Goal: Transaction & Acquisition: Purchase product/service

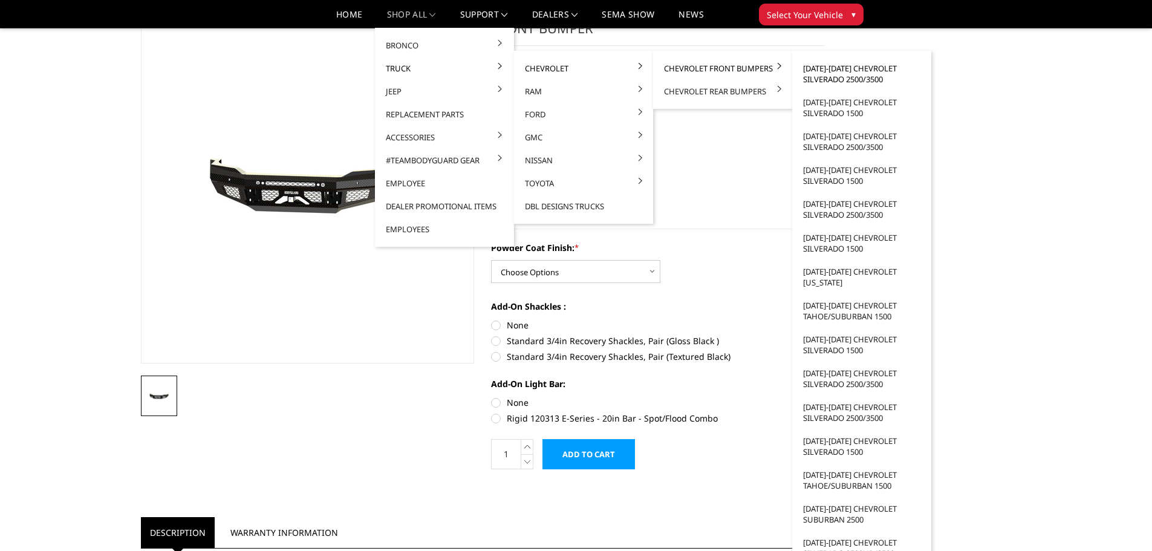
click at [854, 72] on link "[DATE]-[DATE] Chevrolet Silverado 2500/3500" at bounding box center [861, 74] width 129 height 34
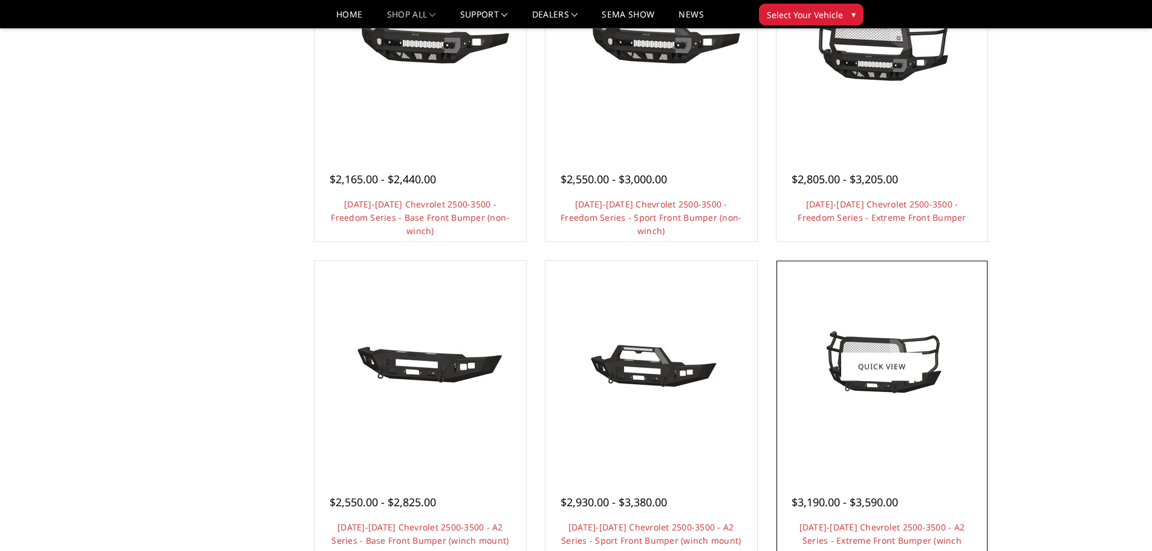
scroll to position [544, 0]
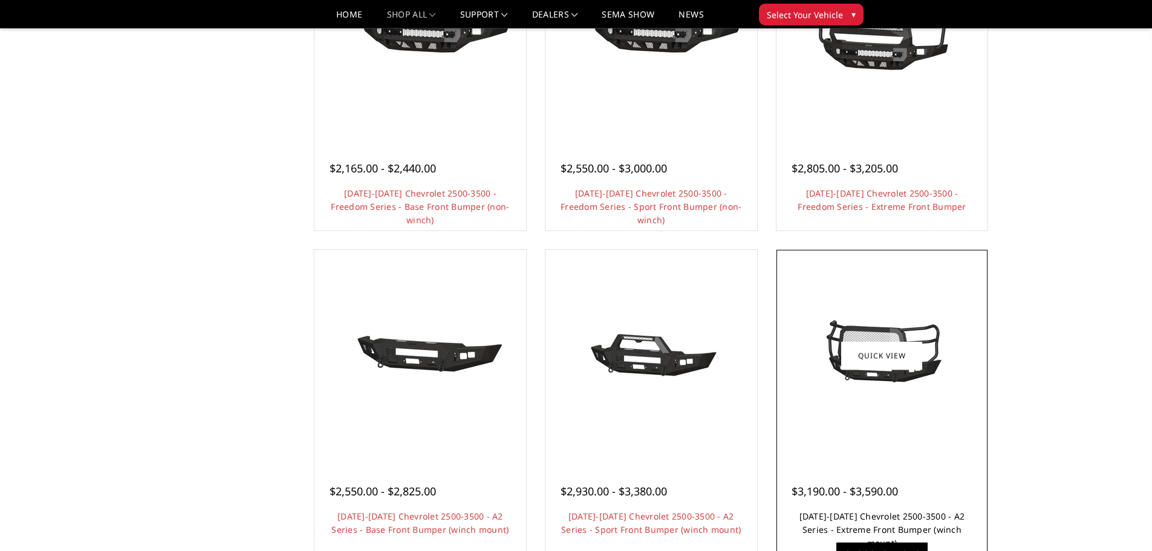
click at [886, 526] on link "[DATE]-[DATE] Chevrolet 2500-3500 - A2 Series - Extreme Front Bumper (winch mou…" at bounding box center [883, 530] width 166 height 38
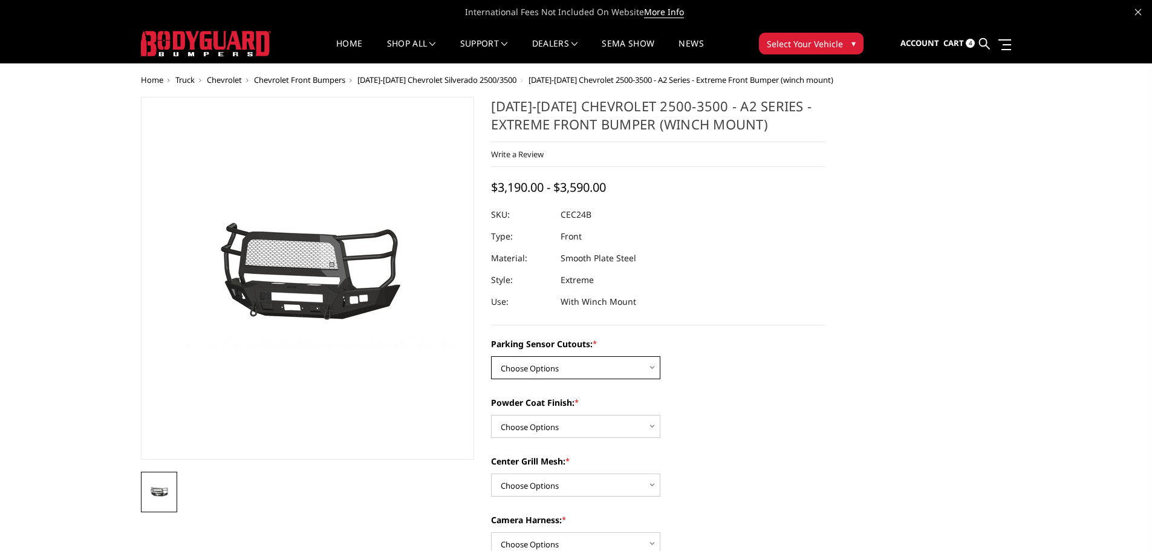
click at [630, 368] on select "Choose Options No - Without Parking Sensor Cutouts Yes - With Parking Sensor Cu…" at bounding box center [575, 367] width 169 height 23
click at [718, 429] on div "Powder Coat Finish: * Choose Options Bare Metal Textured Black Powder Coat" at bounding box center [658, 417] width 334 height 42
click at [624, 362] on select "Choose Options No - Without Parking Sensor Cutouts Yes - With Parking Sensor Cu…" at bounding box center [575, 367] width 169 height 23
select select "2246"
click at [491, 356] on select "Choose Options No - Without Parking Sensor Cutouts Yes - With Parking Sensor Cu…" at bounding box center [575, 367] width 169 height 23
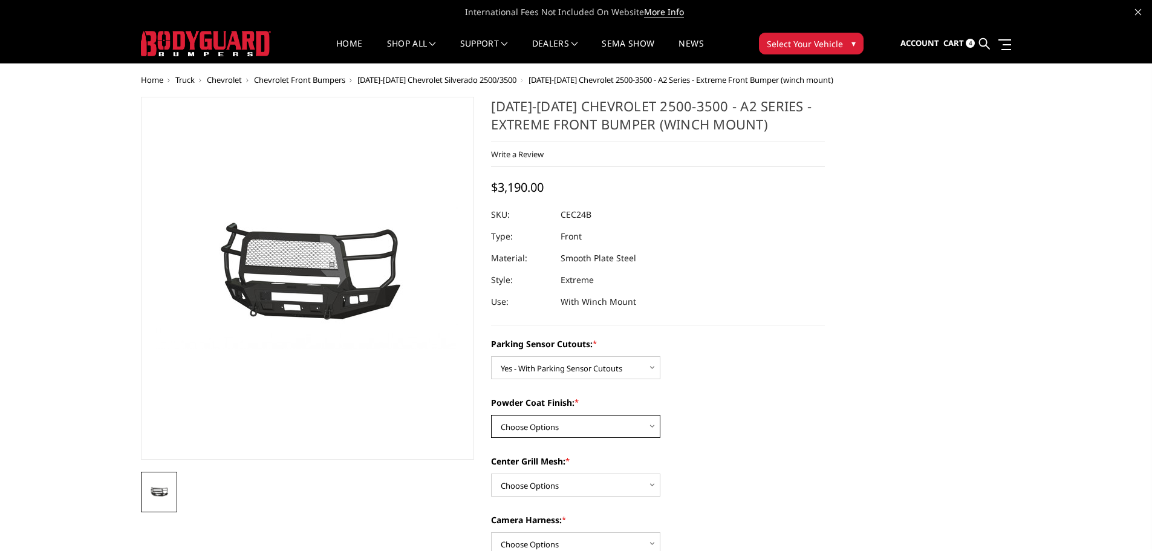
click at [603, 434] on select "Choose Options Bare Metal Textured Black Powder Coat" at bounding box center [575, 426] width 169 height 23
select select "2248"
click at [491, 415] on select "Choose Options Bare Metal Textured Black Powder Coat" at bounding box center [575, 426] width 169 height 23
click at [624, 489] on select "Choose Options With Center Grill Mesh Without Center Grill Mesh" at bounding box center [575, 485] width 169 height 23
select select "2249"
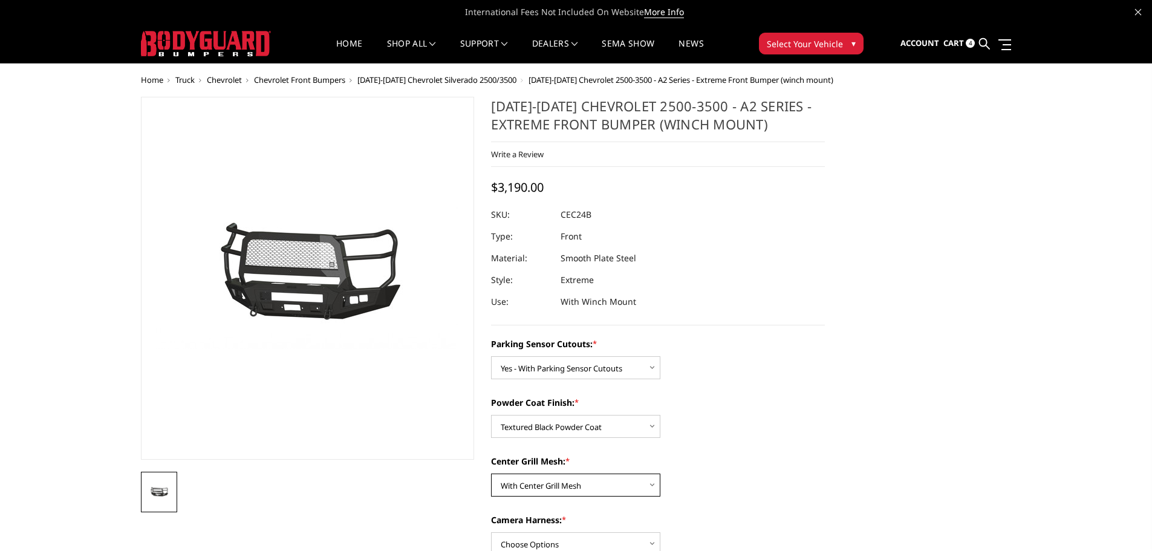
click at [491, 474] on select "Choose Options With Center Grill Mesh Without Center Grill Mesh" at bounding box center [575, 485] width 169 height 23
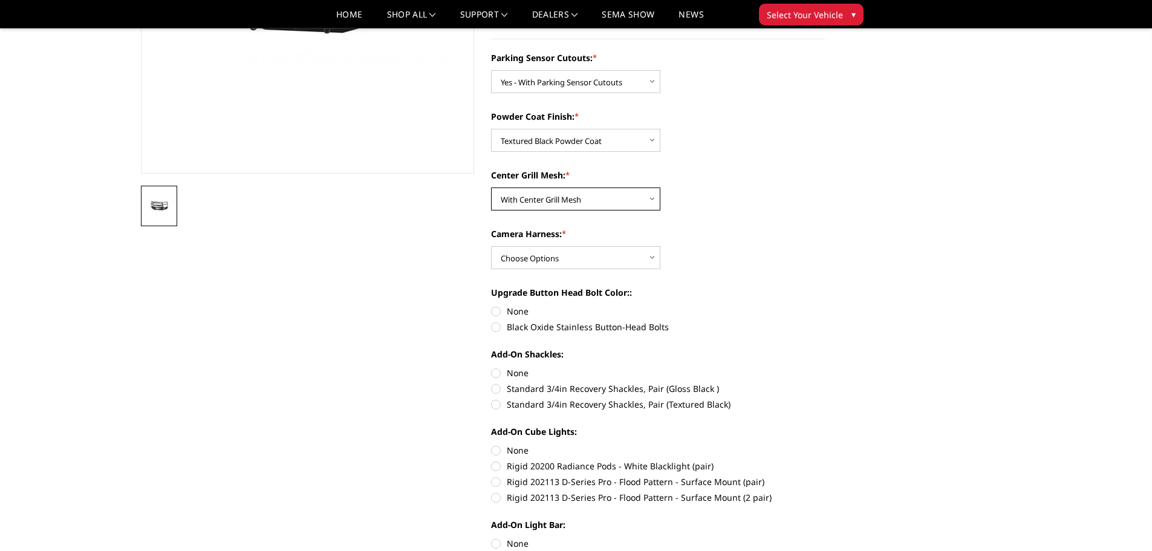
scroll to position [302, 0]
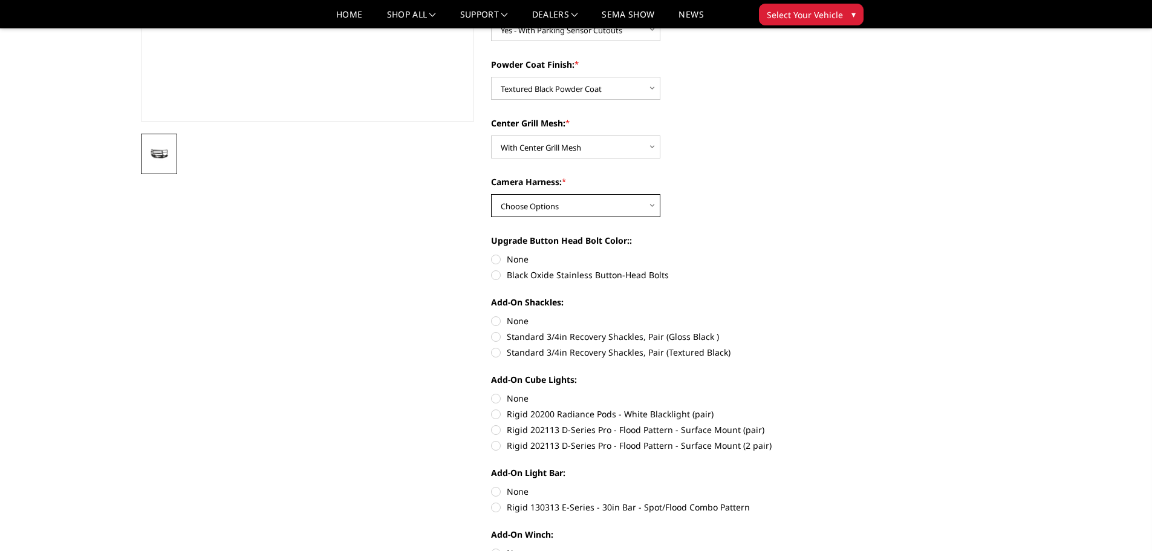
click at [658, 204] on select "Choose Options WITH Camera Harness WITHOUT Camera Harness" at bounding box center [575, 205] width 169 height 23
select select "2251"
click at [491, 194] on select "Choose Options WITH Camera Harness WITHOUT Camera Harness" at bounding box center [575, 205] width 169 height 23
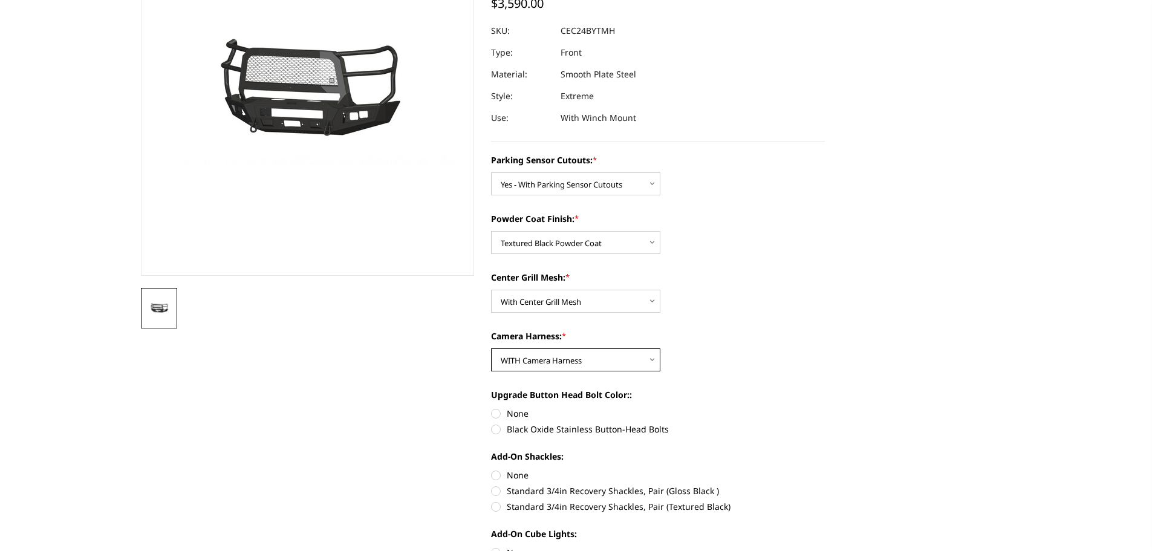
scroll to position [0, 0]
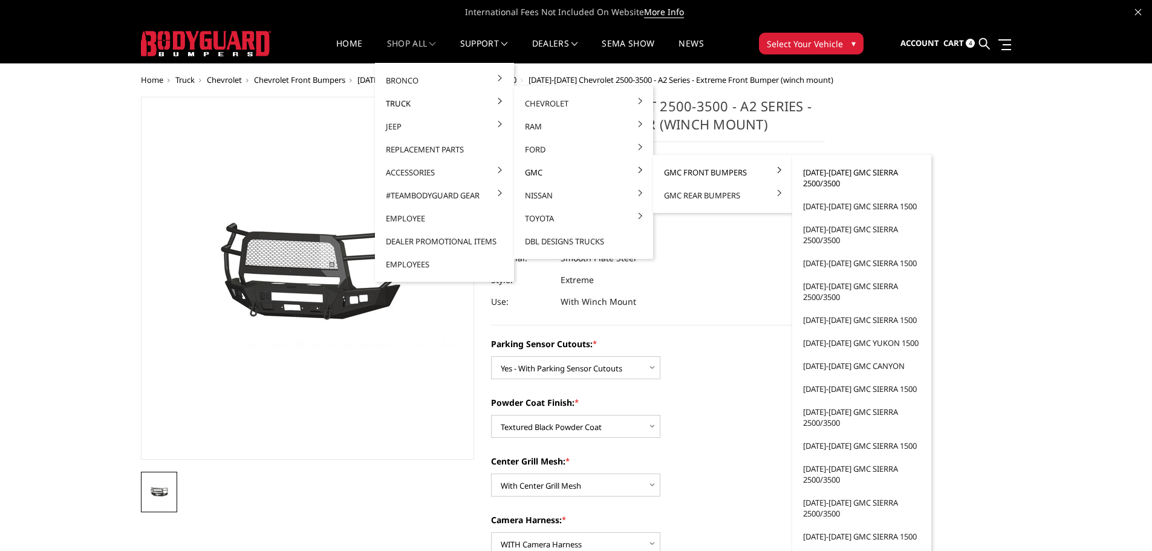
click at [816, 179] on link "[DATE]-[DATE] GMC Sierra 2500/3500" at bounding box center [861, 178] width 129 height 34
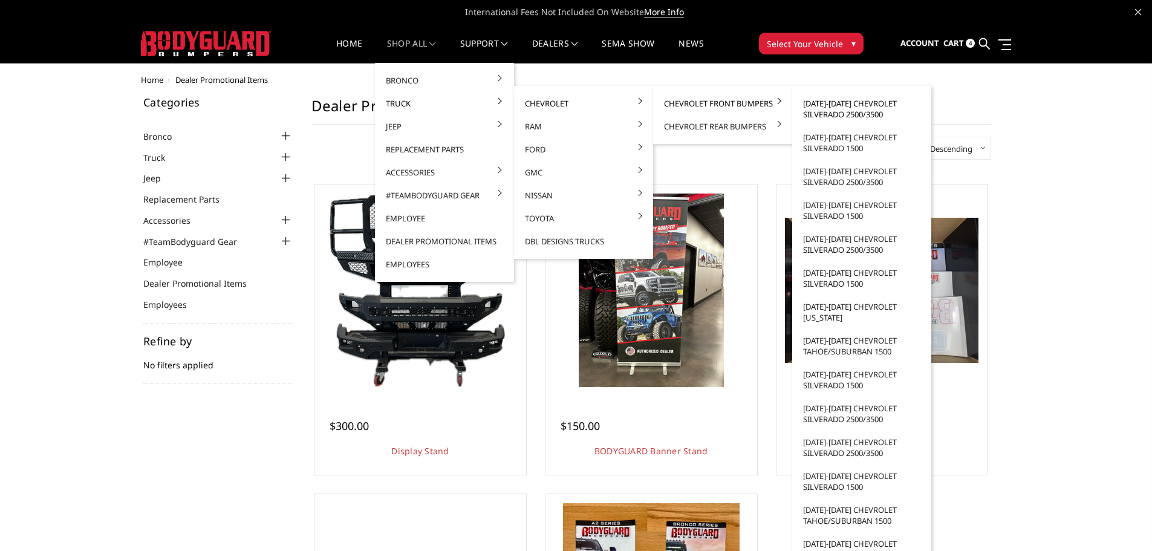
click at [819, 105] on link "[DATE]-[DATE] Chevrolet Silverado 2500/3500" at bounding box center [861, 109] width 129 height 34
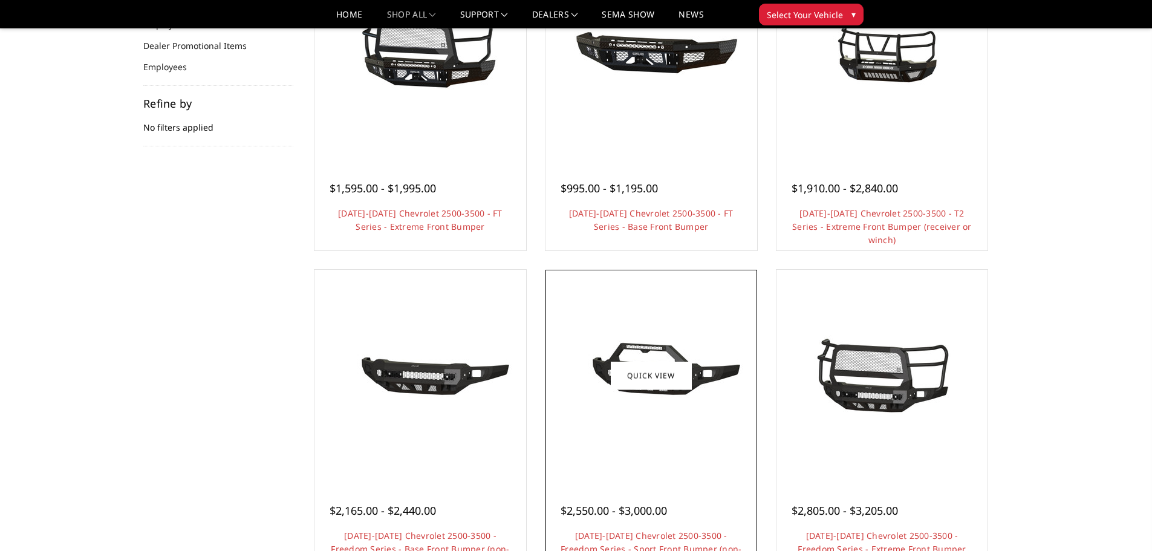
scroll to position [242, 0]
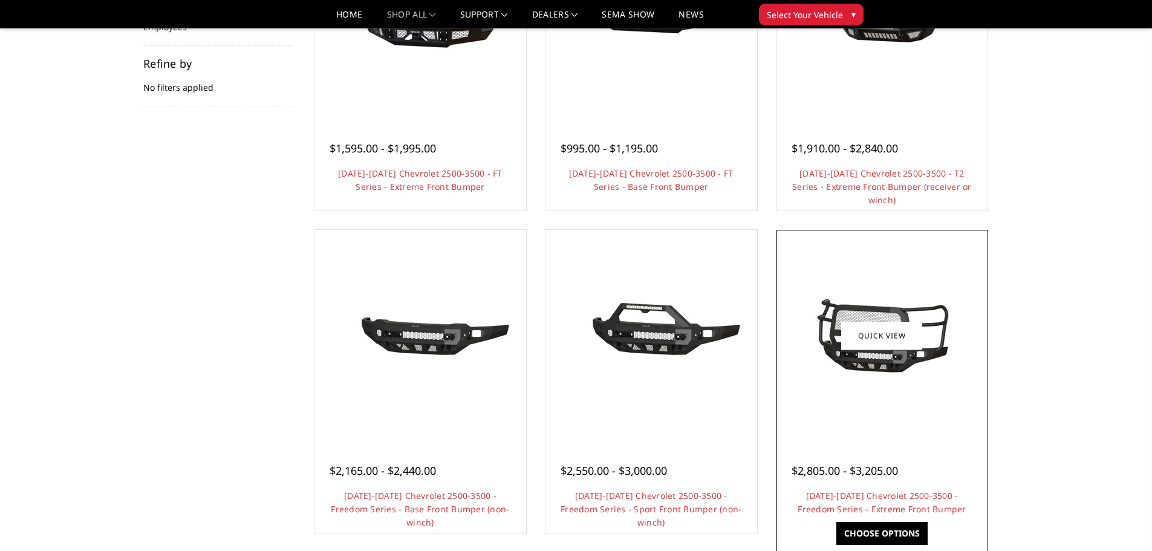
click at [883, 368] on img at bounding box center [882, 335] width 194 height 91
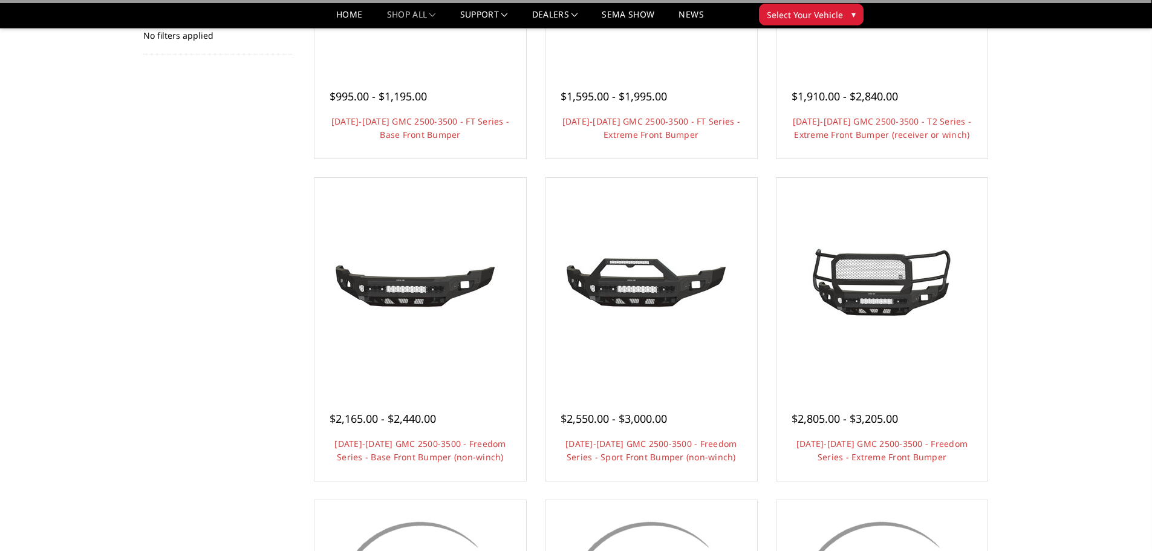
scroll to position [302, 0]
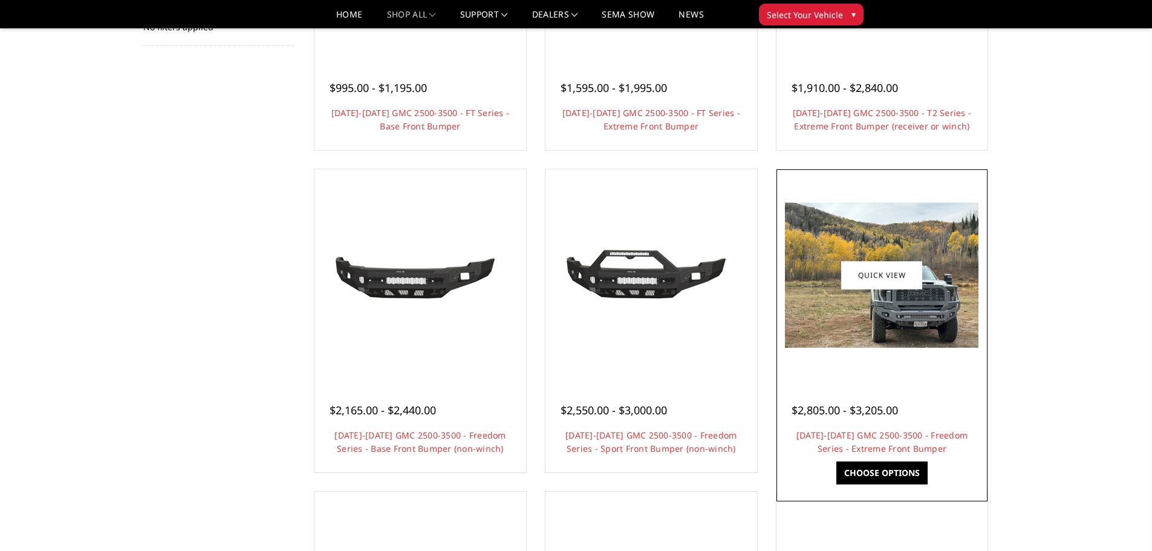
click at [880, 324] on img at bounding box center [882, 275] width 194 height 145
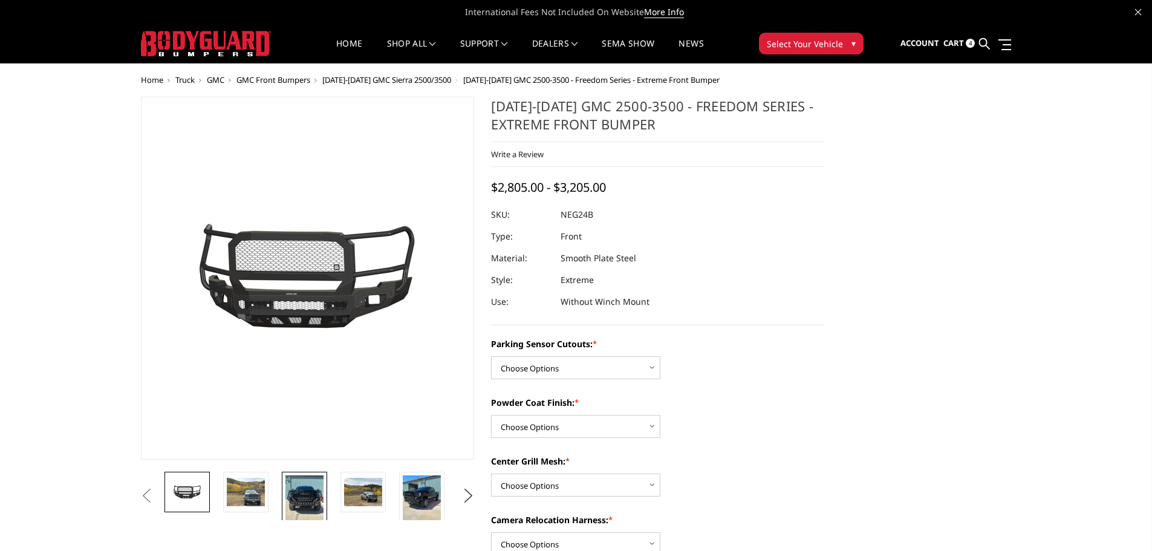
click at [304, 502] on img at bounding box center [305, 501] width 38 height 51
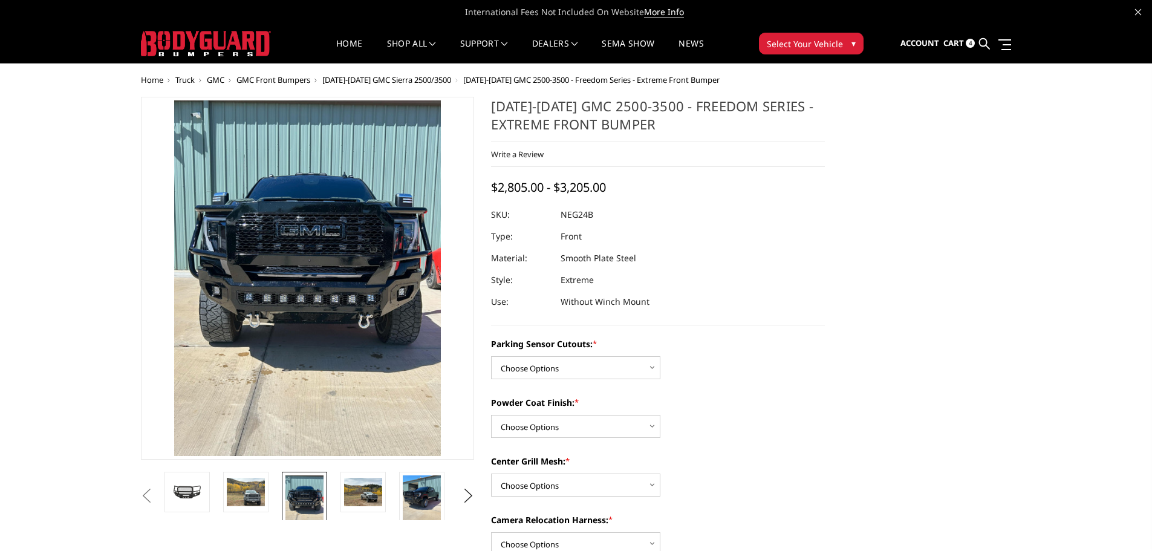
click at [357, 78] on span "[DATE]-[DATE] GMC Sierra 2500/3500" at bounding box center [386, 79] width 129 height 11
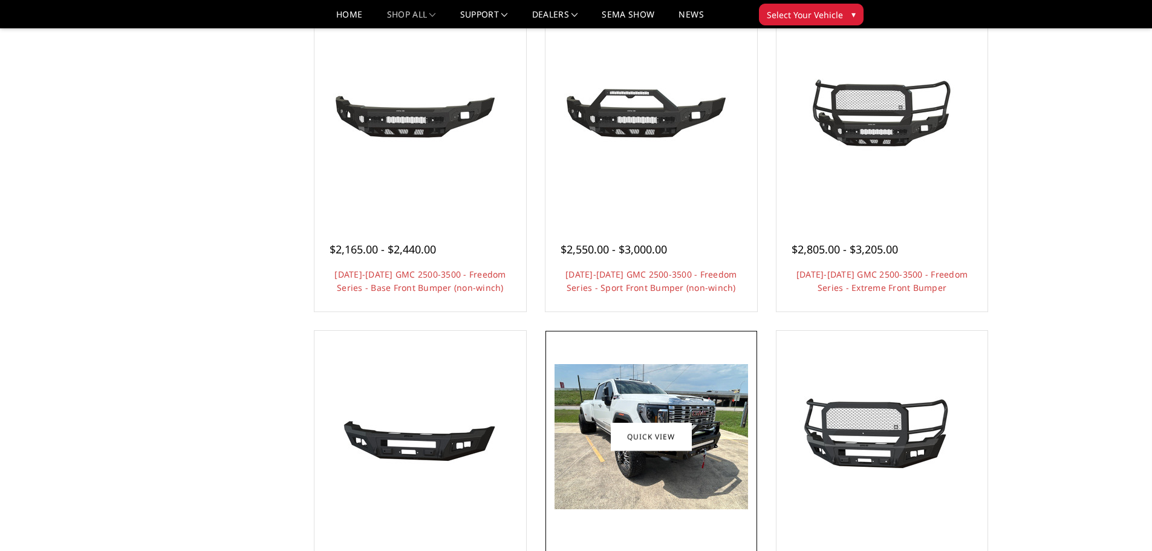
scroll to position [605, 0]
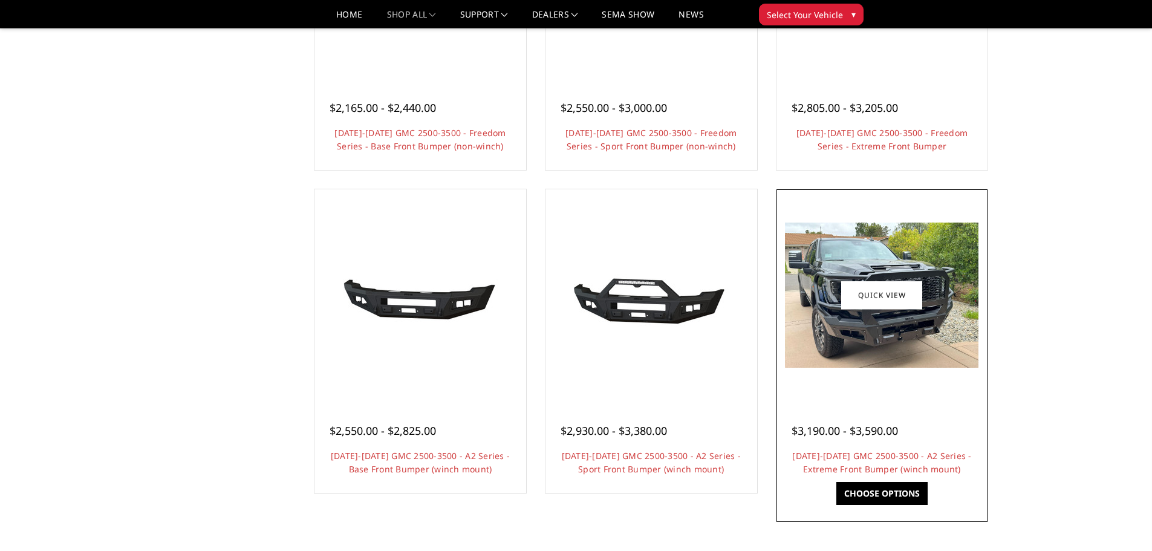
click at [868, 340] on img at bounding box center [882, 295] width 194 height 145
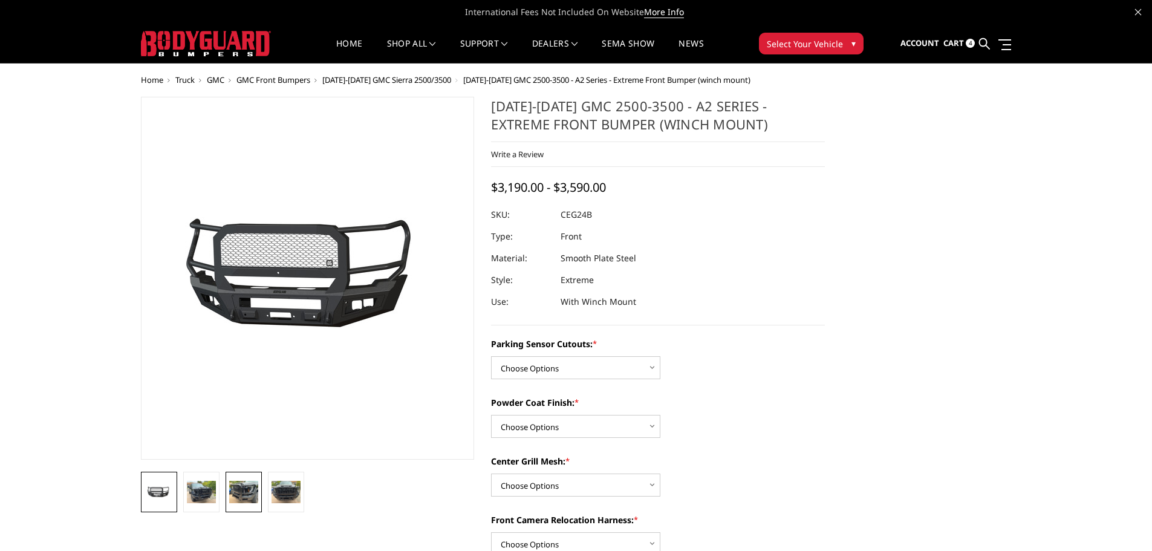
click at [255, 500] on img at bounding box center [243, 492] width 29 height 22
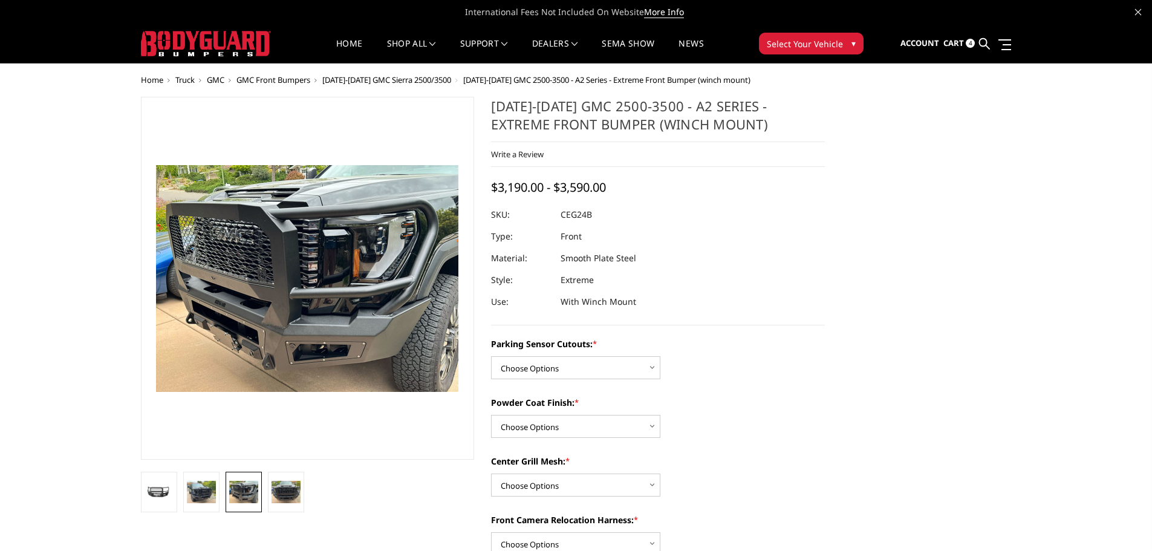
click at [342, 80] on span "[DATE]-[DATE] GMC Sierra 2500/3500" at bounding box center [386, 79] width 129 height 11
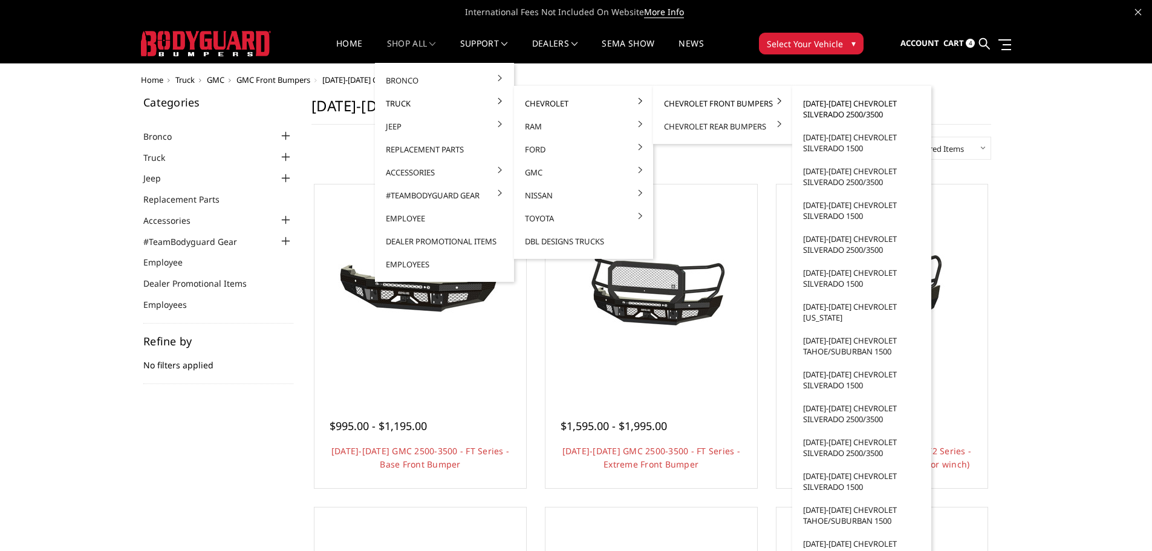
click at [845, 114] on link "[DATE]-[DATE] Chevrolet Silverado 2500/3500" at bounding box center [861, 109] width 129 height 34
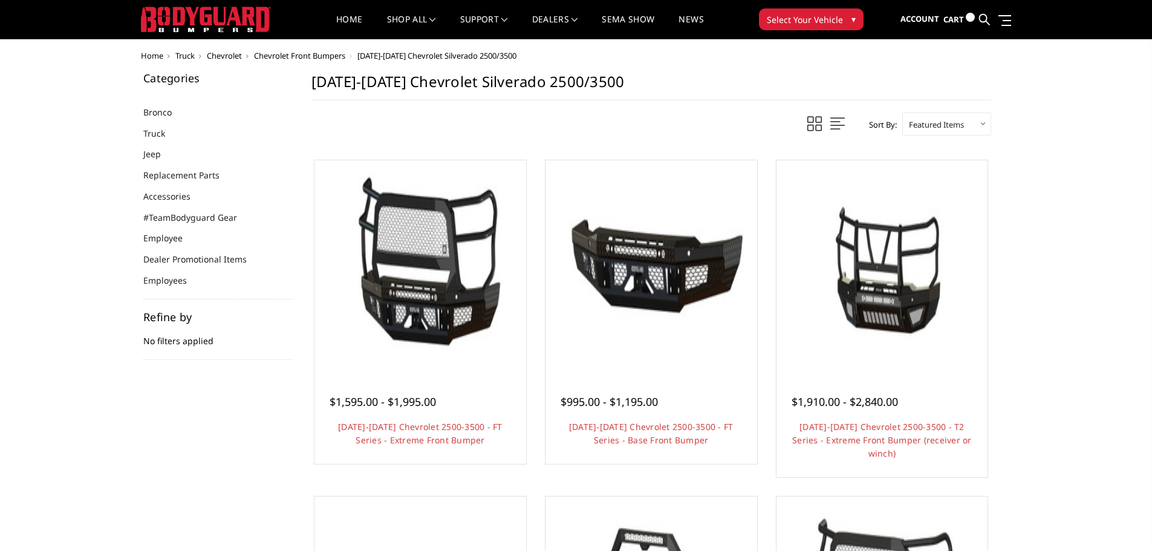
click at [636, 353] on img at bounding box center [652, 266] width 206 height 206
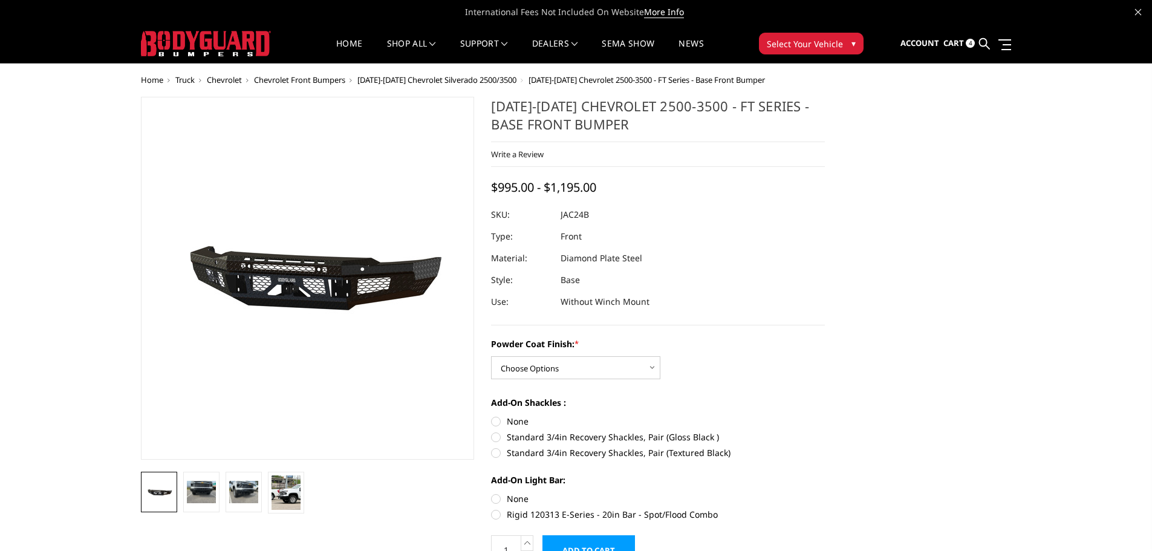
click at [369, 80] on span "[DATE]-[DATE] Chevrolet Silverado 2500/3500" at bounding box center [437, 79] width 159 height 11
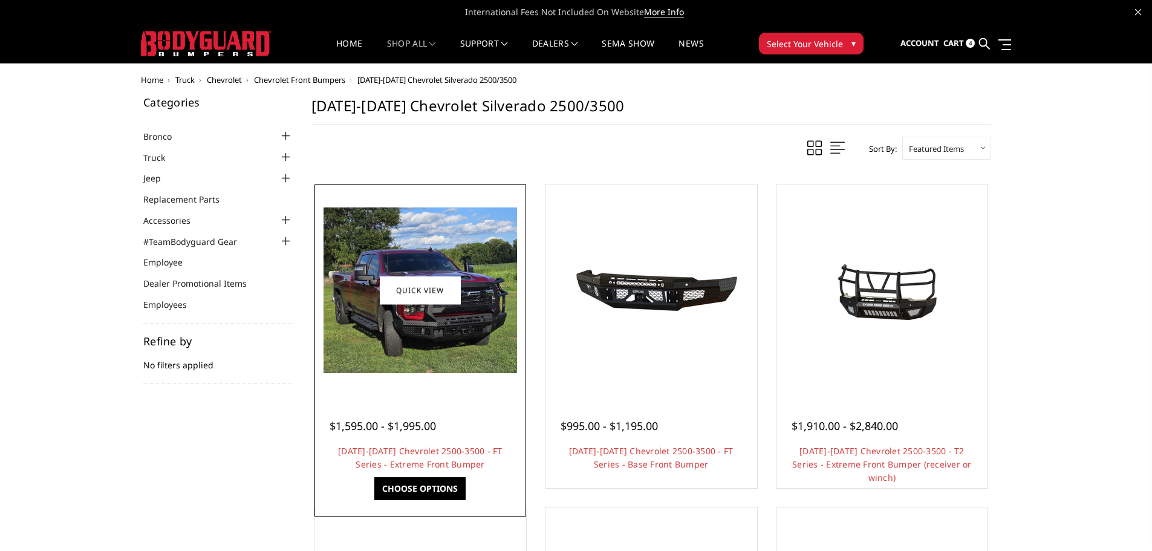
click at [468, 333] on img at bounding box center [421, 291] width 194 height 166
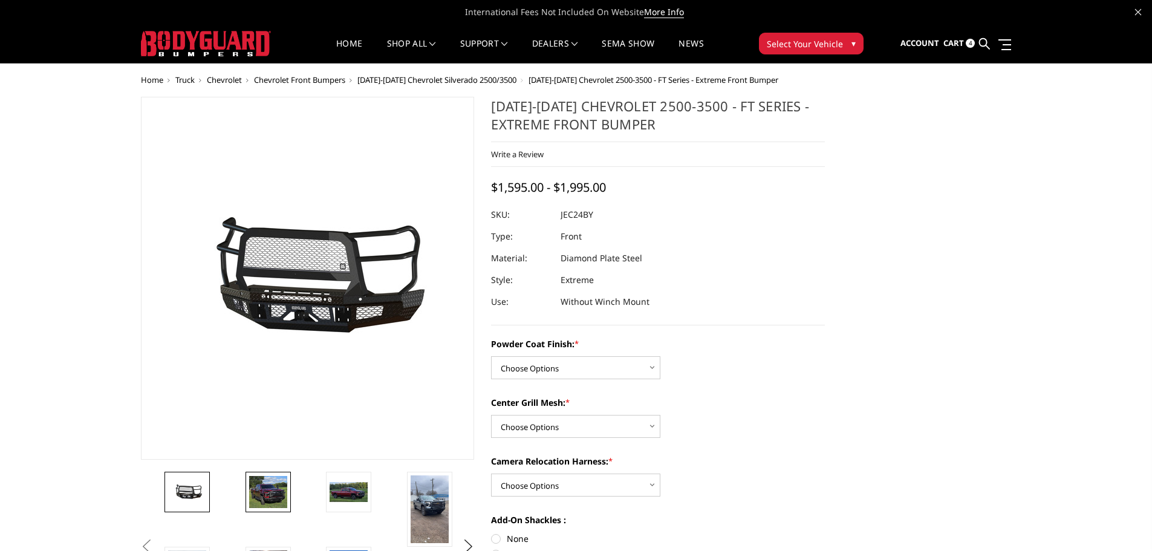
click at [273, 491] on img at bounding box center [268, 492] width 38 height 33
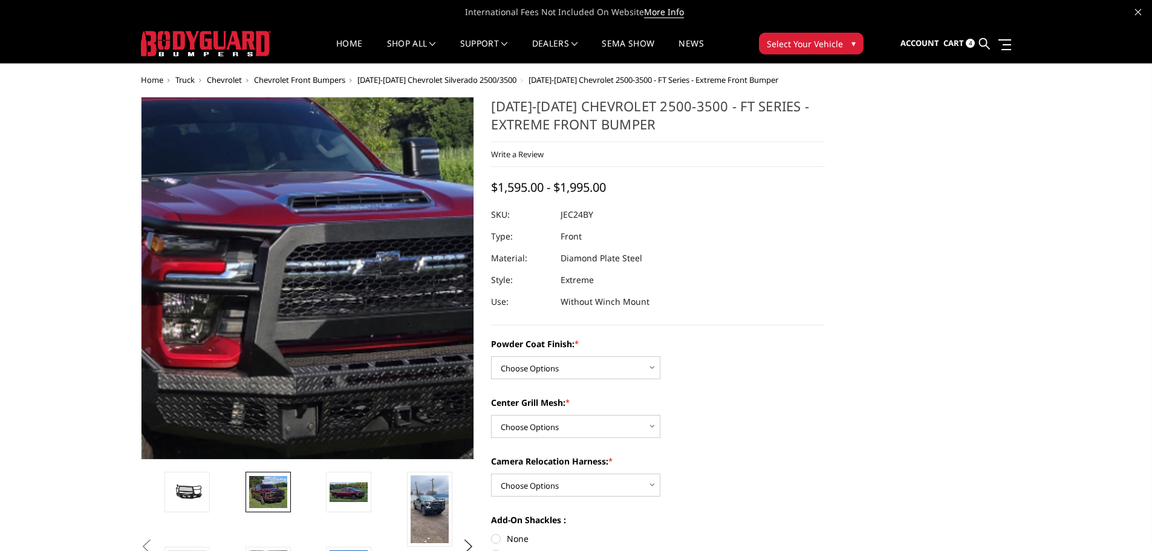
click at [370, 313] on img at bounding box center [226, 250] width 774 height 662
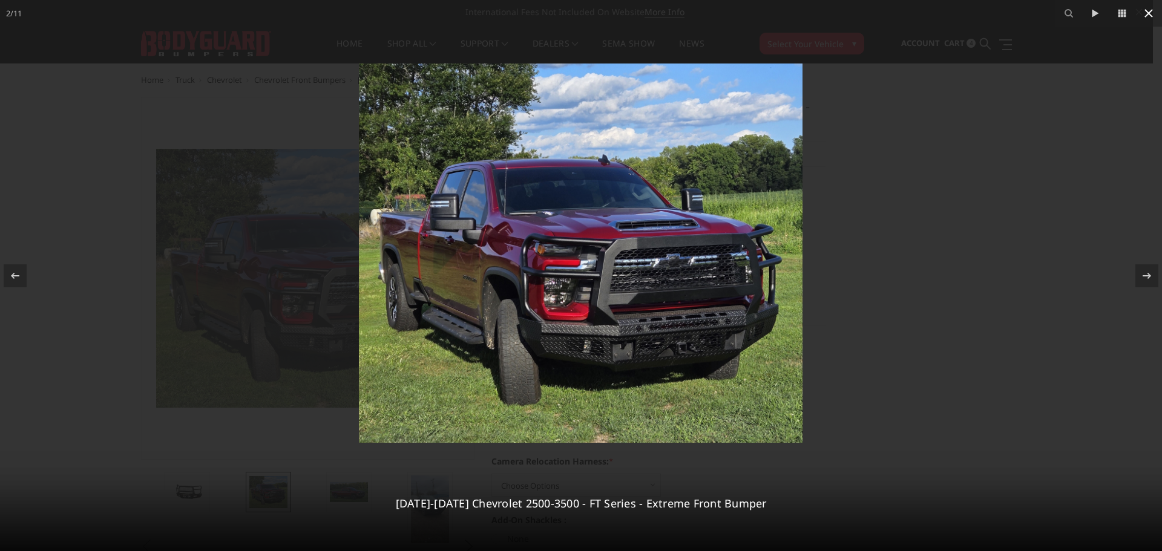
click at [1146, 10] on icon at bounding box center [1148, 13] width 15 height 15
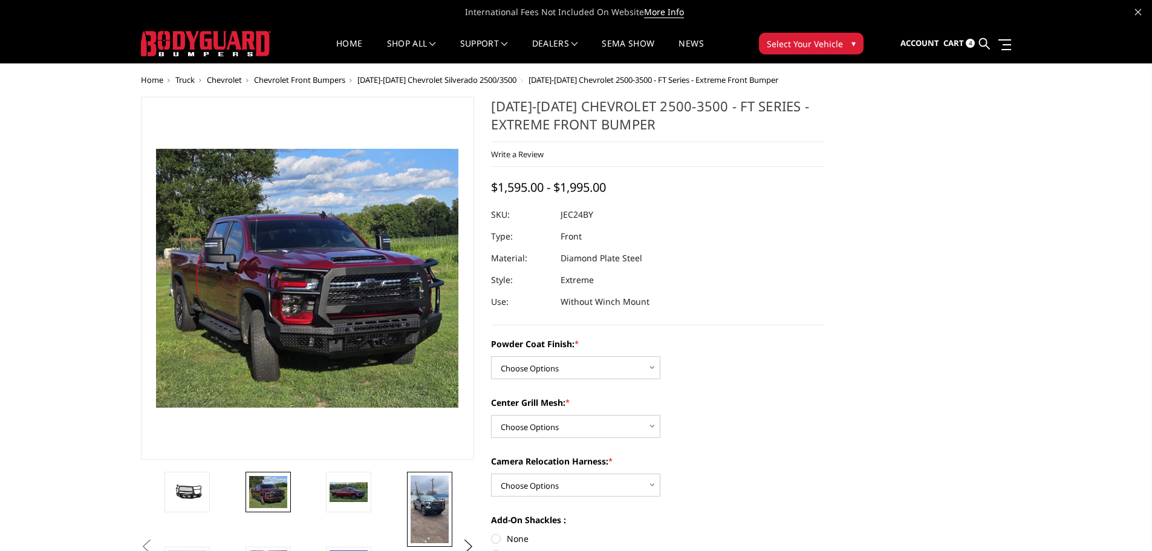
click at [433, 514] on img at bounding box center [430, 510] width 38 height 68
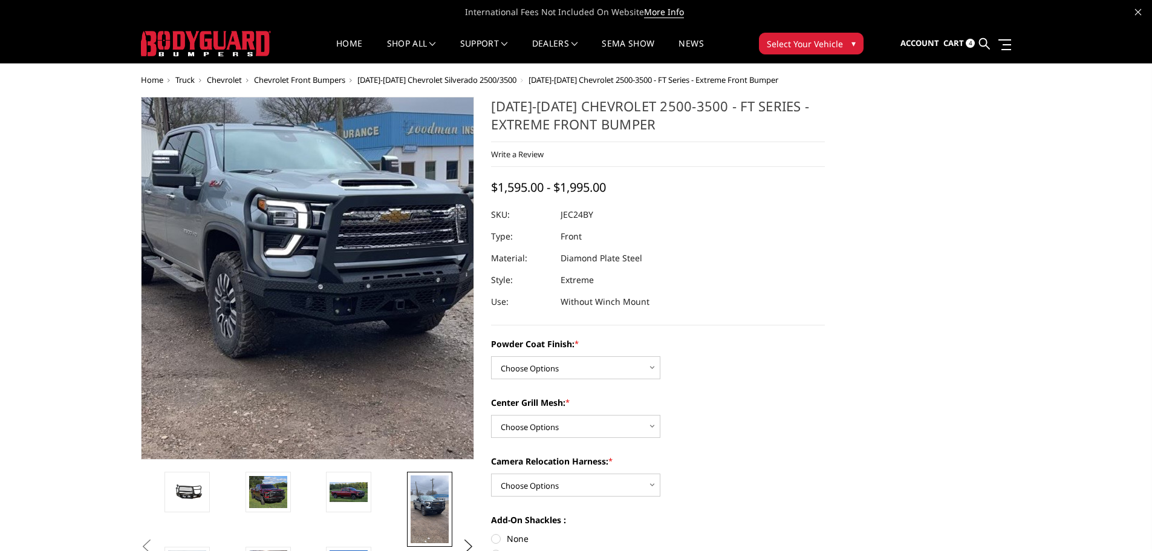
click at [327, 273] on img at bounding box center [303, 284] width 436 height 774
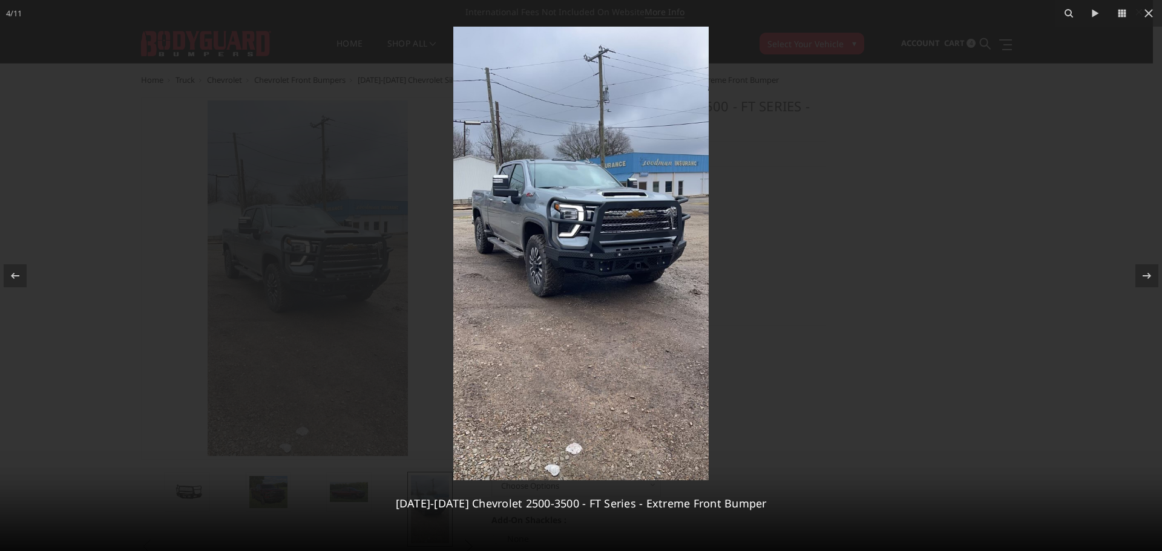
click at [577, 225] on img at bounding box center [580, 254] width 255 height 454
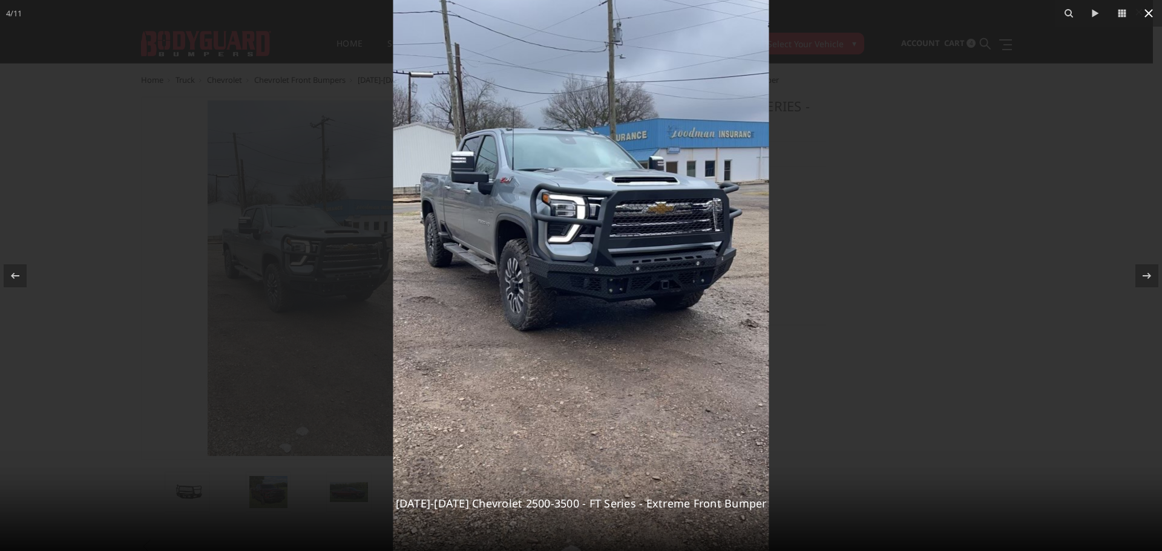
click at [1148, 16] on icon at bounding box center [1148, 13] width 15 height 15
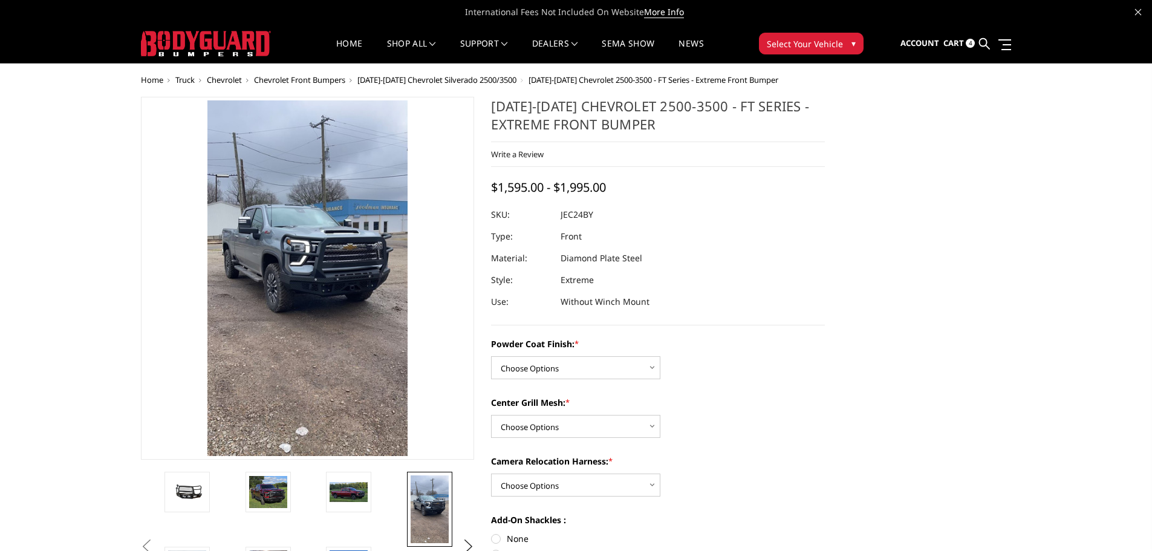
click at [964, 43] on span "Cart" at bounding box center [954, 43] width 21 height 11
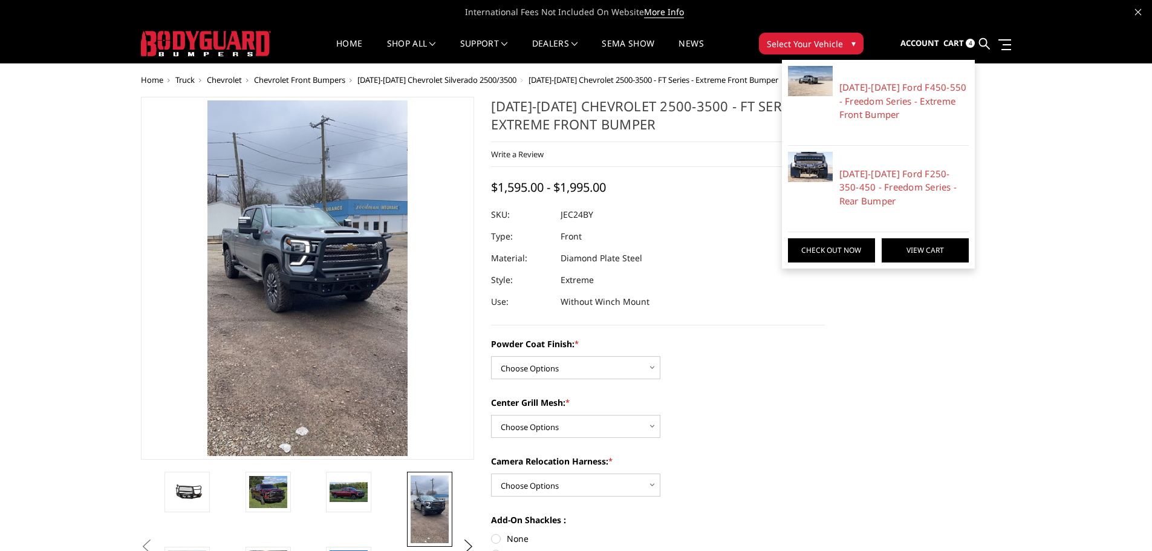
click at [947, 250] on link "View Cart" at bounding box center [925, 250] width 87 height 24
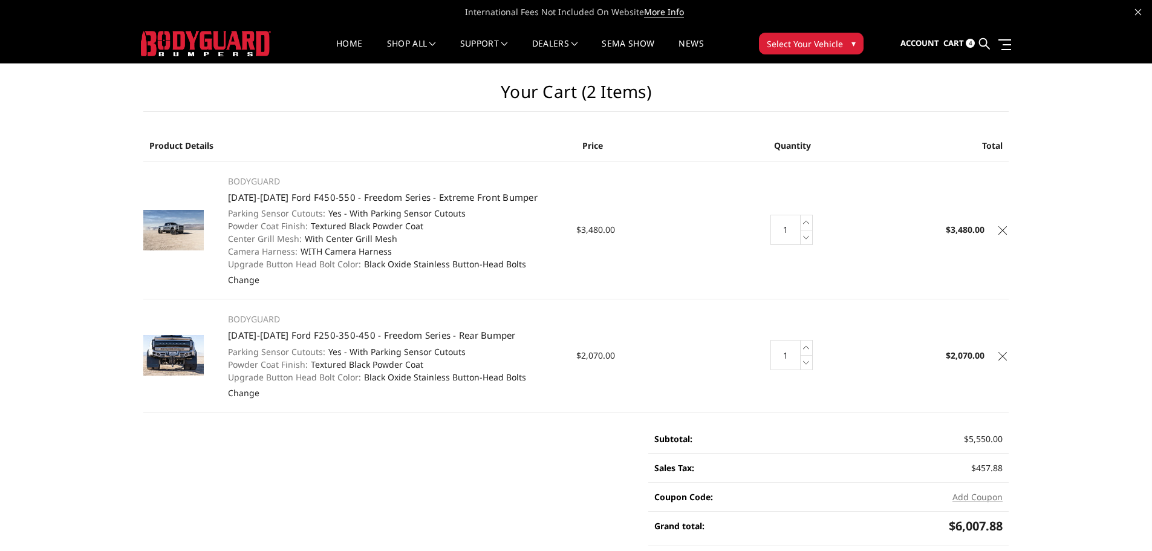
click at [1005, 233] on icon at bounding box center [1003, 230] width 8 height 8
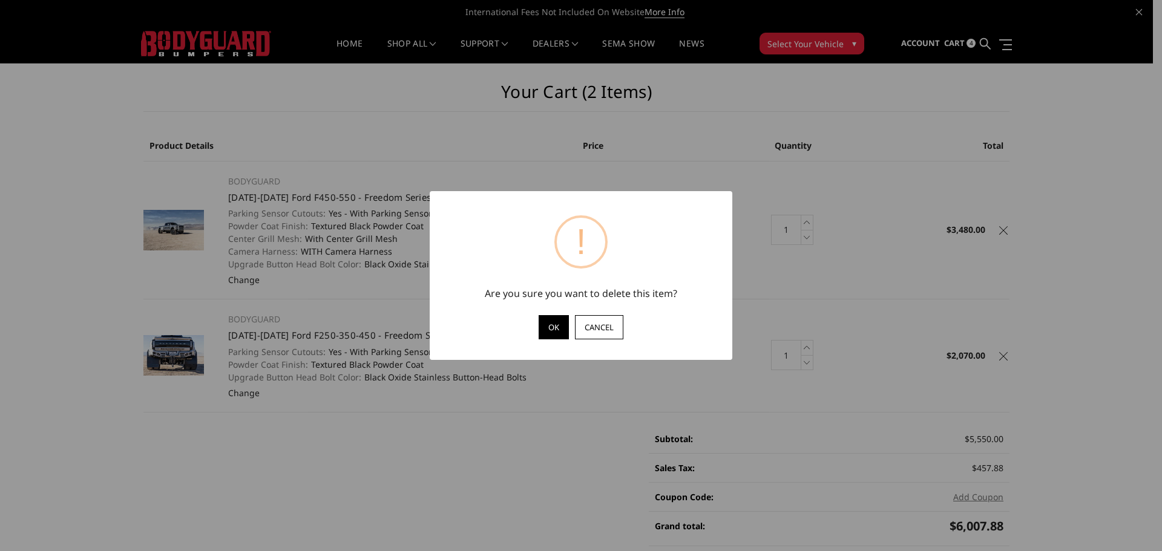
click at [558, 329] on button "OK" at bounding box center [553, 327] width 30 height 24
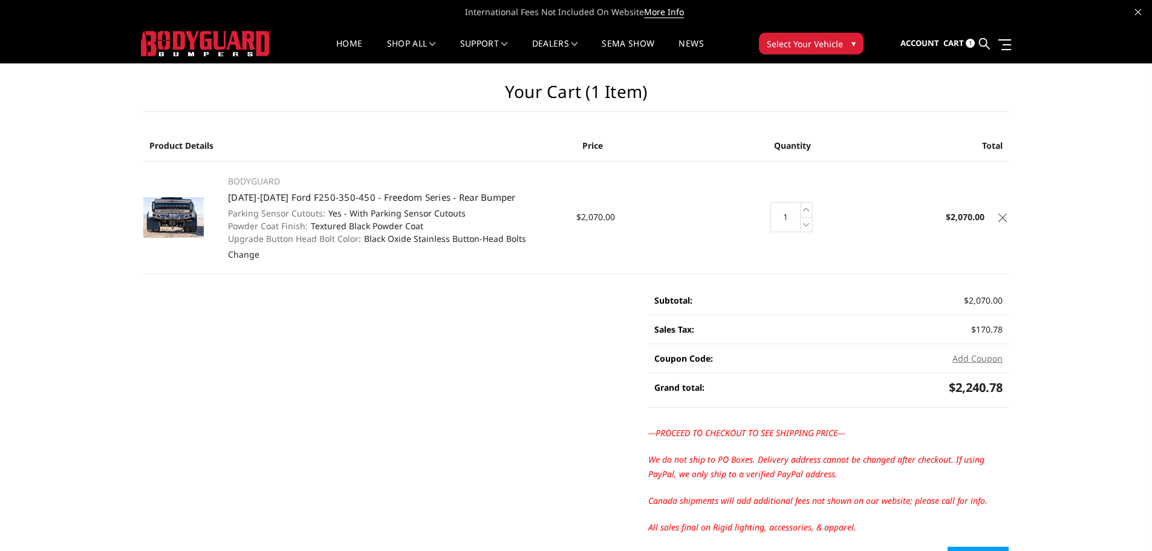
click at [1004, 217] on icon at bounding box center [1003, 218] width 8 height 8
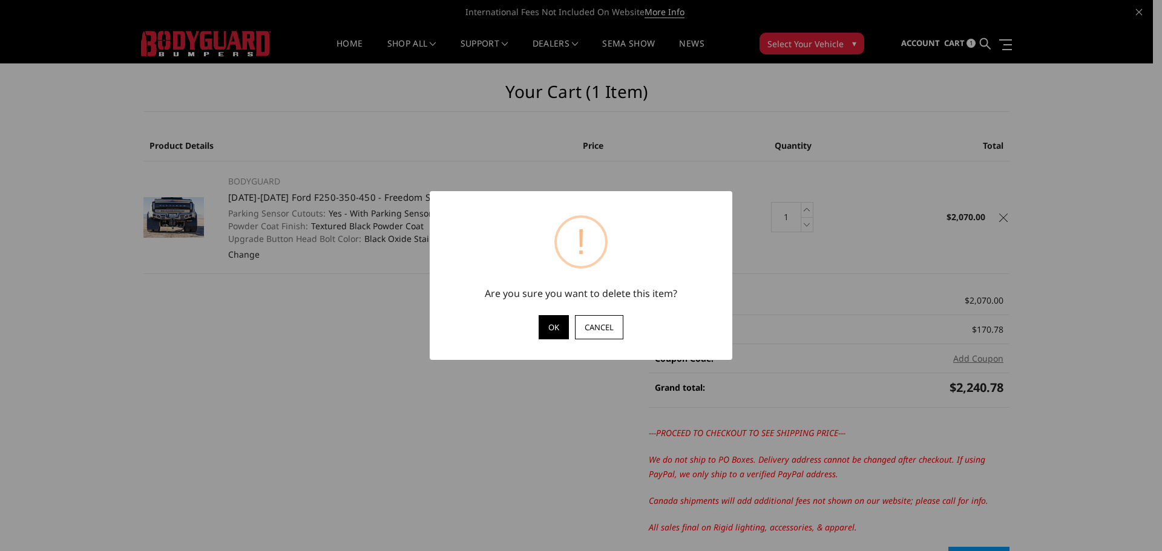
click at [560, 326] on button "OK" at bounding box center [553, 327] width 30 height 24
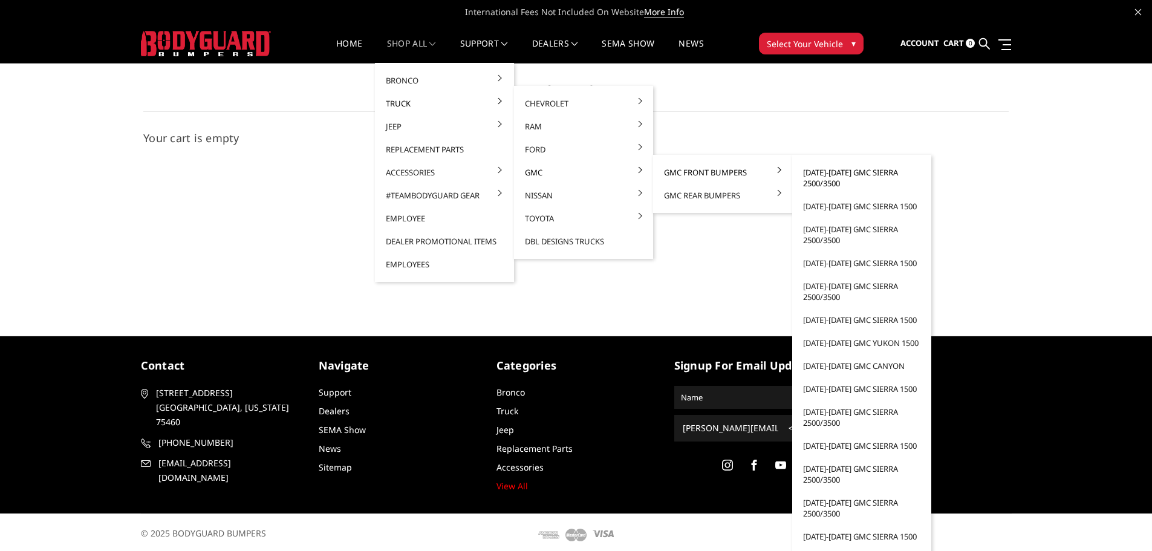
click at [838, 177] on link "[DATE]-[DATE] GMC Sierra 2500/3500" at bounding box center [861, 178] width 129 height 34
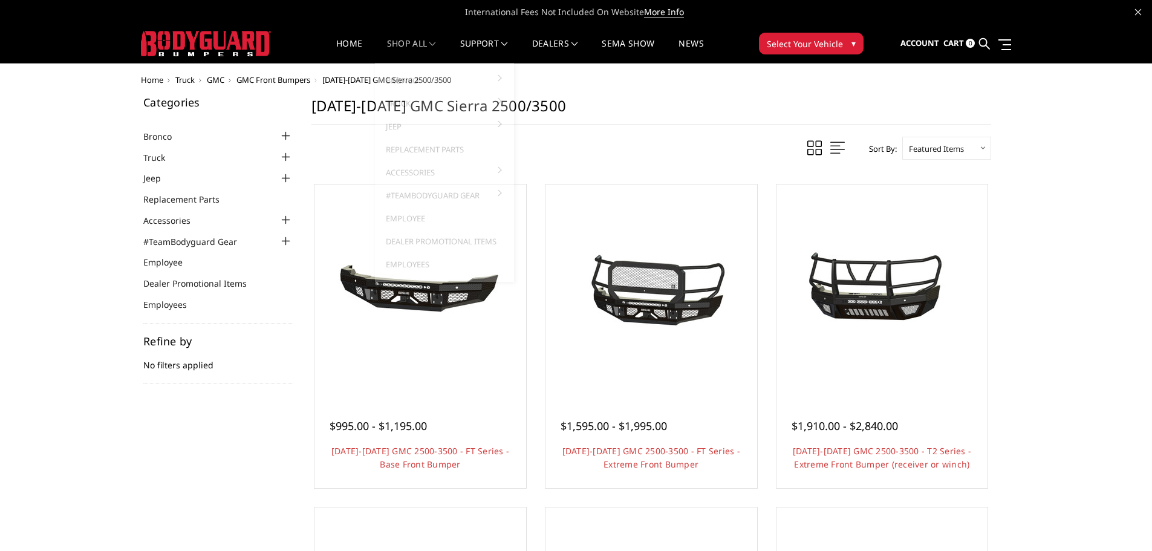
click at [411, 36] on nav "Home shop all Bronco [DATE]-[DATE] Bronco Front [DATE]-[DATE] Bronco Rear [DATE…" at bounding box center [520, 43] width 463 height 39
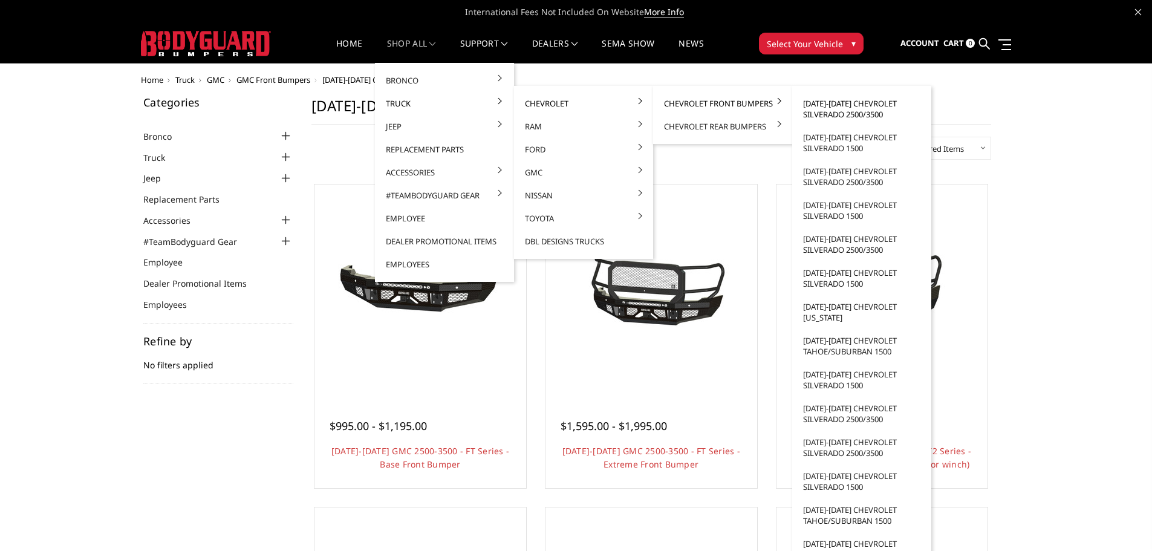
click at [828, 110] on link "[DATE]-[DATE] Chevrolet Silverado 2500/3500" at bounding box center [861, 109] width 129 height 34
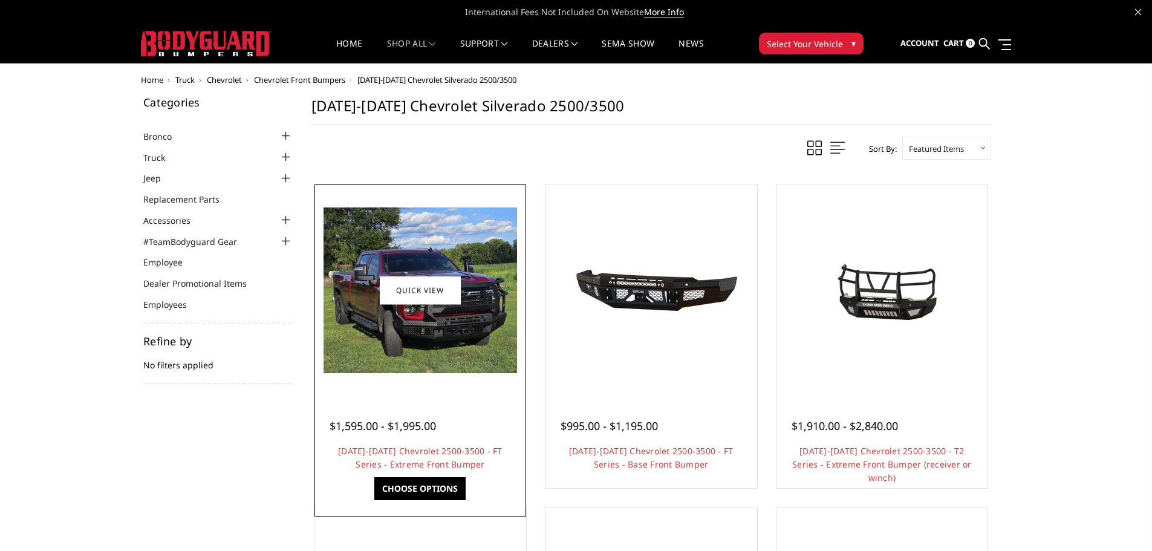
click at [420, 343] on img at bounding box center [421, 291] width 194 height 166
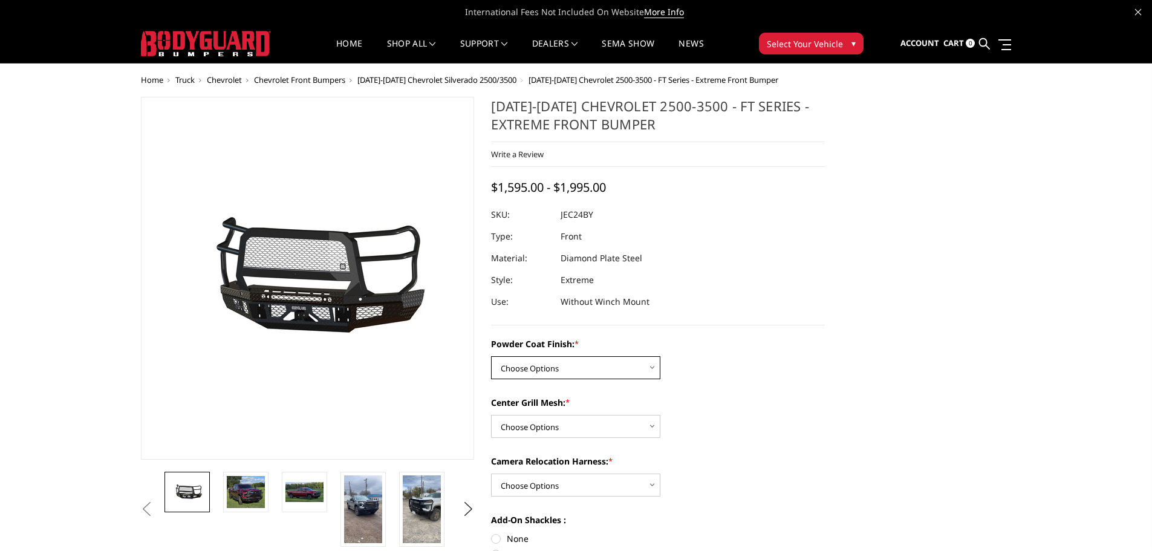
click at [632, 361] on select "Choose Options Bare Metal Gloss Black Powder Coat Textured Black Powder Coat" at bounding box center [575, 367] width 169 height 23
select select "3279"
click at [491, 356] on select "Choose Options Bare Metal Gloss Black Powder Coat Textured Black Powder Coat" at bounding box center [575, 367] width 169 height 23
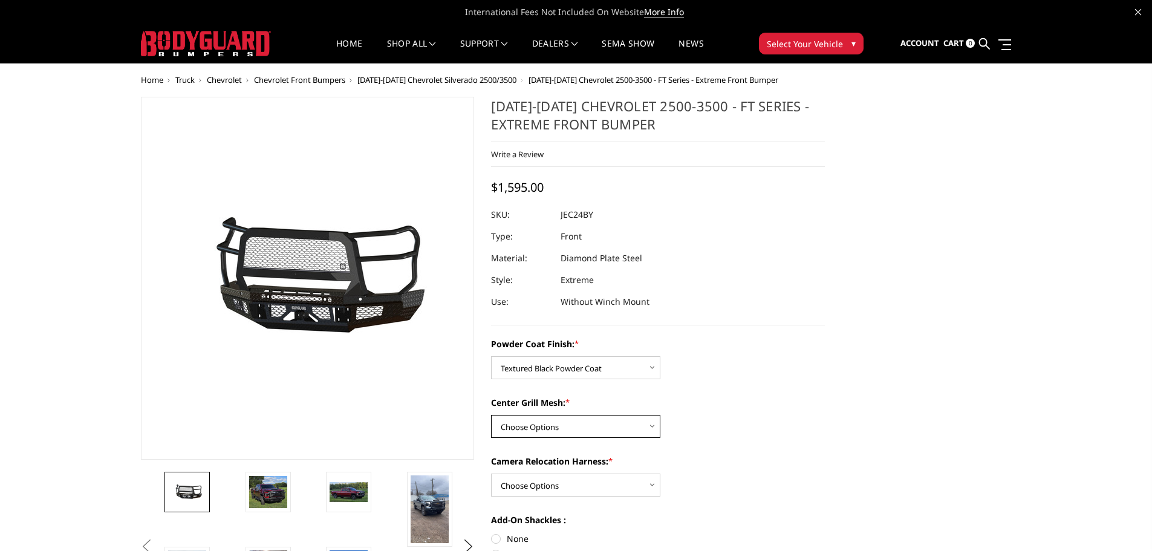
click at [624, 423] on select "Choose Options WITH Expanded Metal in Center Grill WITHOUT Expanded Metal in Ce…" at bounding box center [575, 426] width 169 height 23
select select "3280"
click at [491, 415] on select "Choose Options WITH Expanded Metal in Center Grill WITHOUT Expanded Metal in Ce…" at bounding box center [575, 426] width 169 height 23
click at [603, 483] on select "Choose Options WITH Camera Relocation Harness WITHOUT Camera Relocation Harness" at bounding box center [575, 485] width 169 height 23
select select "3282"
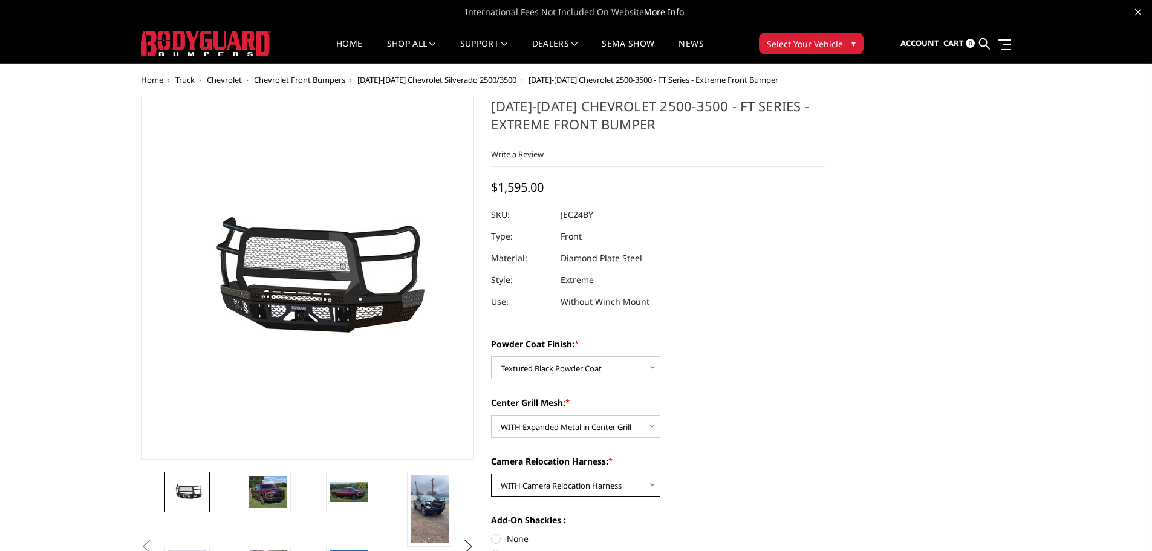
click at [491, 474] on select "Choose Options WITH Camera Relocation Harness WITHOUT Camera Relocation Harness" at bounding box center [575, 485] width 169 height 23
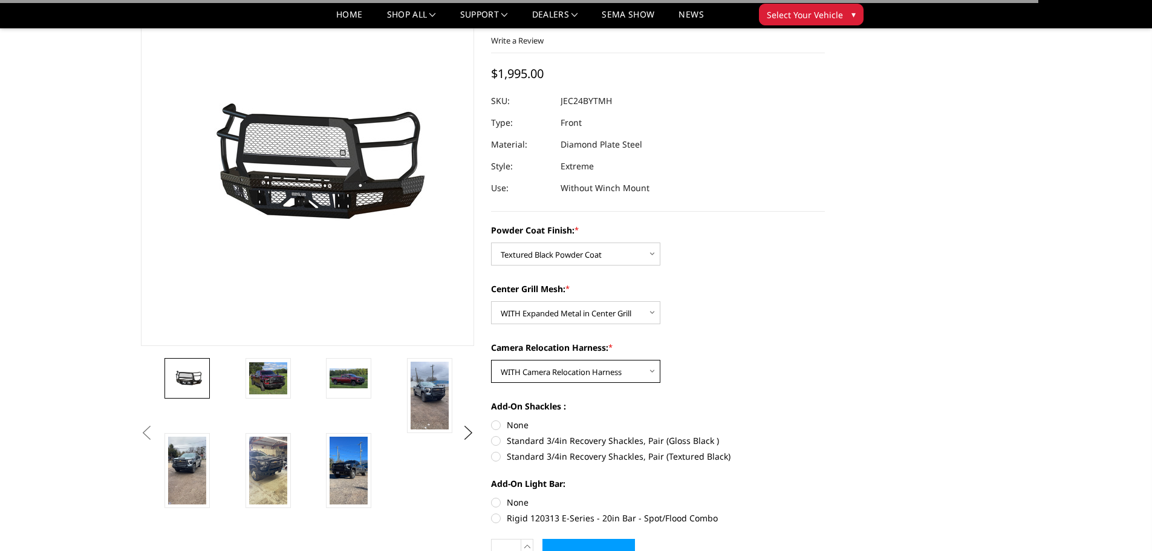
scroll to position [181, 0]
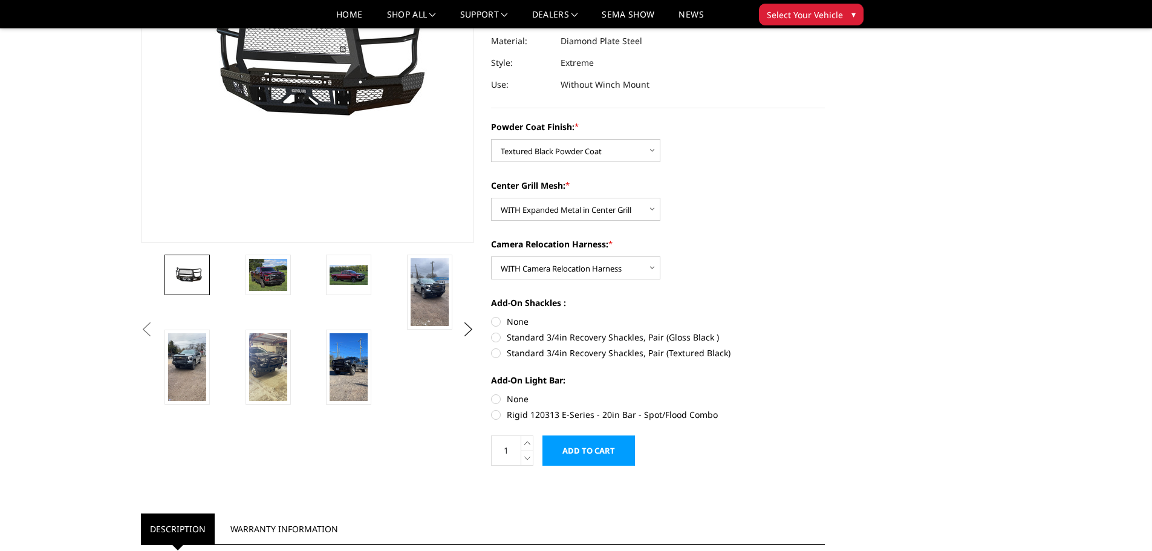
click at [497, 325] on label "None" at bounding box center [658, 321] width 334 height 13
click at [492, 316] on input "None" at bounding box center [491, 315] width 1 height 1
radio input "true"
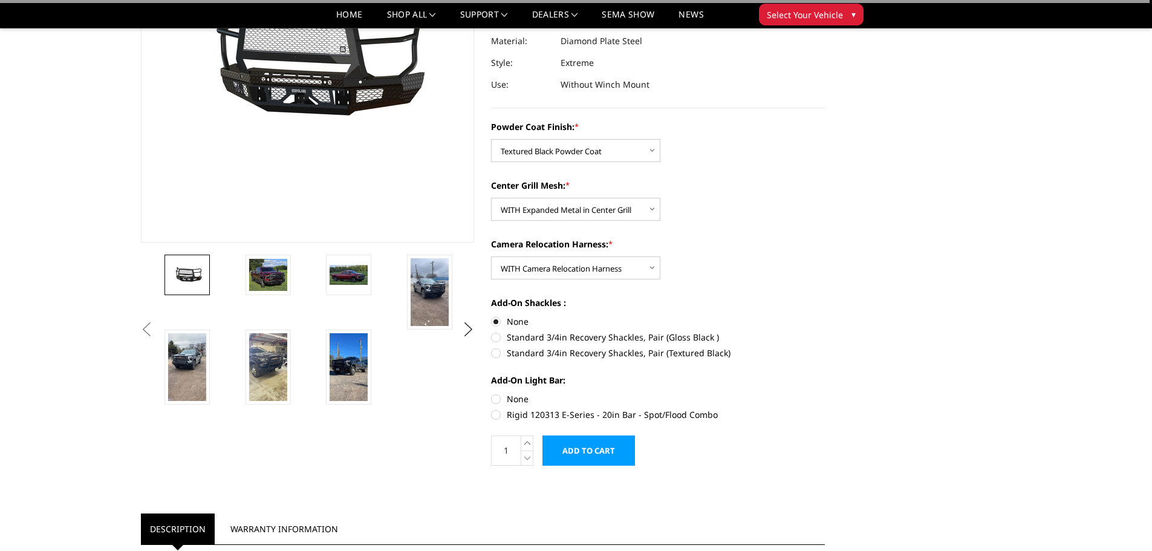
click at [499, 397] on label "None" at bounding box center [658, 399] width 334 height 13
click at [492, 393] on input "None" at bounding box center [491, 393] width 1 height 1
radio input "true"
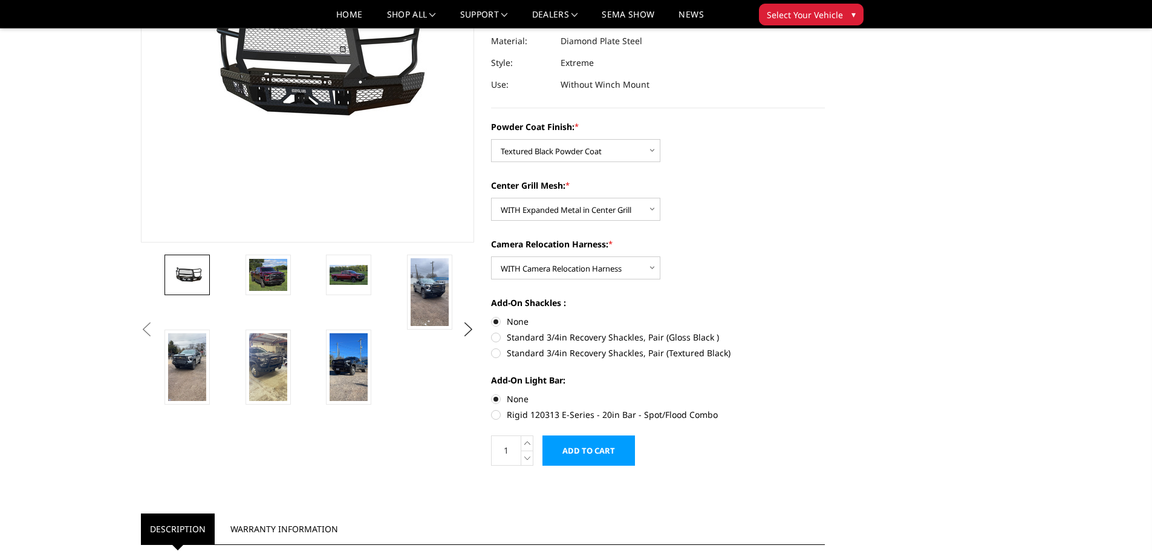
click at [601, 447] on input "Add to Cart" at bounding box center [589, 451] width 93 height 30
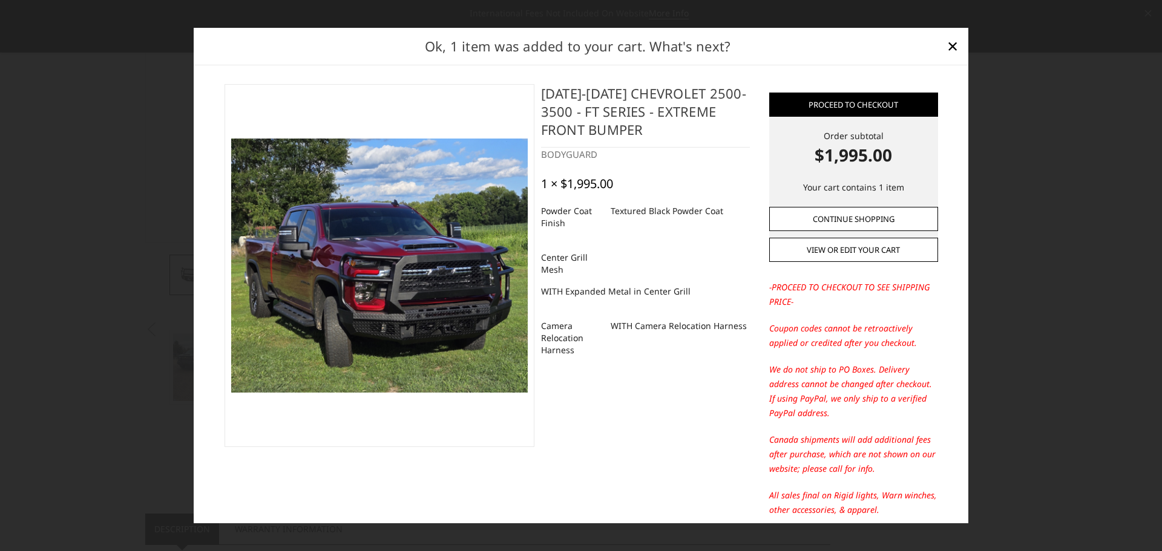
click at [831, 215] on link "Continue Shopping" at bounding box center [853, 219] width 169 height 24
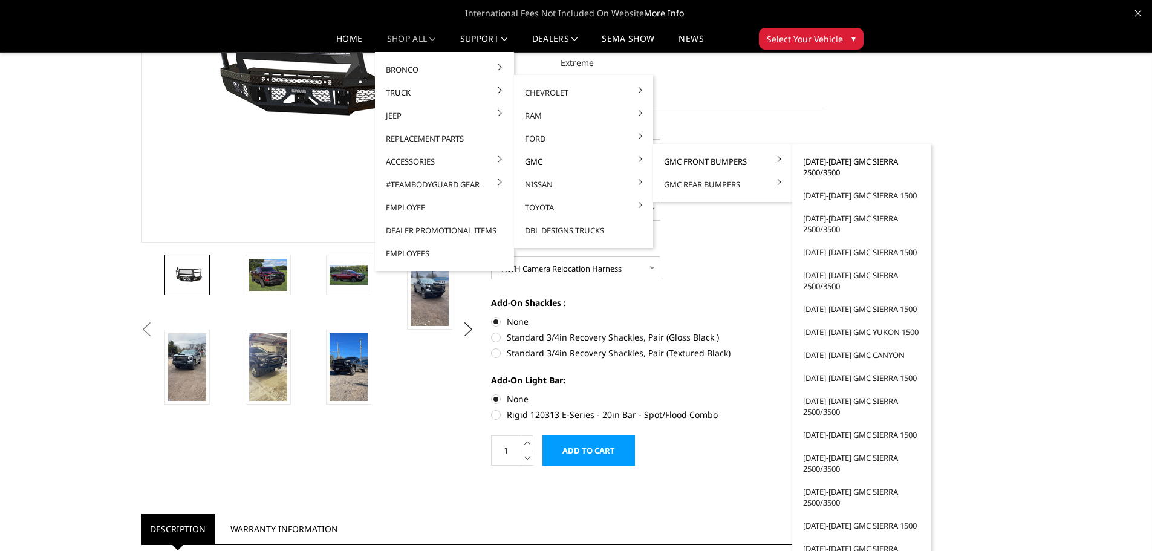
click at [812, 163] on link "[DATE]-[DATE] GMC Sierra 2500/3500" at bounding box center [861, 167] width 129 height 34
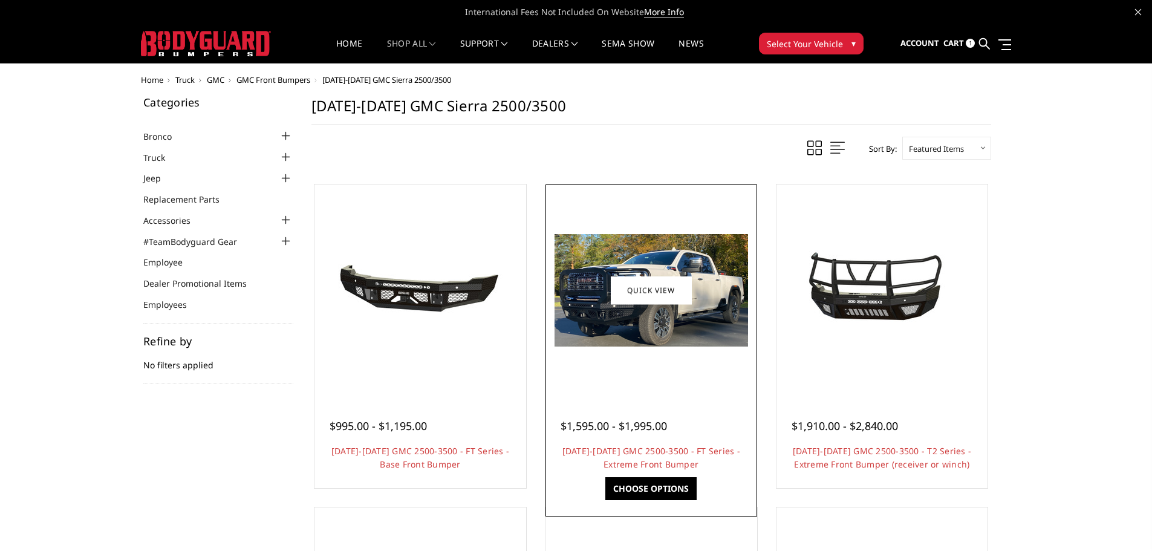
click at [678, 330] on img at bounding box center [652, 290] width 194 height 113
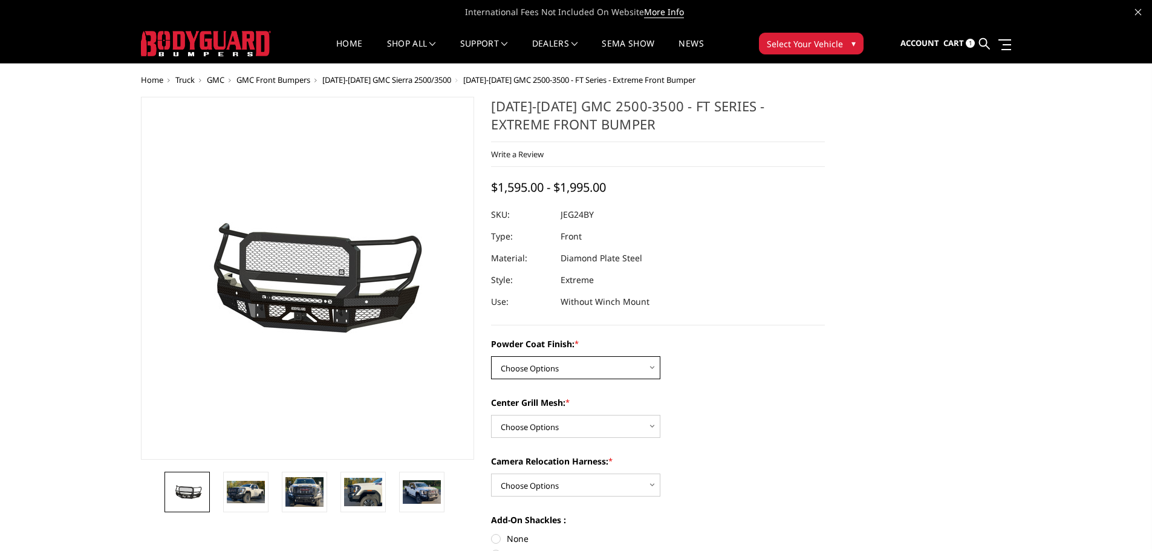
click at [641, 368] on select "Choose Options Bare Metal Gloss Black Powder Coat Textured Black Powder Coat" at bounding box center [575, 367] width 169 height 23
select select "3286"
click at [491, 356] on select "Choose Options Bare Metal Gloss Black Powder Coat Textured Black Powder Coat" at bounding box center [575, 367] width 169 height 23
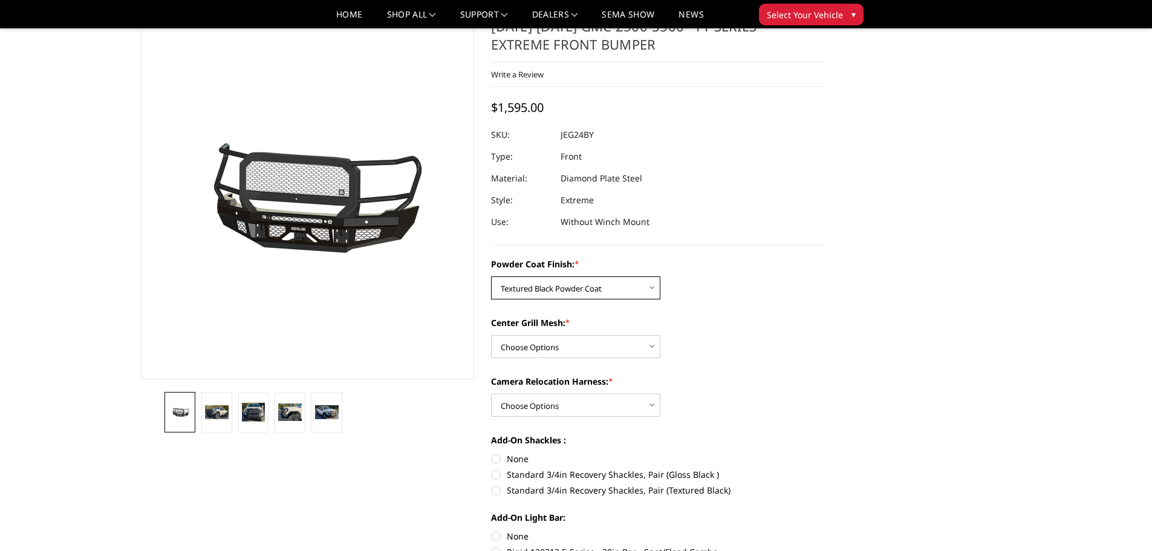
scroll to position [121, 0]
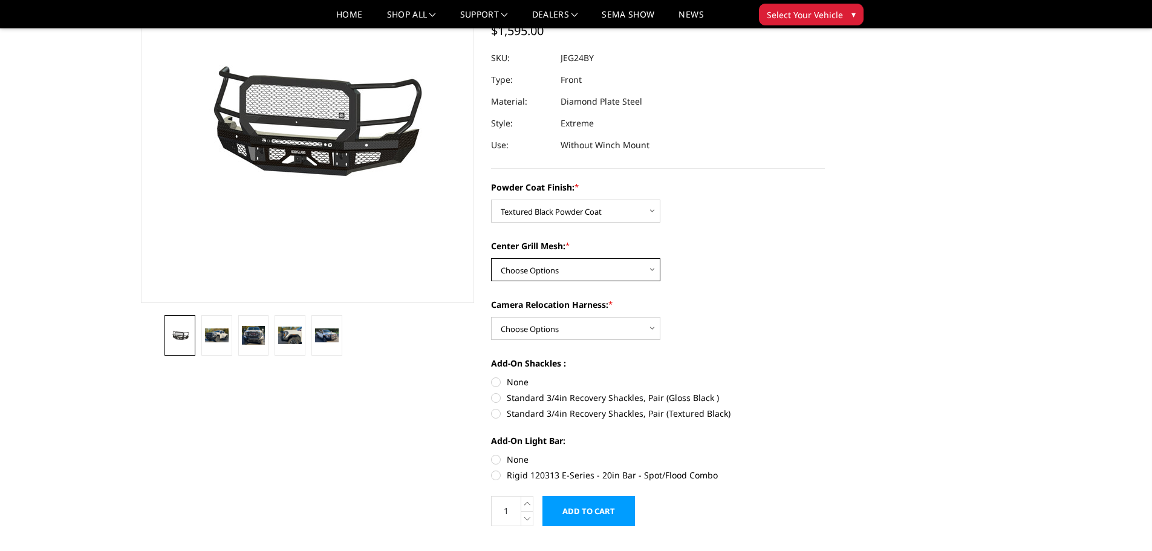
click at [609, 273] on select "Choose Options WITH Expanded Metal in Center Grill WITHOUT Expanded Metal in Ce…" at bounding box center [575, 269] width 169 height 23
select select "3287"
click at [491, 258] on select "Choose Options WITH Expanded Metal in Center Grill WITHOUT Expanded Metal in Ce…" at bounding box center [575, 269] width 169 height 23
click at [604, 330] on select "Choose Options WITH Camera Relocation Harness WITHOUT Camera Relocation Harness" at bounding box center [575, 328] width 169 height 23
select select "3289"
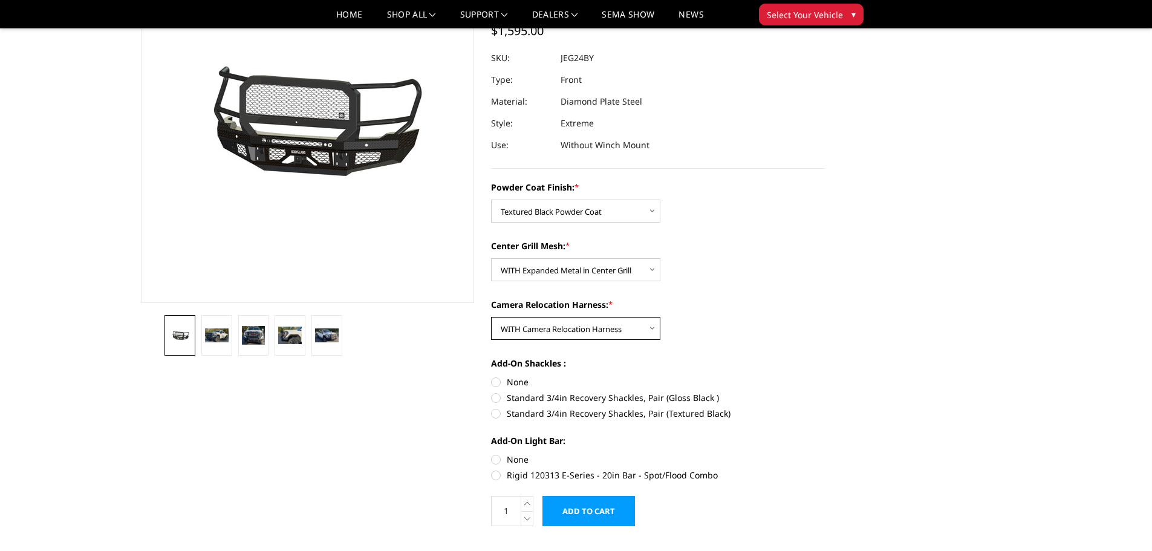
click at [491, 317] on select "Choose Options WITH Camera Relocation Harness WITHOUT Camera Relocation Harness" at bounding box center [575, 328] width 169 height 23
click at [495, 382] on label "None" at bounding box center [658, 382] width 334 height 13
click at [492, 376] on input "None" at bounding box center [491, 376] width 1 height 1
radio input "true"
click at [494, 460] on label "None" at bounding box center [658, 459] width 334 height 13
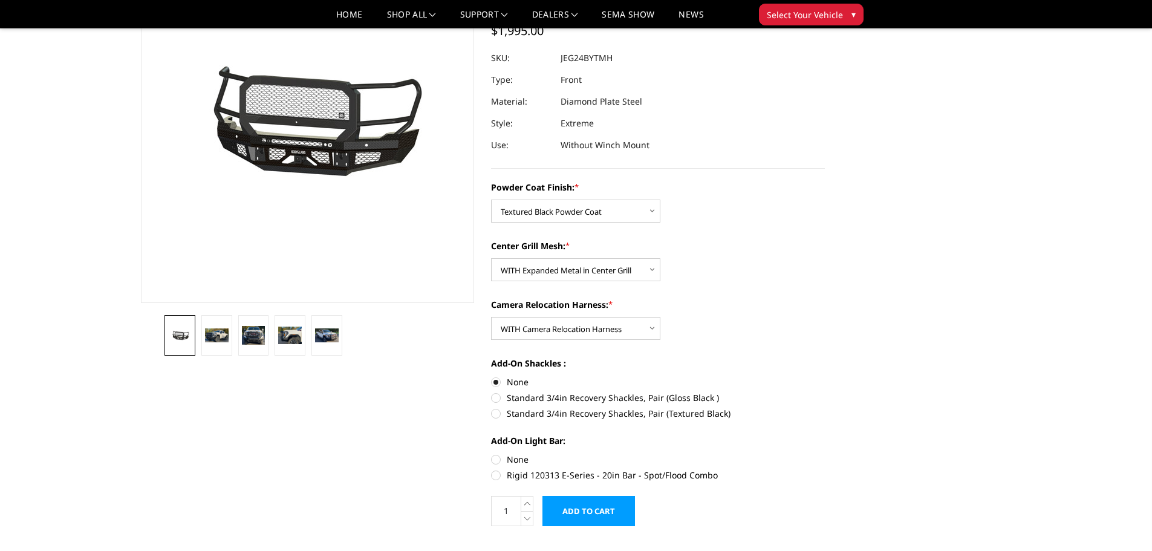
click at [492, 454] on input "None" at bounding box center [491, 453] width 1 height 1
radio input "true"
click at [603, 518] on input "Add to Cart" at bounding box center [589, 511] width 93 height 30
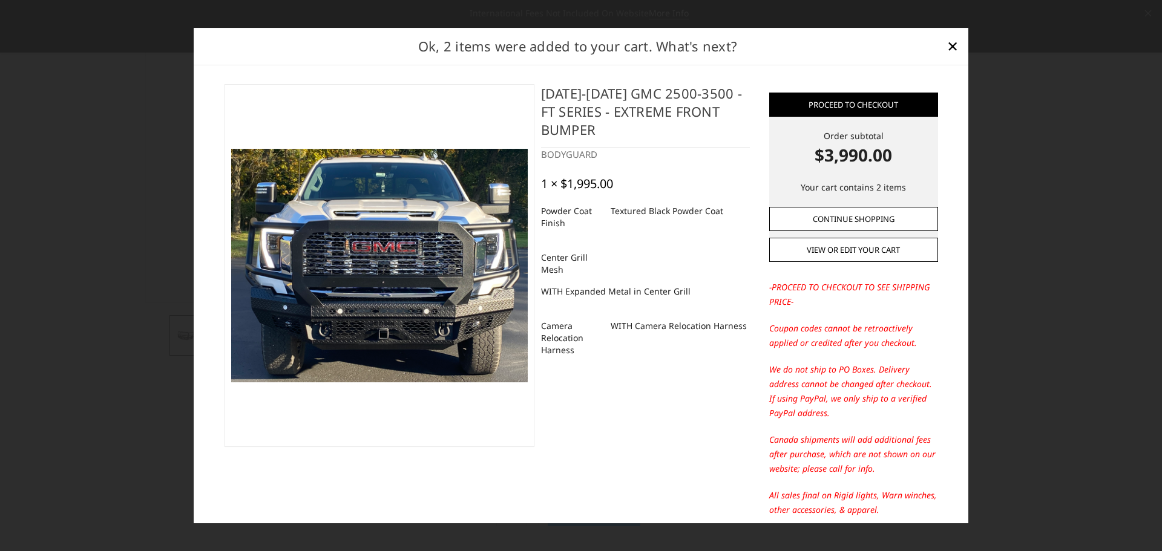
click at [845, 219] on link "Continue Shopping" at bounding box center [853, 219] width 169 height 24
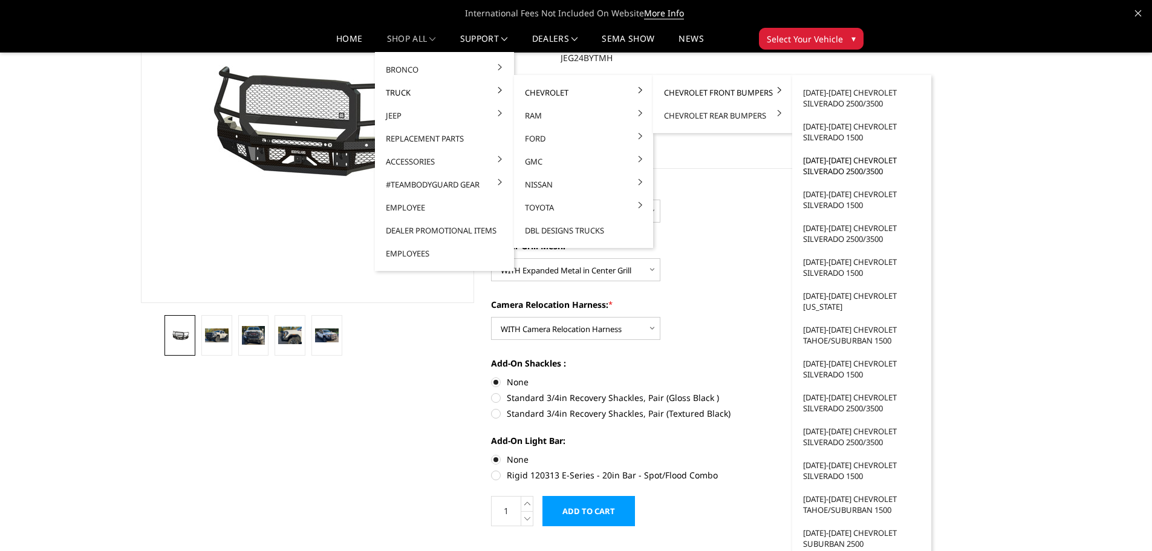
click at [835, 171] on link "2020-2023 Chevrolet Silverado 2500/3500" at bounding box center [861, 166] width 129 height 34
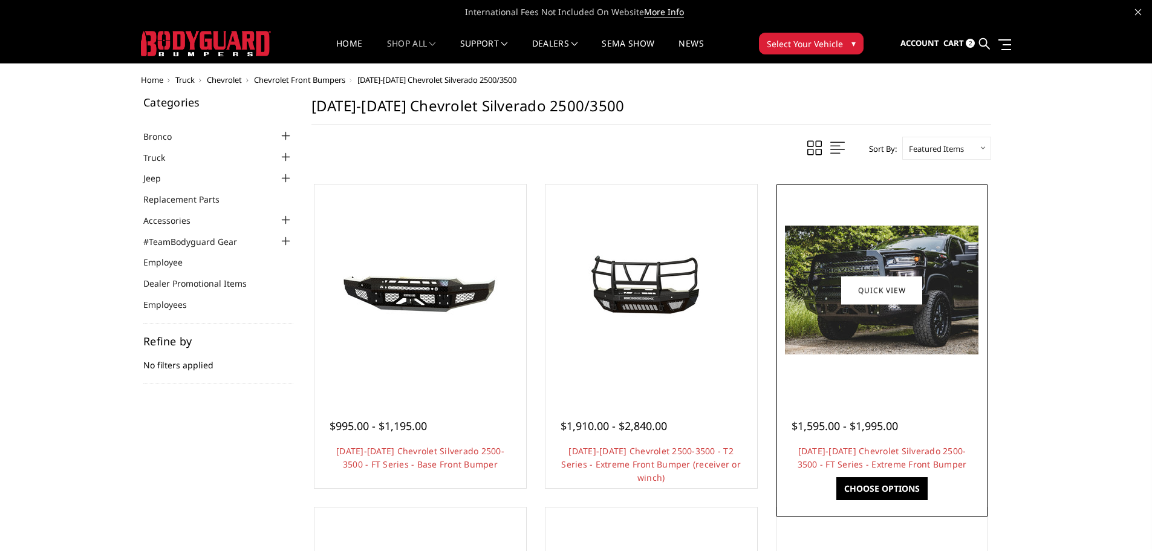
click at [852, 339] on img at bounding box center [882, 290] width 194 height 129
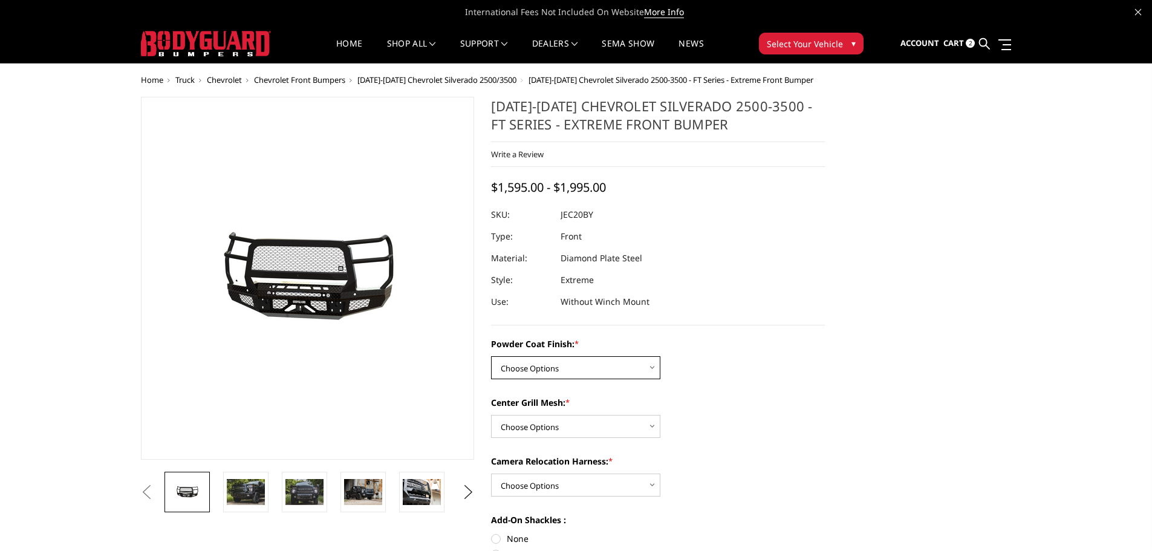
click at [606, 373] on select "Choose Options Bare Metal Gloss Black Powder Coat Textured Black Powder Coat" at bounding box center [575, 367] width 169 height 23
select select "3242"
click at [491, 356] on select "Choose Options Bare Metal Gloss Black Powder Coat Textured Black Powder Coat" at bounding box center [575, 367] width 169 height 23
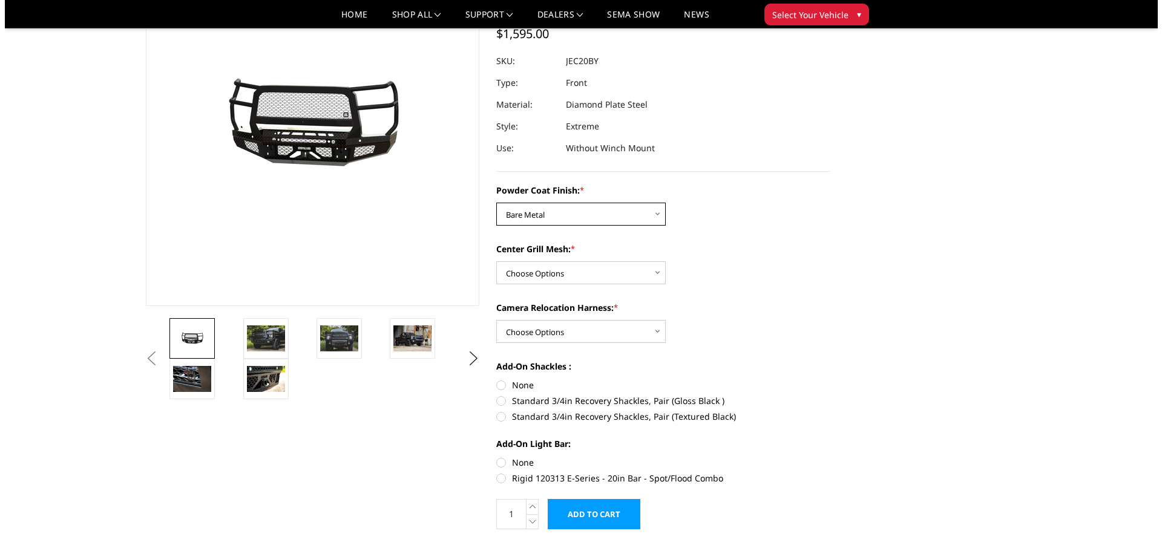
scroll to position [121, 0]
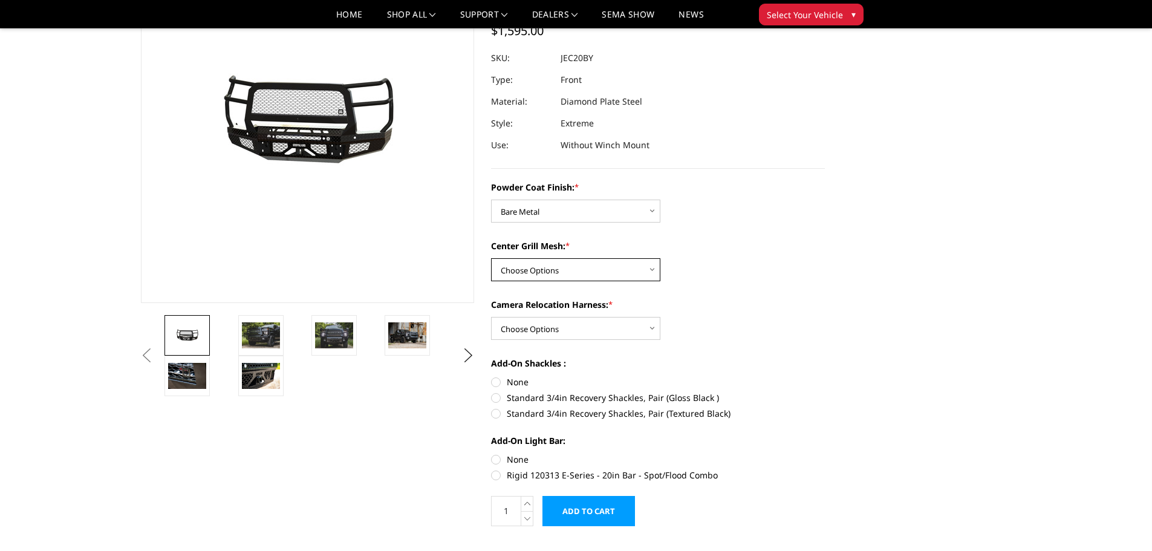
click at [623, 276] on select "Choose Options WITH Expanded Metal in Center Grill WITHOUT Expanded Metal in Ce…" at bounding box center [575, 269] width 169 height 23
select select "3245"
click at [491, 258] on select "Choose Options WITH Expanded Metal in Center Grill WITHOUT Expanded Metal in Ce…" at bounding box center [575, 269] width 169 height 23
click at [619, 326] on select "Choose Options WITH Camera Relocation Harness WITHOUT Camera Relocation Harness" at bounding box center [575, 328] width 169 height 23
select select "3247"
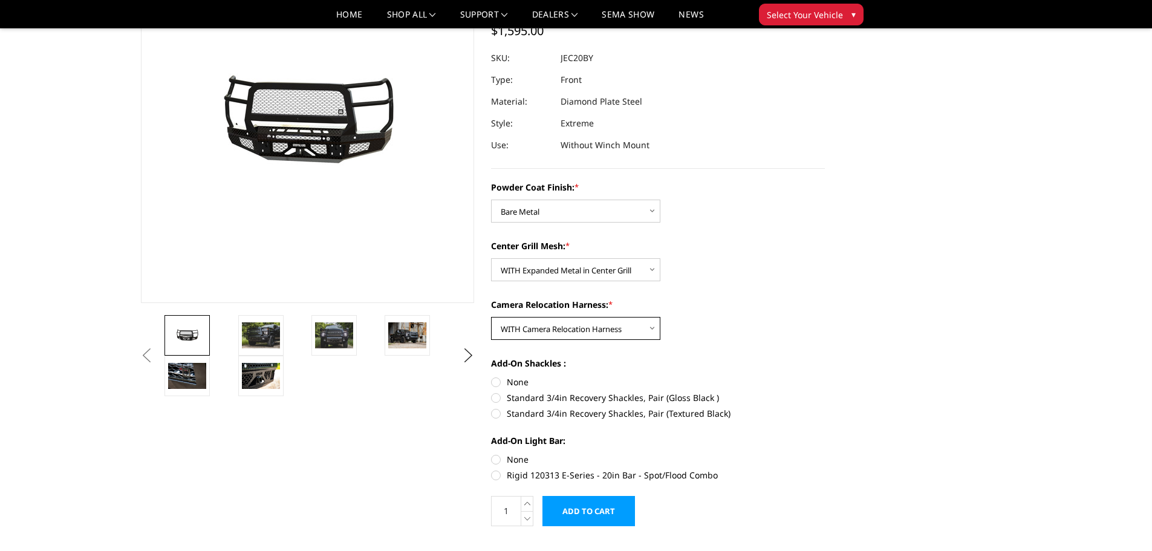
click at [491, 317] on select "Choose Options WITH Camera Relocation Harness WITHOUT Camera Relocation Harness" at bounding box center [575, 328] width 169 height 23
click at [497, 382] on label "None" at bounding box center [658, 382] width 334 height 13
click at [492, 376] on input "None" at bounding box center [491, 376] width 1 height 1
radio input "true"
click at [497, 461] on label "None" at bounding box center [658, 459] width 334 height 13
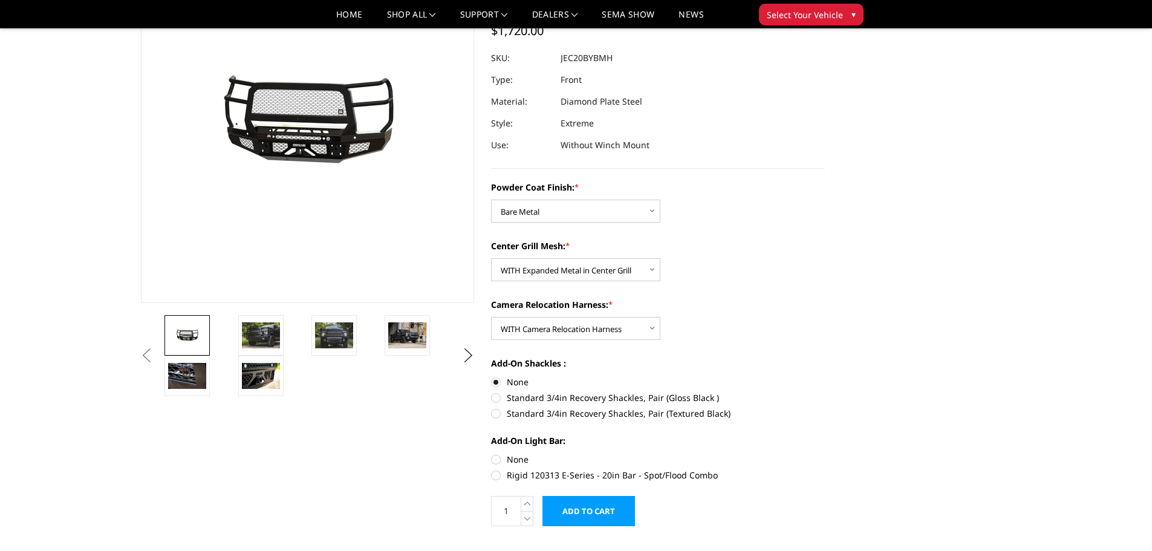
click at [492, 454] on input "None" at bounding box center [491, 453] width 1 height 1
radio input "true"
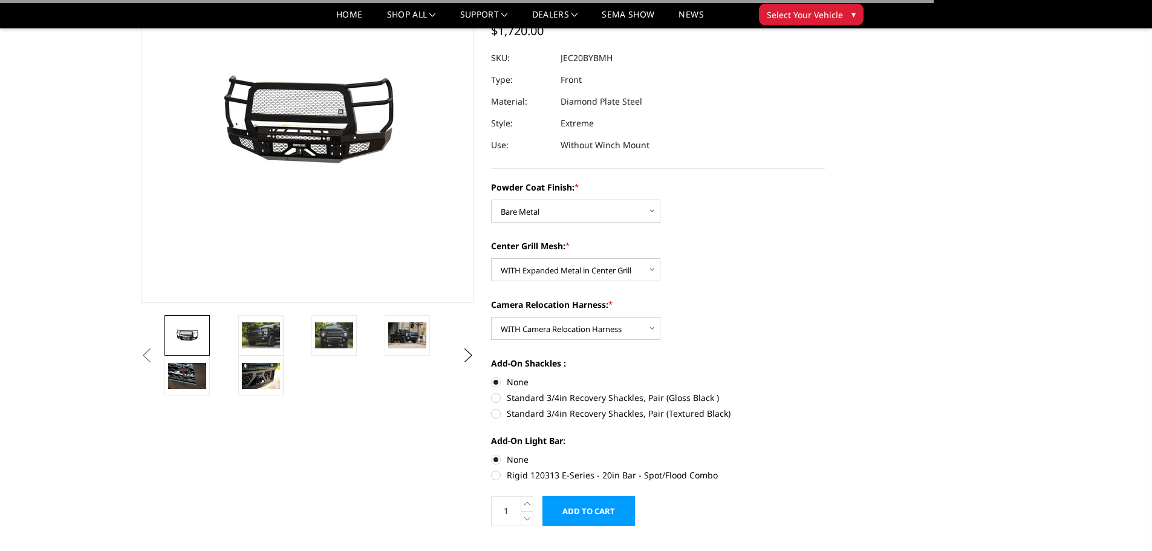
click at [584, 510] on input "Add to Cart" at bounding box center [589, 511] width 93 height 30
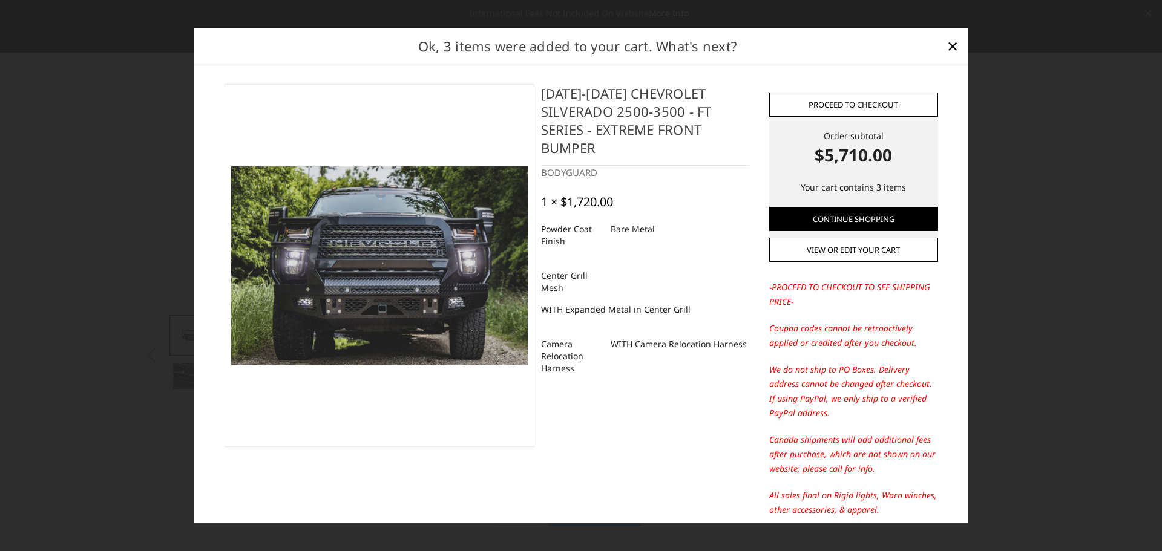
click at [866, 105] on link "Proceed to checkout" at bounding box center [853, 105] width 169 height 24
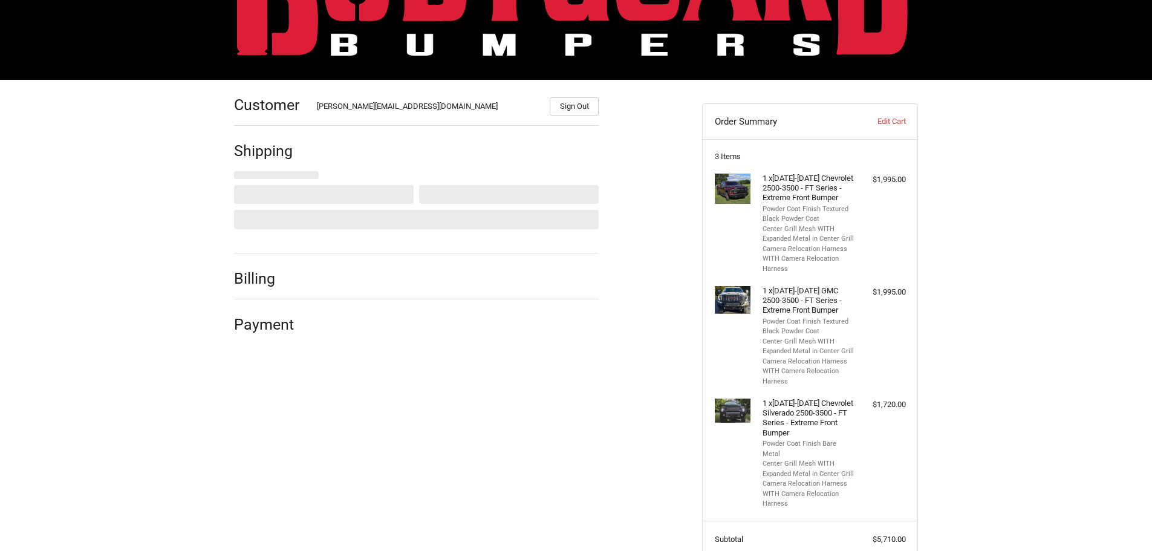
scroll to position [117, 0]
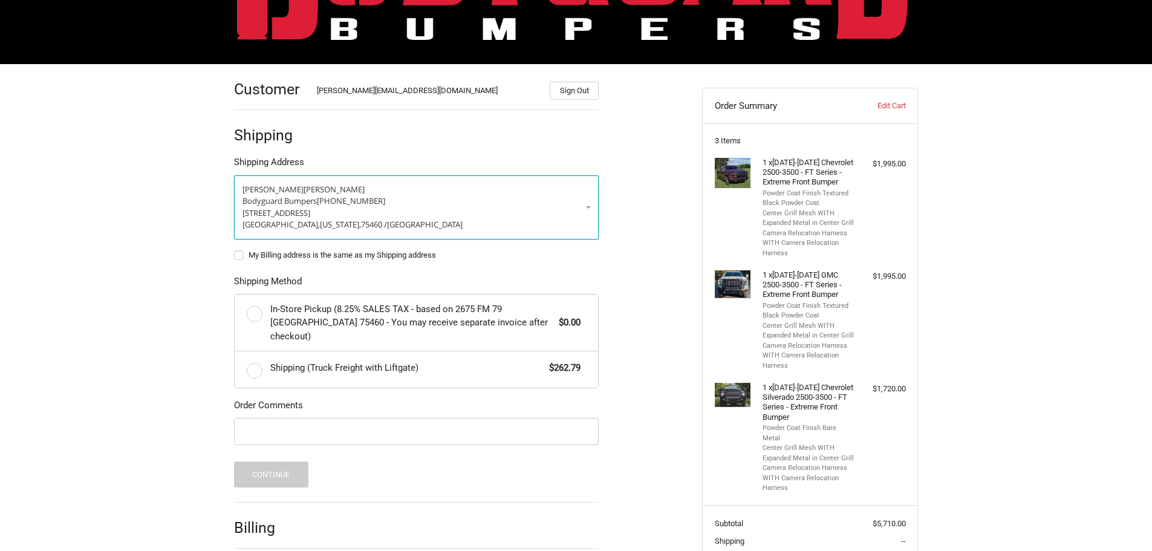
click at [331, 202] on span "[PHONE_NUMBER]" at bounding box center [351, 200] width 68 height 11
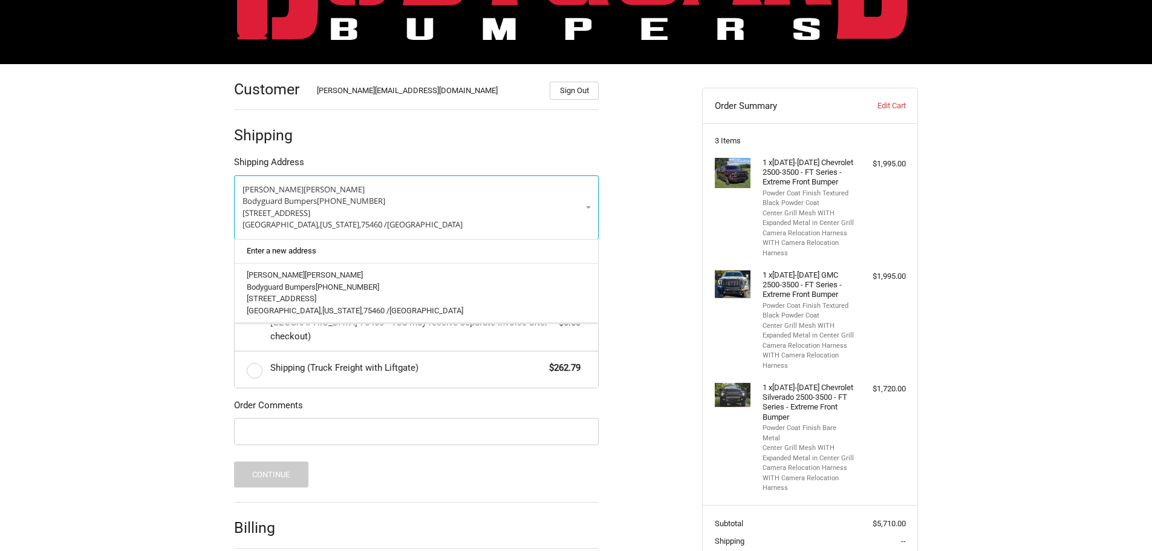
click at [302, 255] on link "Enter a new address" at bounding box center [417, 252] width 352 height 24
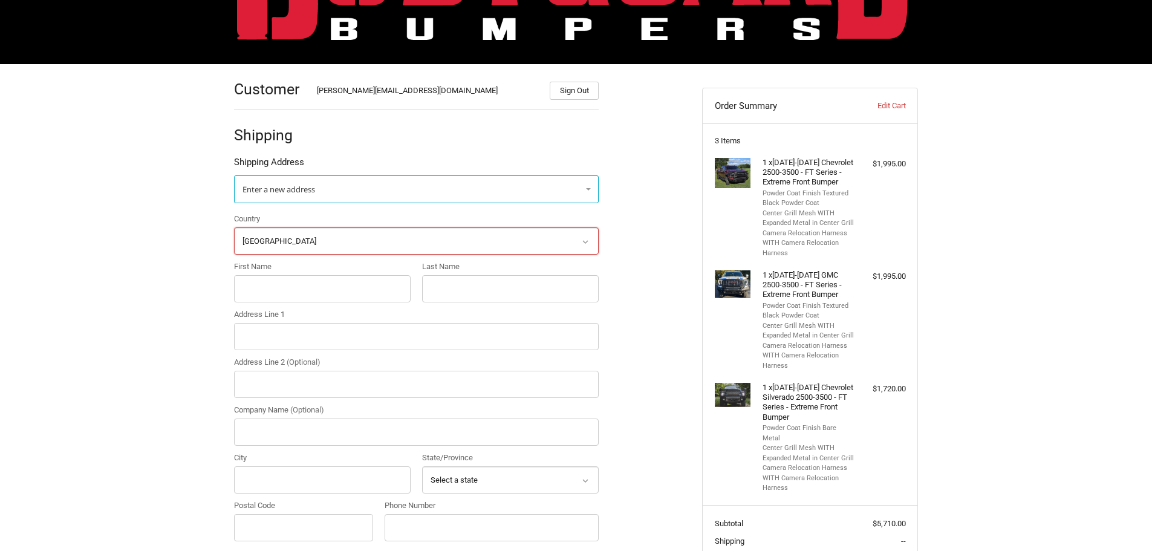
click at [321, 244] on select "Select a country [GEOGRAPHIC_DATA] [GEOGRAPHIC_DATA] [GEOGRAPHIC_DATA] [GEOGRAP…" at bounding box center [416, 240] width 365 height 27
select select "CA"
click at [234, 227] on select "Select a country [GEOGRAPHIC_DATA] [GEOGRAPHIC_DATA] [GEOGRAPHIC_DATA] [GEOGRAP…" at bounding box center [416, 240] width 365 height 27
click at [295, 286] on input "First Name" at bounding box center [322, 288] width 177 height 27
type input "[PERSON_NAME]"
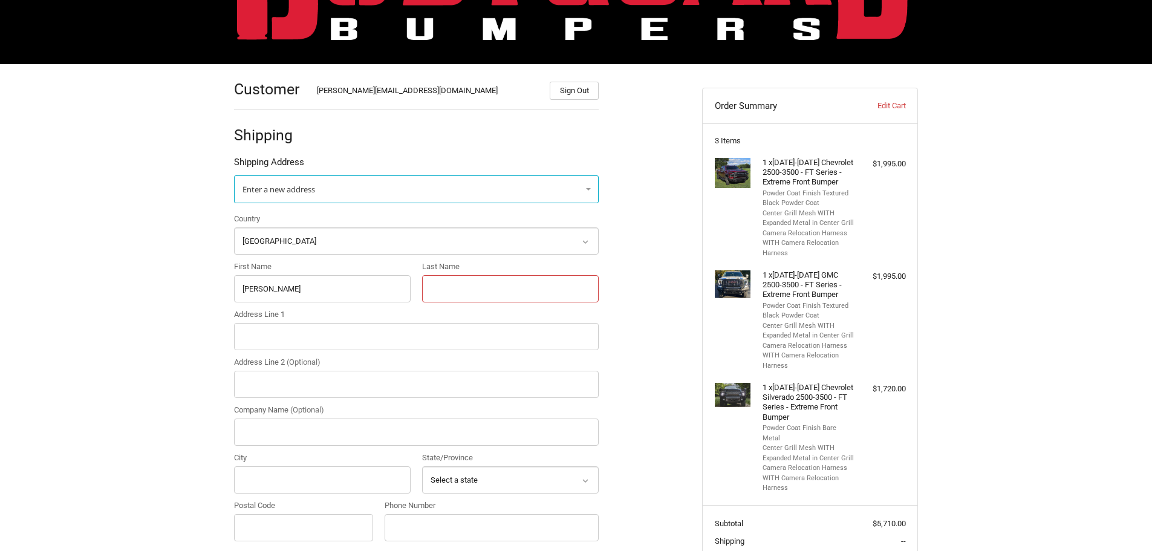
click at [485, 285] on input "Last Name" at bounding box center [510, 288] width 177 height 27
type input "Nicas"
click at [286, 338] on input "Address Line 1" at bounding box center [416, 336] width 365 height 27
click at [294, 335] on input "Address Line 1" at bounding box center [416, 336] width 365 height 27
paste input "[STREET_ADDRESS]"
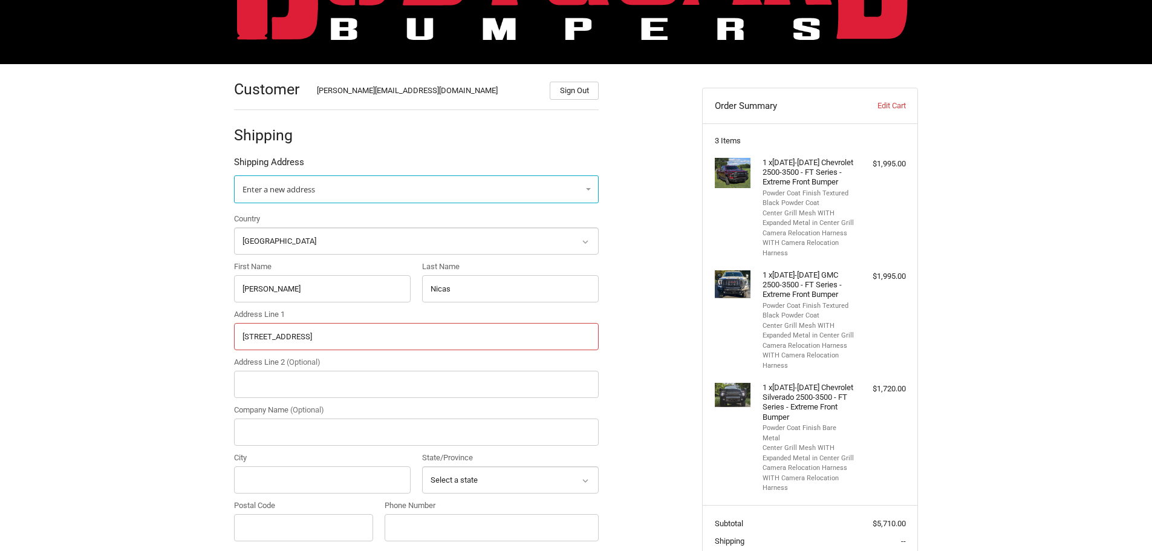
type input "[STREET_ADDRESS]"
click at [315, 483] on input "City" at bounding box center [322, 479] width 177 height 27
type input "[GEOGRAPHIC_DATA]"
click at [587, 480] on icon at bounding box center [585, 481] width 5 height 4
click at [548, 477] on select "Select a state [GEOGRAPHIC_DATA] [GEOGRAPHIC_DATA] [GEOGRAPHIC_DATA] [GEOGRAPHI…" at bounding box center [510, 479] width 177 height 27
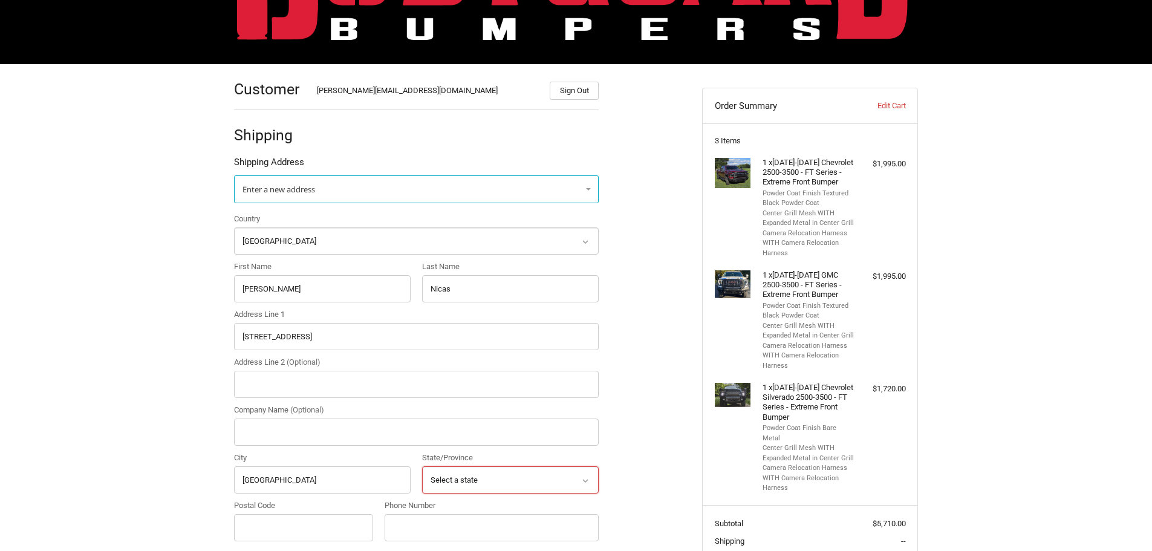
select select "AB"
click at [422, 466] on select "Select a state [GEOGRAPHIC_DATA] [GEOGRAPHIC_DATA] [GEOGRAPHIC_DATA] [GEOGRAPHI…" at bounding box center [510, 479] width 177 height 27
click at [325, 521] on input "Postal Code" at bounding box center [303, 527] width 139 height 27
type input "TOK1W0"
click at [491, 529] on input "Phone Number" at bounding box center [492, 527] width 214 height 27
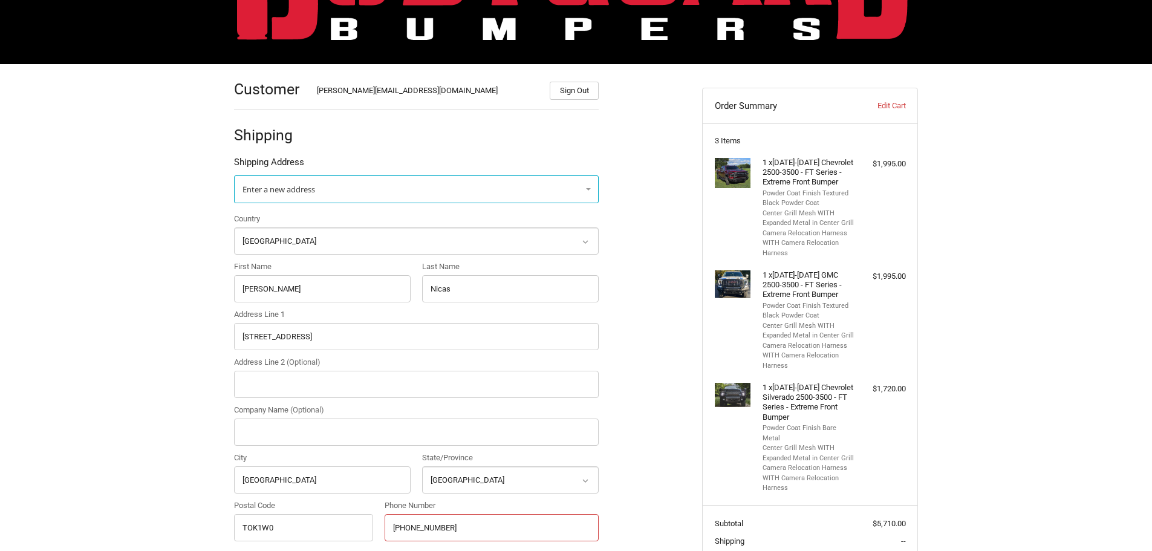
type input "[PHONE_NUMBER]"
radio input "true"
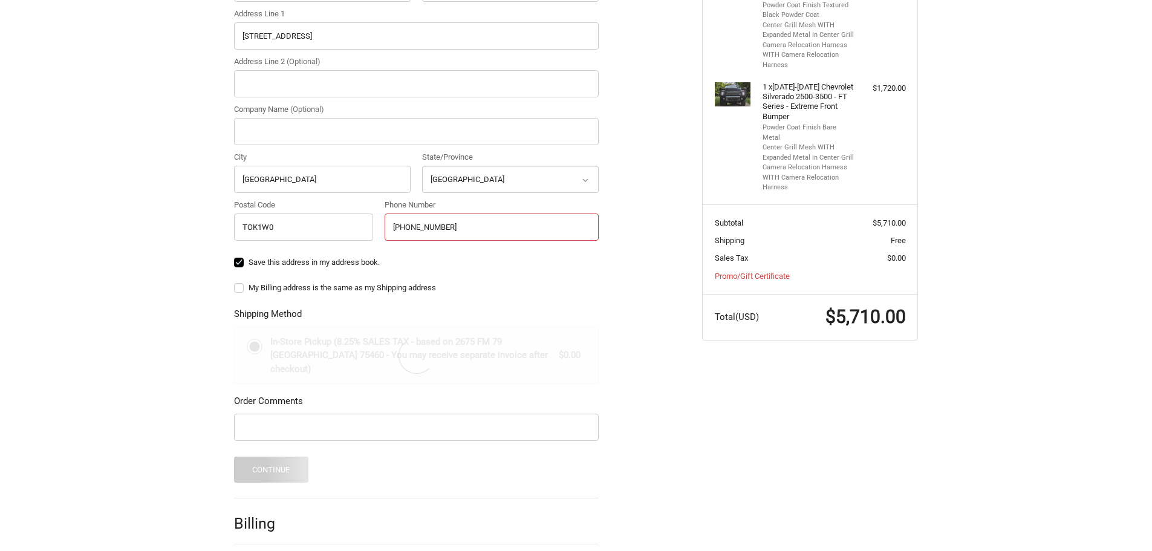
scroll to position [420, 0]
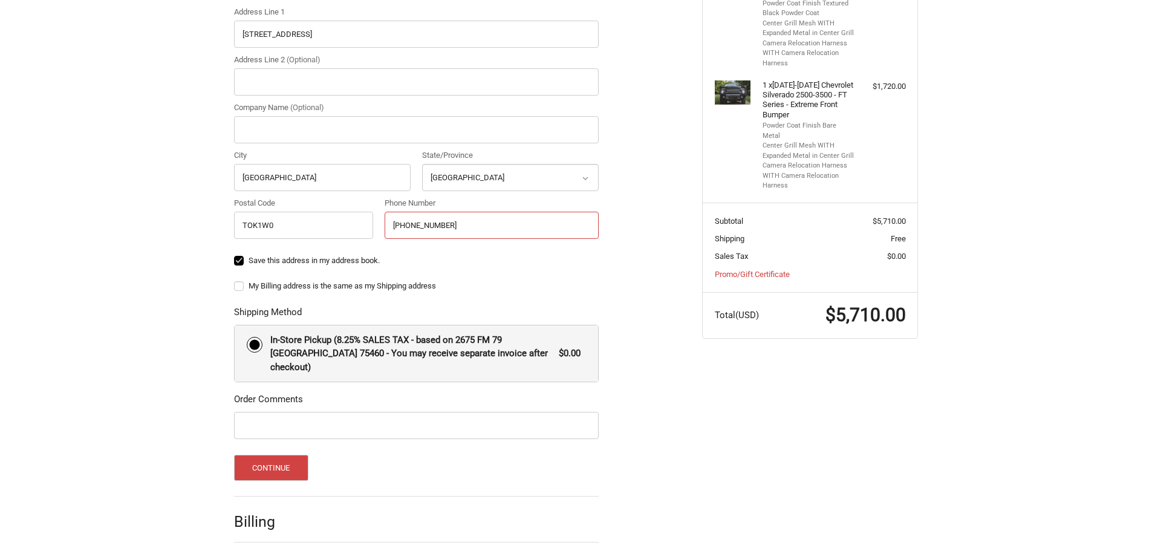
type input "[PHONE_NUMBER]"
click at [170, 335] on div "Customer [PERSON_NAME][EMAIL_ADDRESS][DOMAIN_NAME] Sign Out Shipping Shipping A…" at bounding box center [576, 181] width 1152 height 838
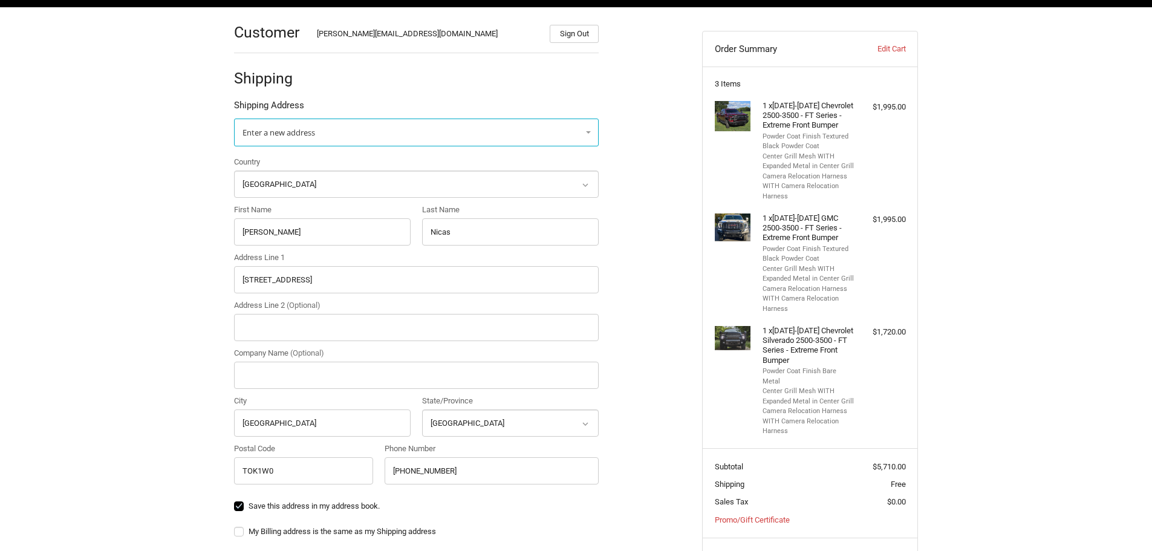
scroll to position [152, 0]
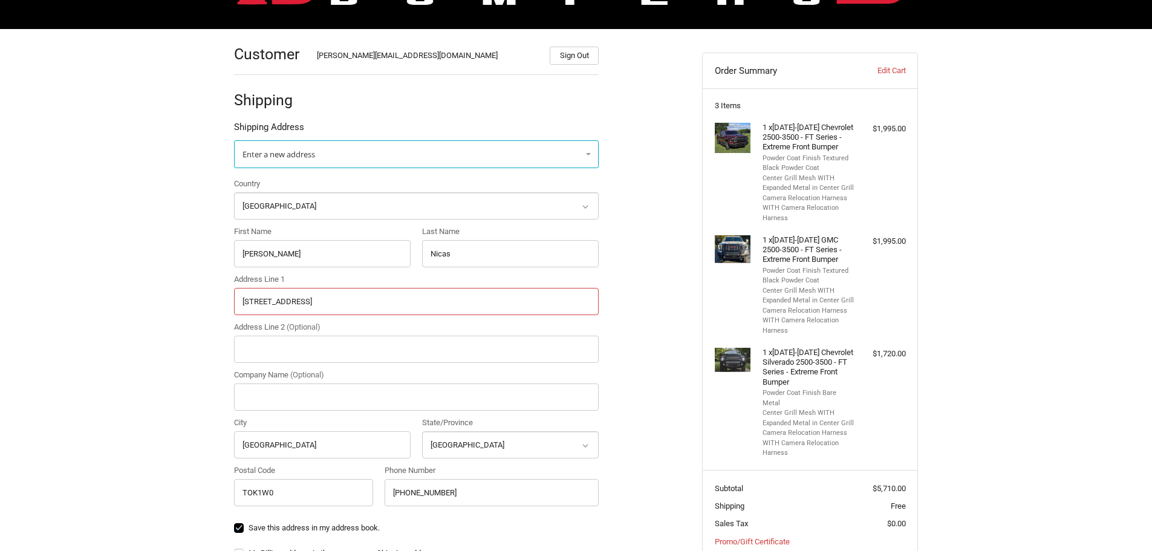
click at [357, 300] on input "[STREET_ADDRESS]" at bounding box center [416, 301] width 365 height 27
click at [183, 354] on div "Customer [PERSON_NAME][EMAIL_ADDRESS][DOMAIN_NAME] Sign Out Shipping Shipping A…" at bounding box center [576, 448] width 1152 height 838
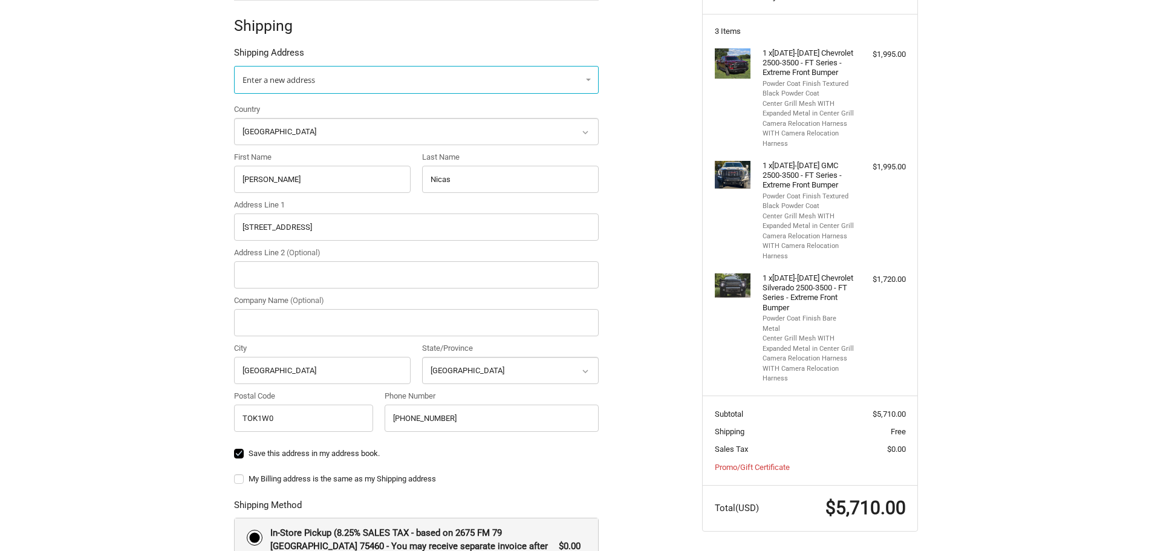
scroll to position [334, 0]
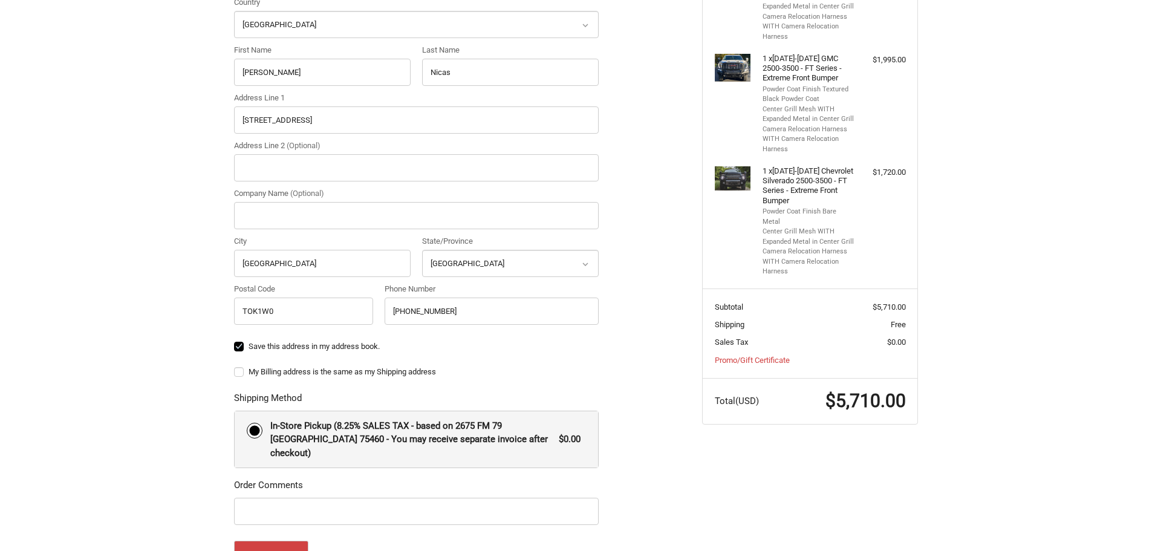
click at [240, 347] on label "Save this address in my address book." at bounding box center [416, 347] width 365 height 10
click at [235, 341] on input "Save this address in my address book." at bounding box center [234, 341] width 1 height 1
checkbox input "false"
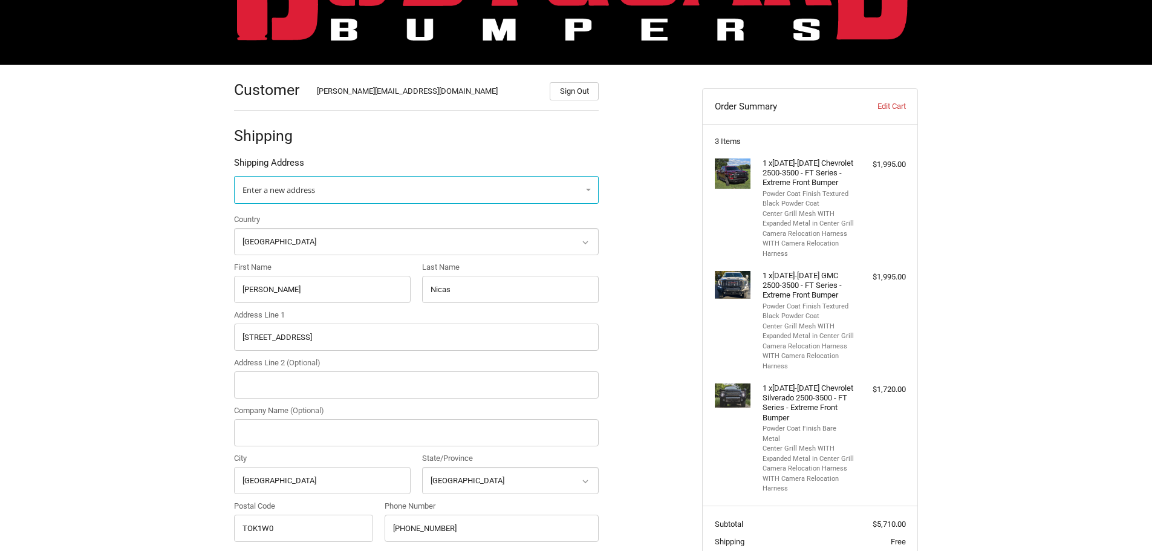
scroll to position [92, 0]
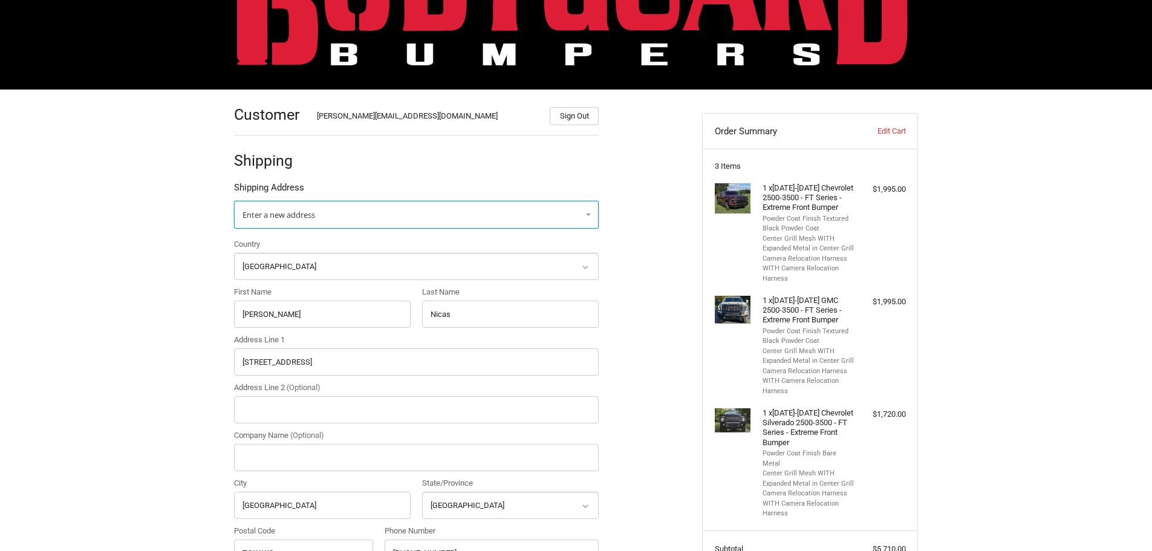
click at [558, 218] on link "Enter a new address" at bounding box center [416, 215] width 365 height 28
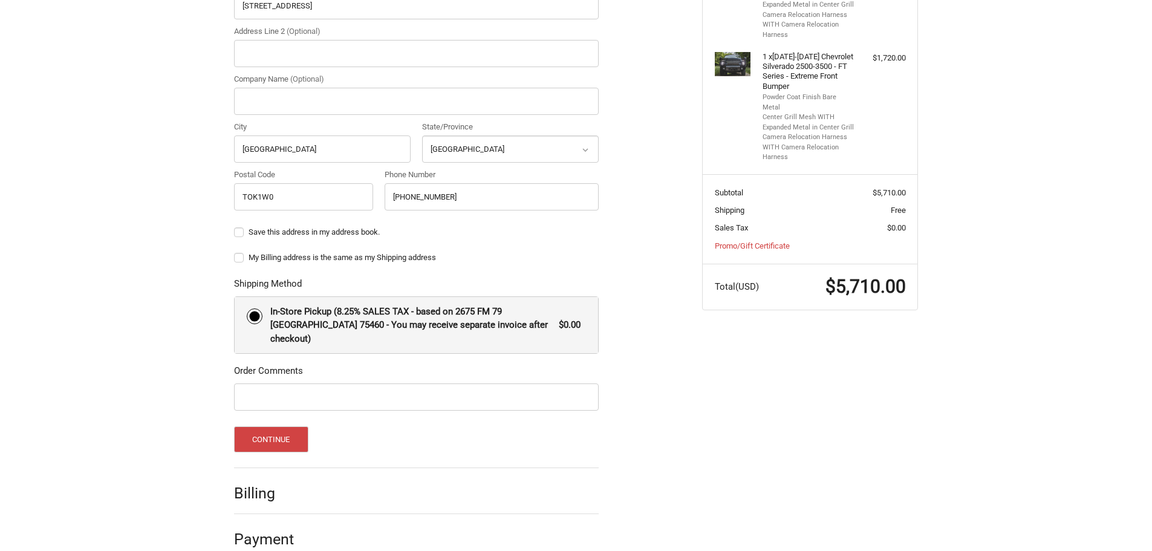
scroll to position [455, 0]
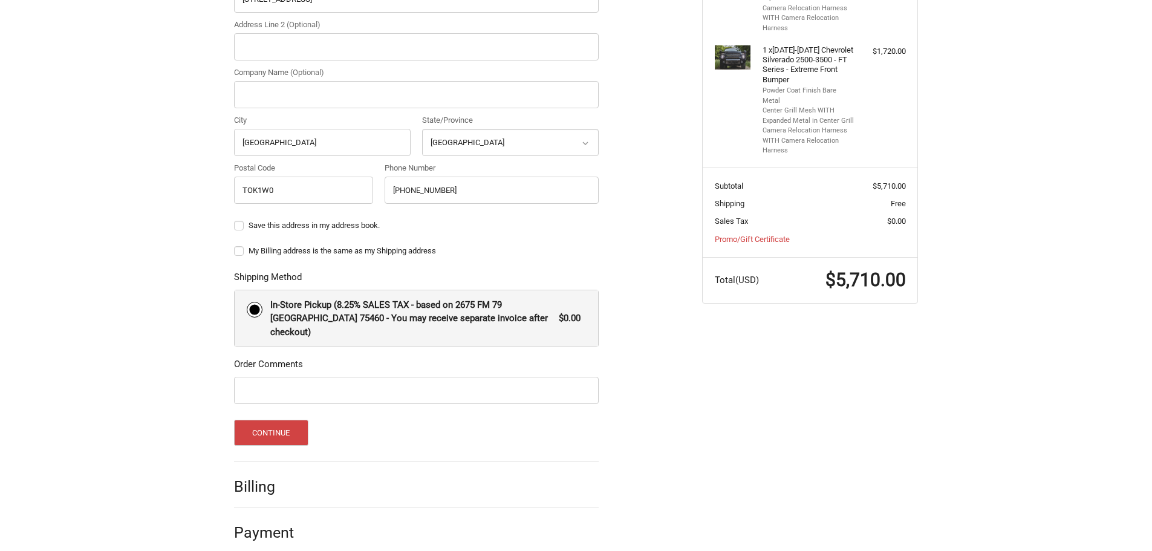
click at [252, 309] on label "In-Store Pickup (8.25% SALES TAX - based on 2675 FM 79 Paris TX 75460 - You may…" at bounding box center [417, 318] width 364 height 57
click at [235, 291] on input "In-Store Pickup (8.25% SALES TAX - based on 2675 FM 79 Paris TX 75460 - You may…" at bounding box center [235, 290] width 1 height 1
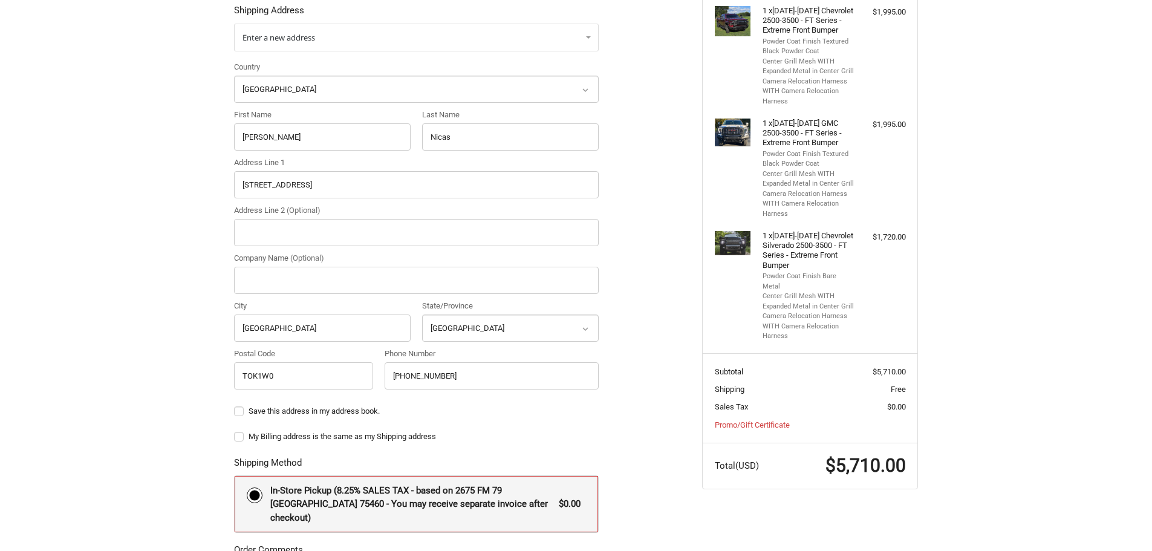
scroll to position [273, 0]
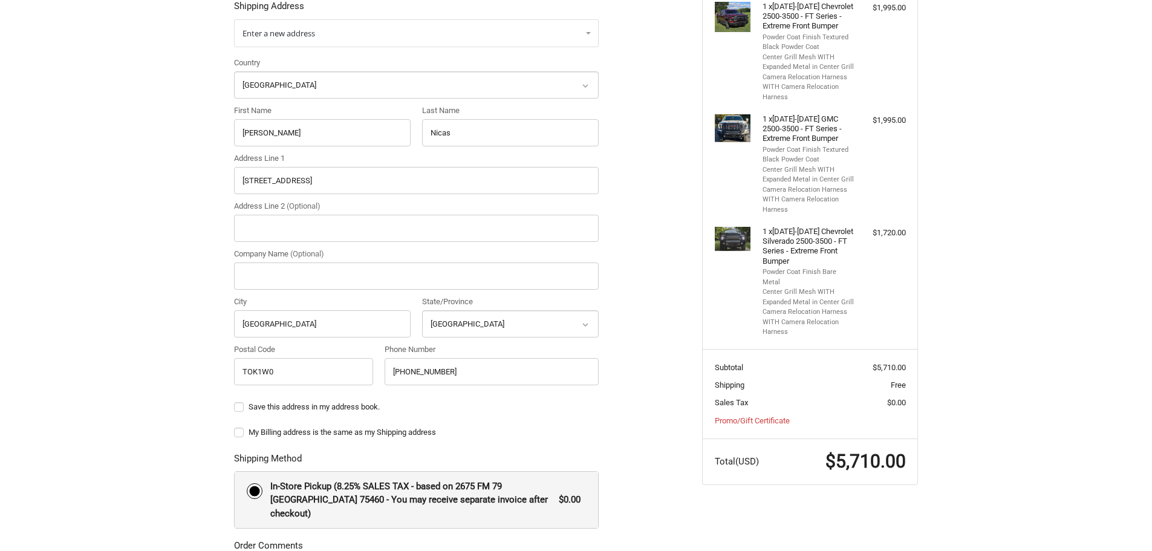
click at [222, 301] on div "Customer CORY@BODYGUARDBUMPERS.COM Sign Out Shipping Shipping Address Enter a n…" at bounding box center [577, 327] width 726 height 838
click at [488, 39] on link "Enter a new address" at bounding box center [416, 33] width 365 height 28
click at [199, 54] on div "Customer CORY@BODYGUARDBUMPERS.COM Sign Out Shipping Shipping Address Enter a n…" at bounding box center [576, 327] width 1152 height 838
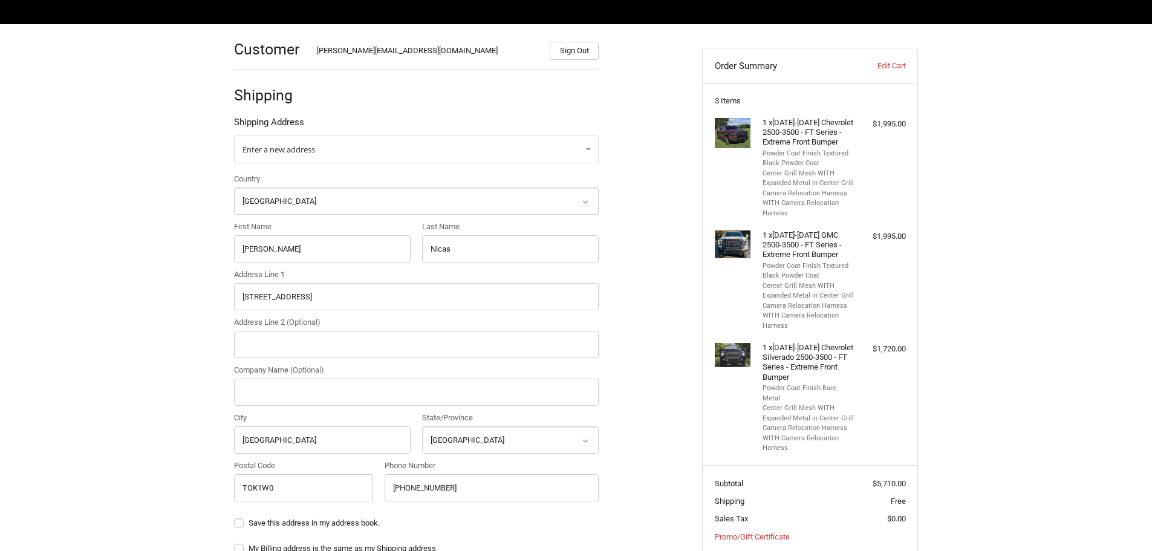
scroll to position [152, 0]
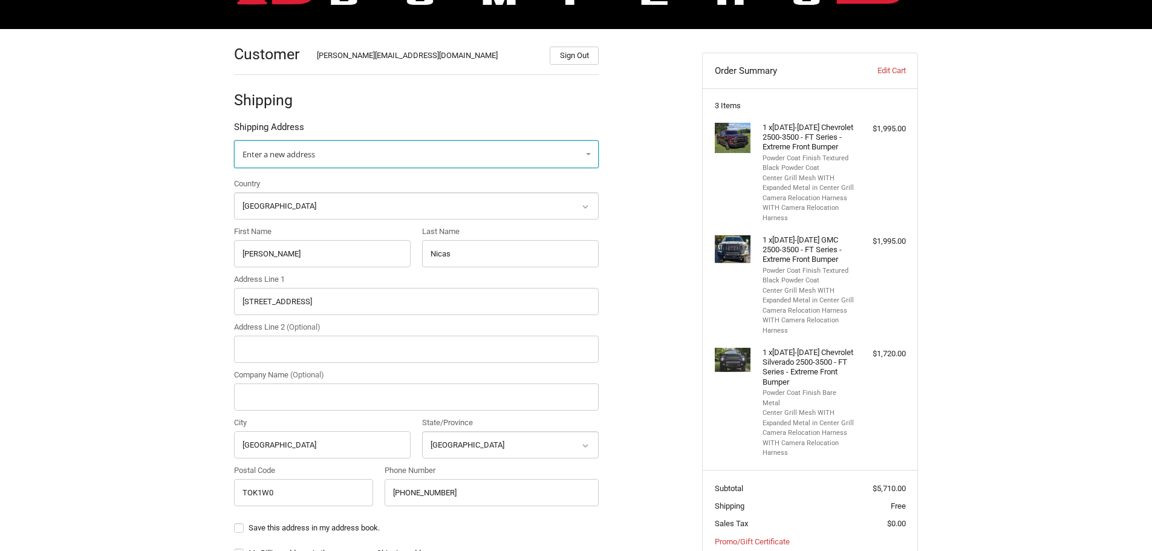
click at [529, 155] on link "Enter a new address" at bounding box center [416, 154] width 365 height 28
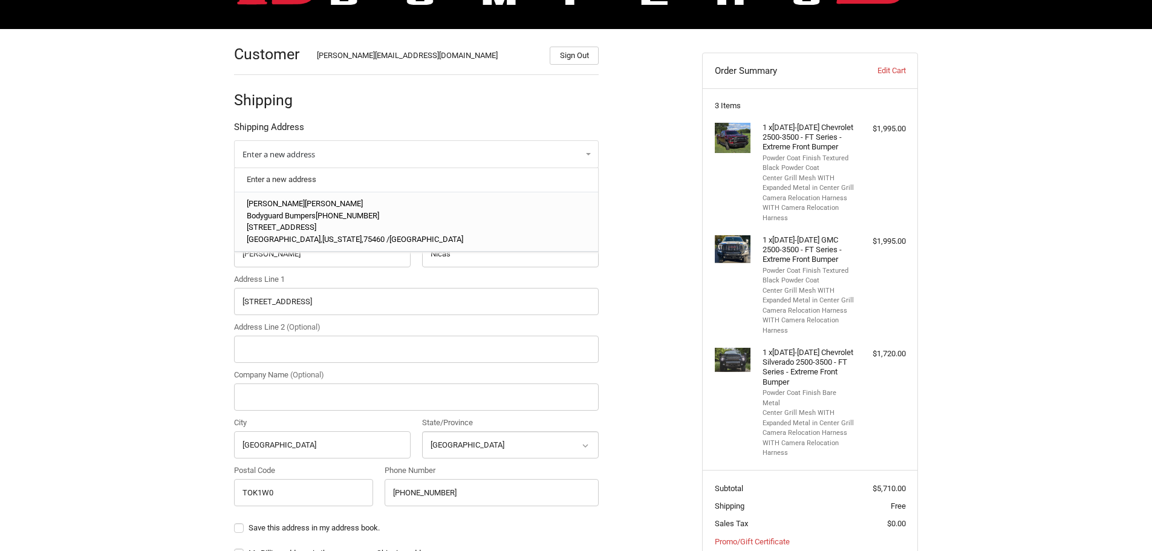
click at [408, 212] on p "Bodyguard Bumpers 903-785-8939" at bounding box center [417, 216] width 340 height 12
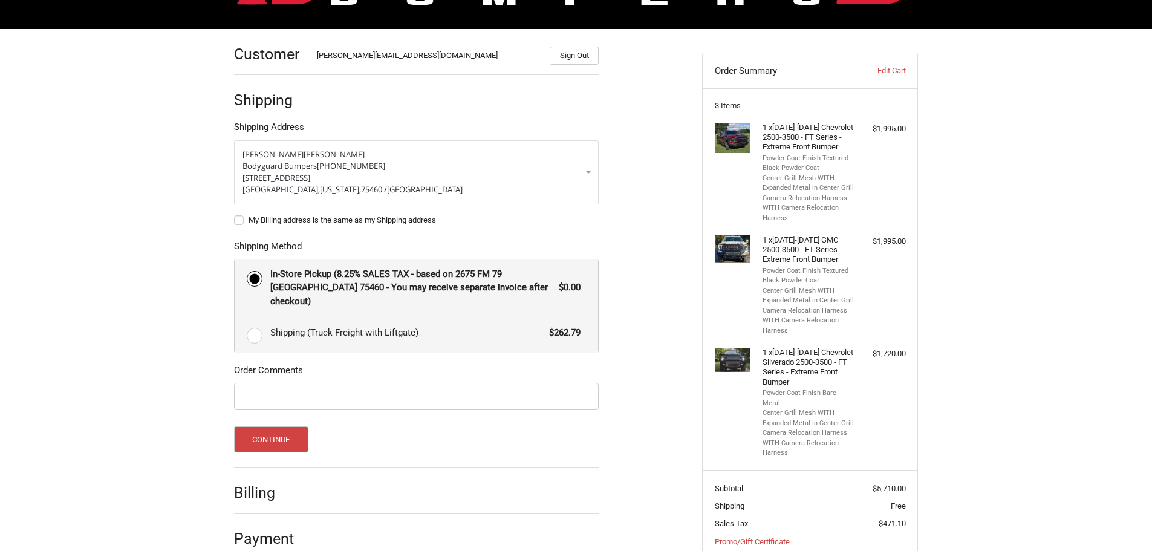
click at [252, 324] on label "Shipping (Truck Freight with Liftgate) $262.79" at bounding box center [417, 334] width 364 height 36
click at [235, 317] on input "Shipping (Truck Freight with Liftgate) $262.79" at bounding box center [235, 316] width 1 height 1
radio input "true"
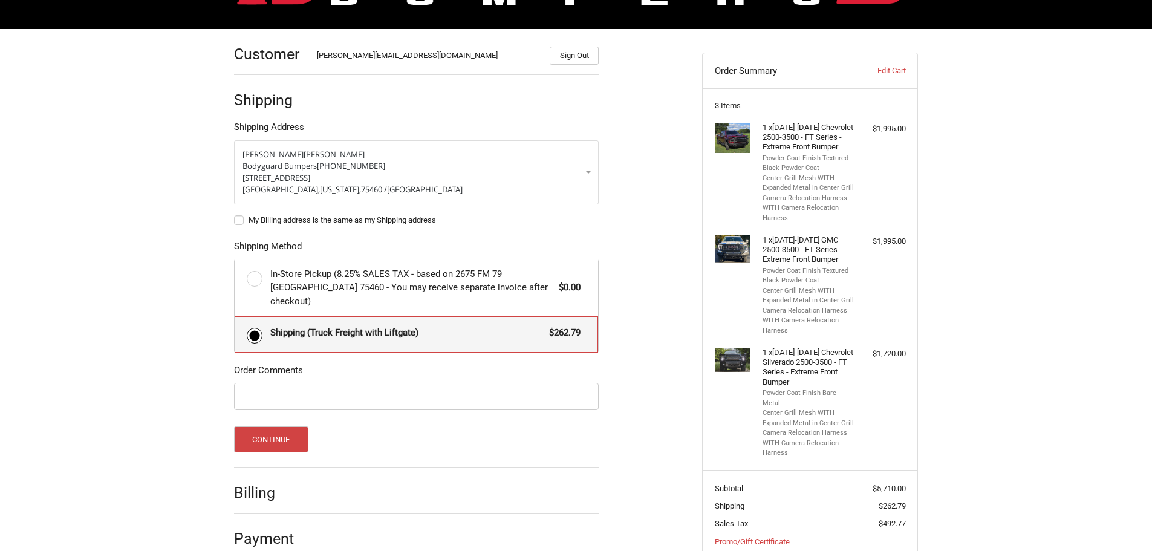
scroll to position [92, 0]
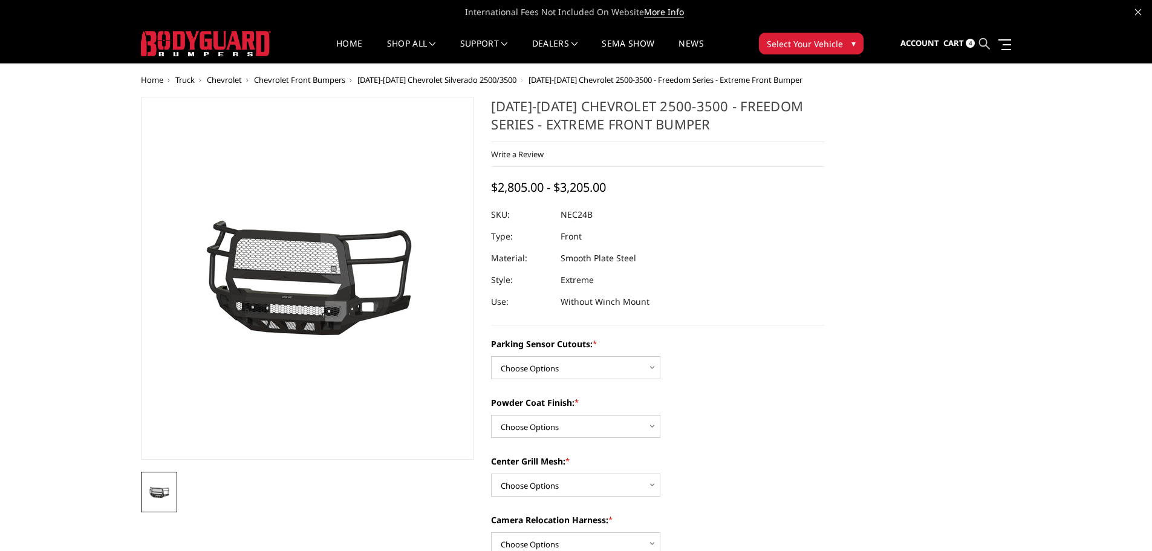
click at [982, 42] on icon at bounding box center [984, 43] width 11 height 11
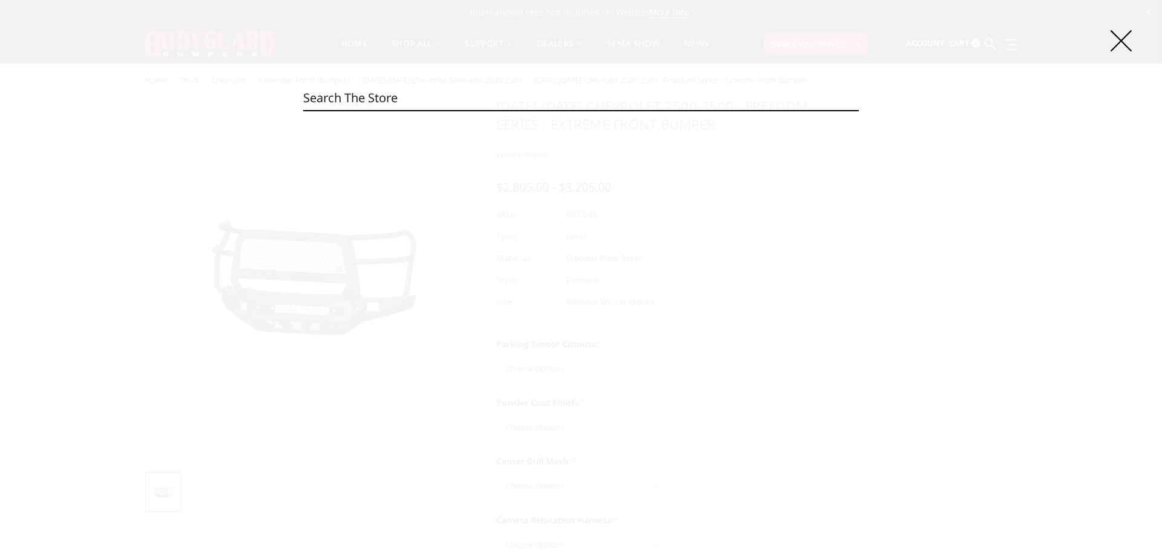
click at [460, 101] on input "Search" at bounding box center [580, 98] width 555 height 24
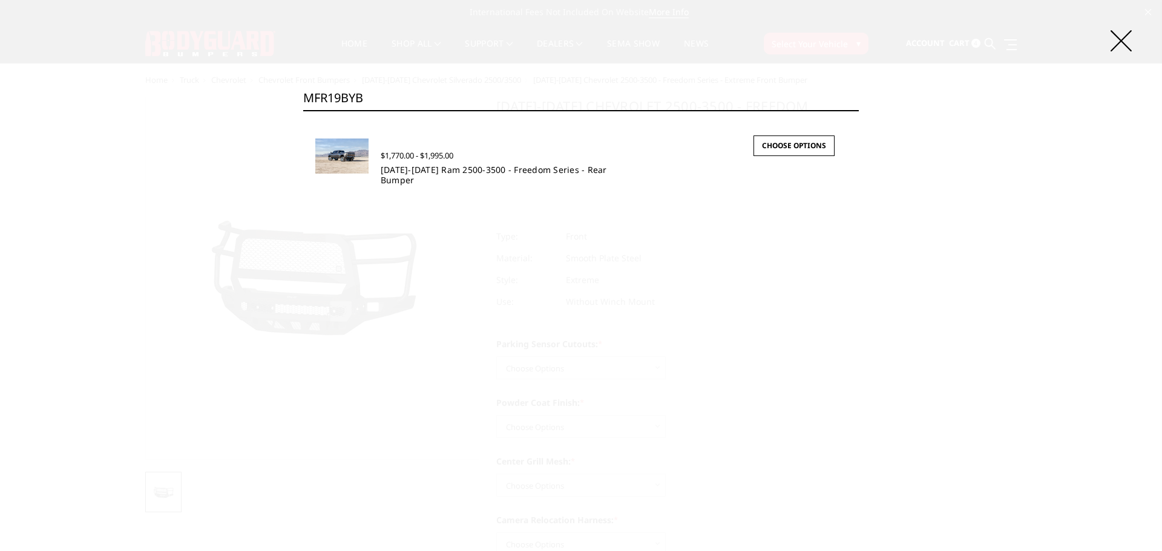
type input "MFR19BYB"
click at [428, 171] on link "2019-2025 Ram 2500-3500 - Freedom Series - Rear Bumper" at bounding box center [494, 175] width 226 height 22
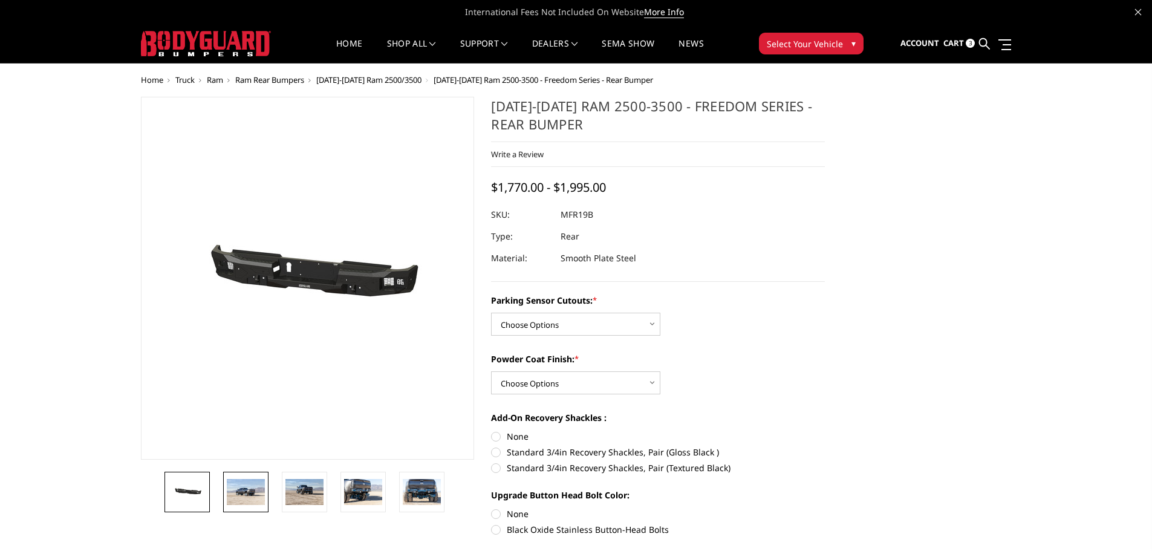
click at [252, 497] on img at bounding box center [246, 491] width 38 height 25
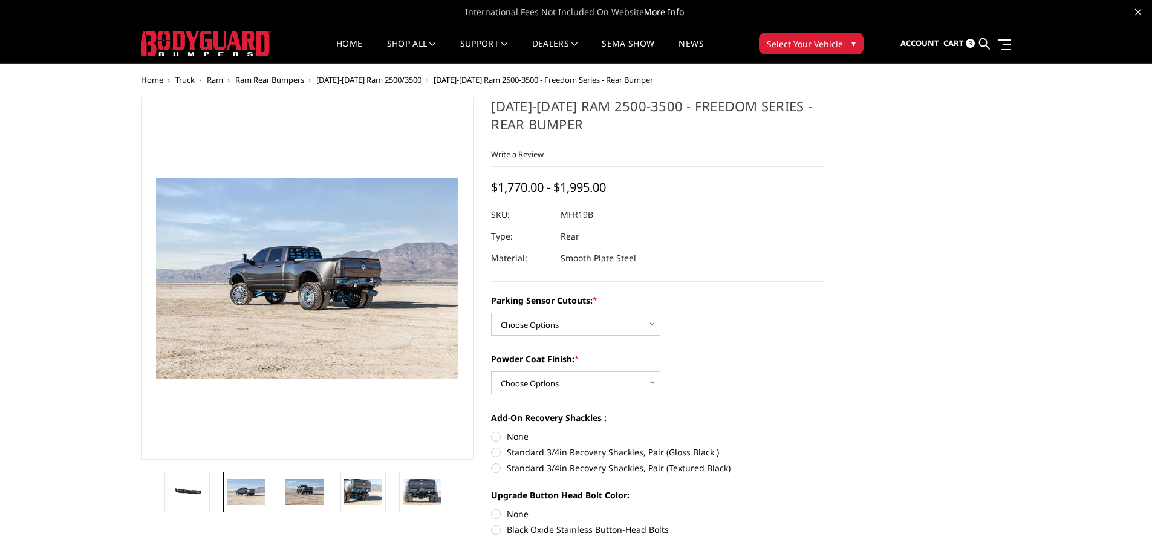
click at [304, 498] on img at bounding box center [305, 491] width 38 height 25
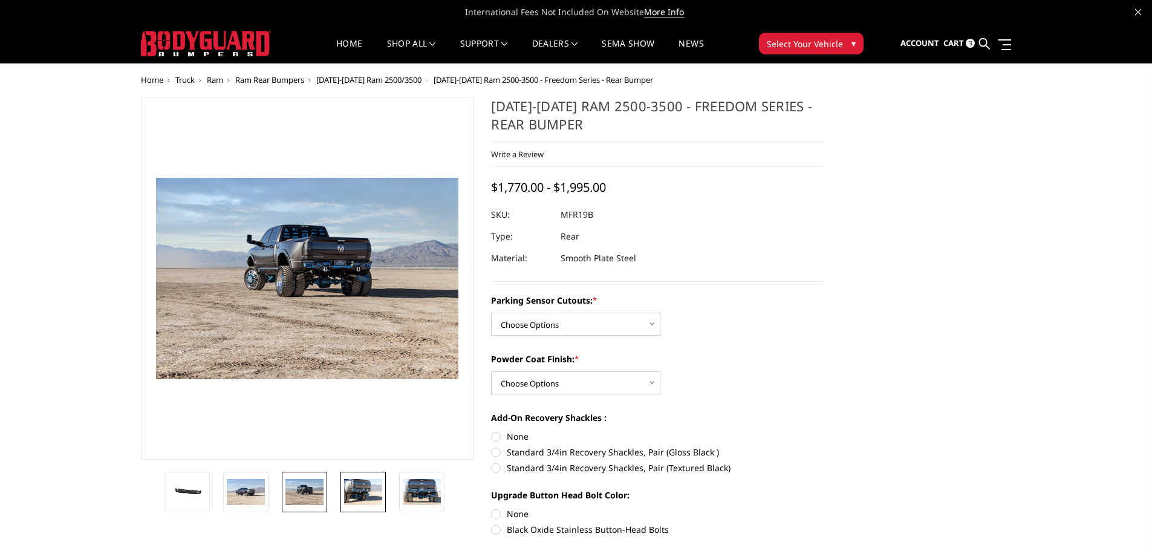
click at [357, 500] on img at bounding box center [363, 491] width 38 height 25
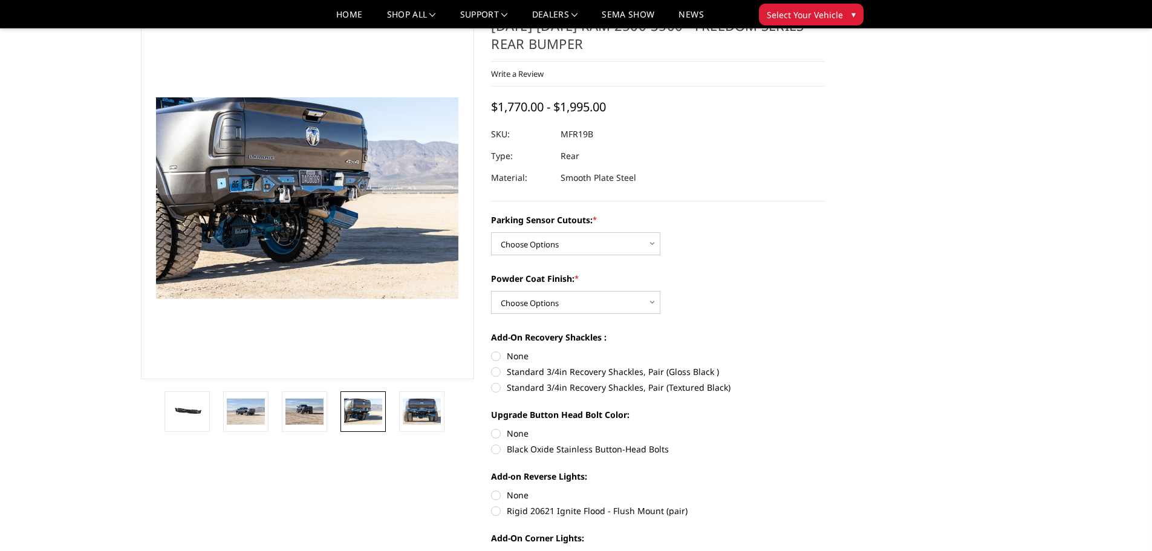
scroll to position [121, 0]
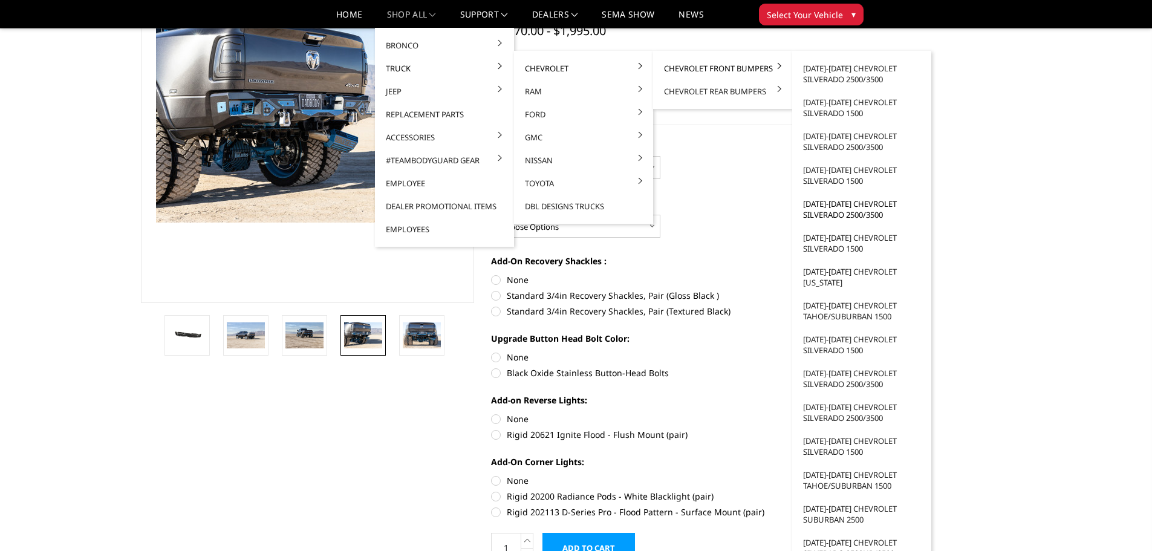
click at [832, 212] on link "2015-2019 Chevrolet Silverado 2500/3500" at bounding box center [861, 209] width 129 height 34
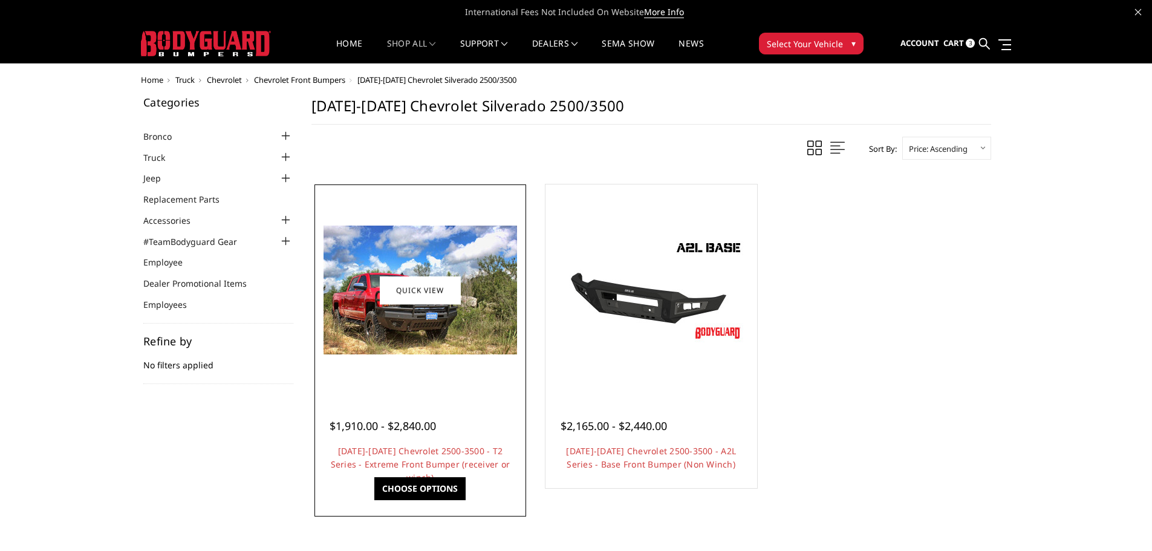
click at [416, 338] on img at bounding box center [421, 290] width 194 height 129
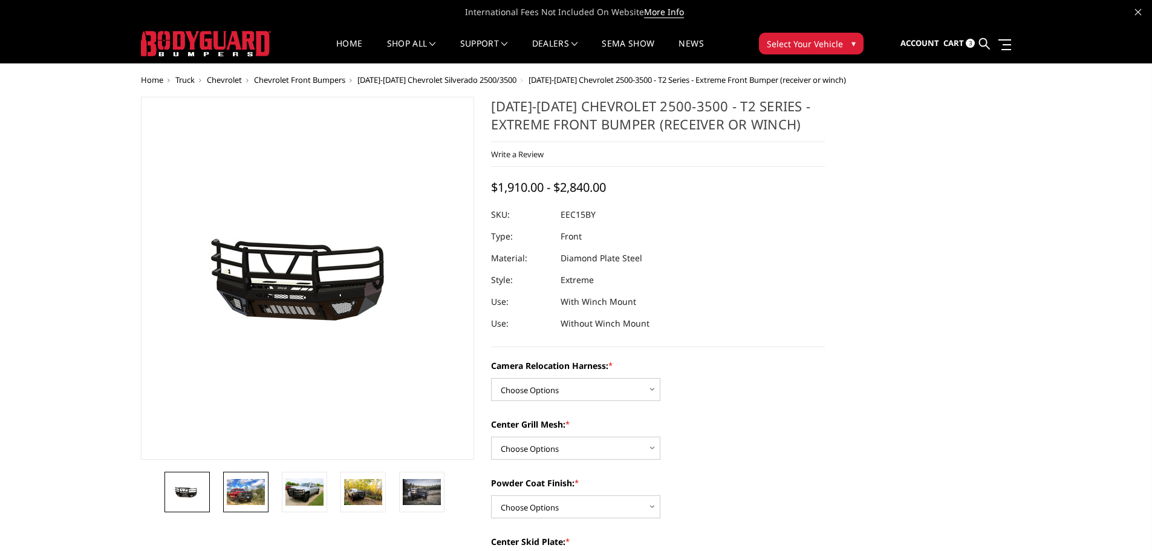
click at [237, 491] on img at bounding box center [246, 491] width 38 height 25
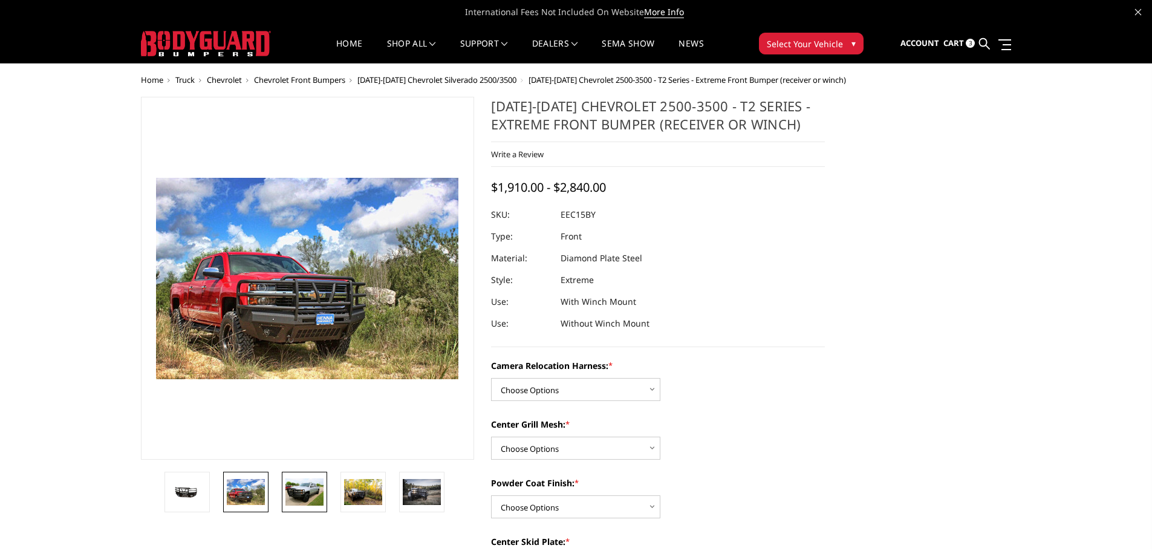
click at [313, 491] on img at bounding box center [305, 492] width 38 height 27
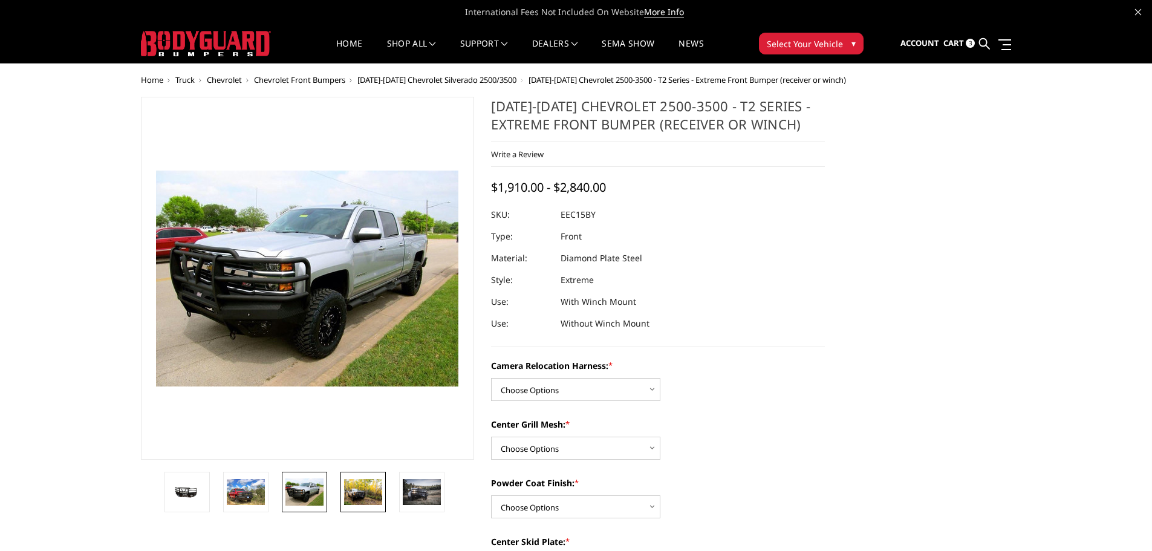
click at [356, 481] on img at bounding box center [363, 491] width 38 height 25
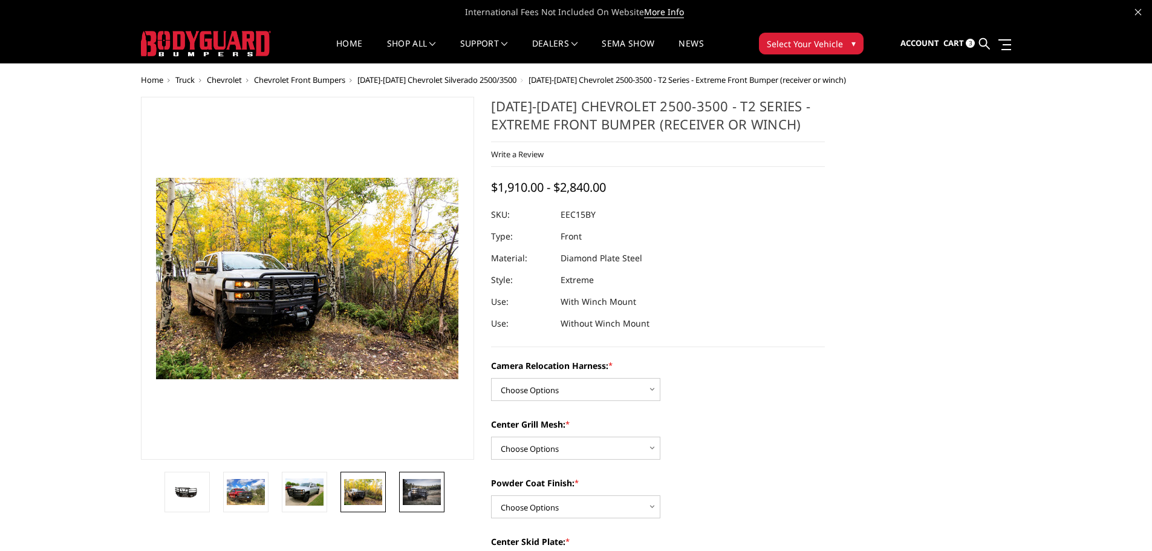
click at [417, 492] on img at bounding box center [422, 492] width 38 height 26
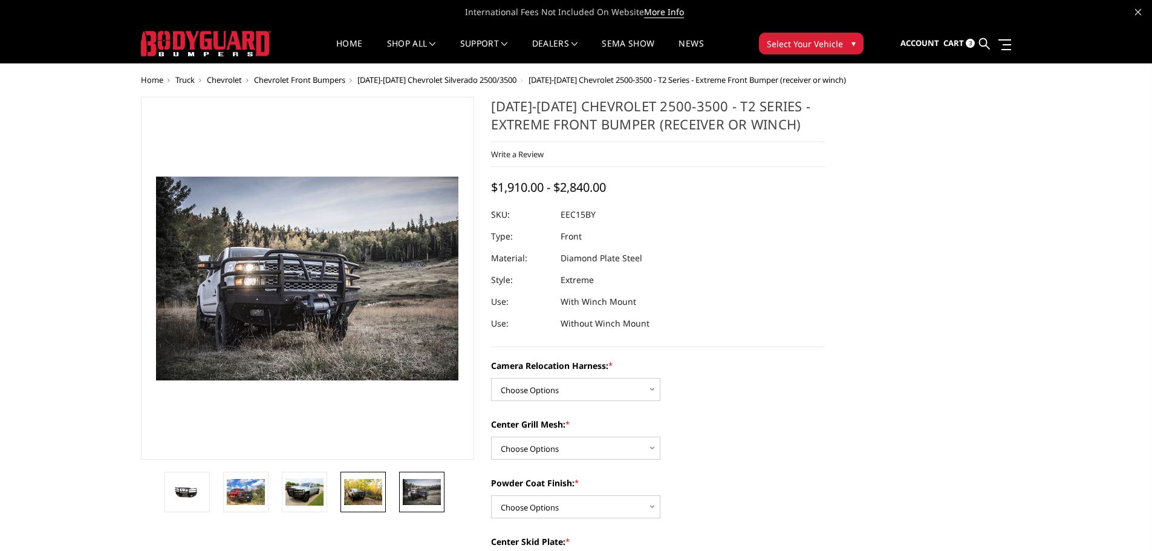
click at [356, 494] on img at bounding box center [363, 491] width 38 height 25
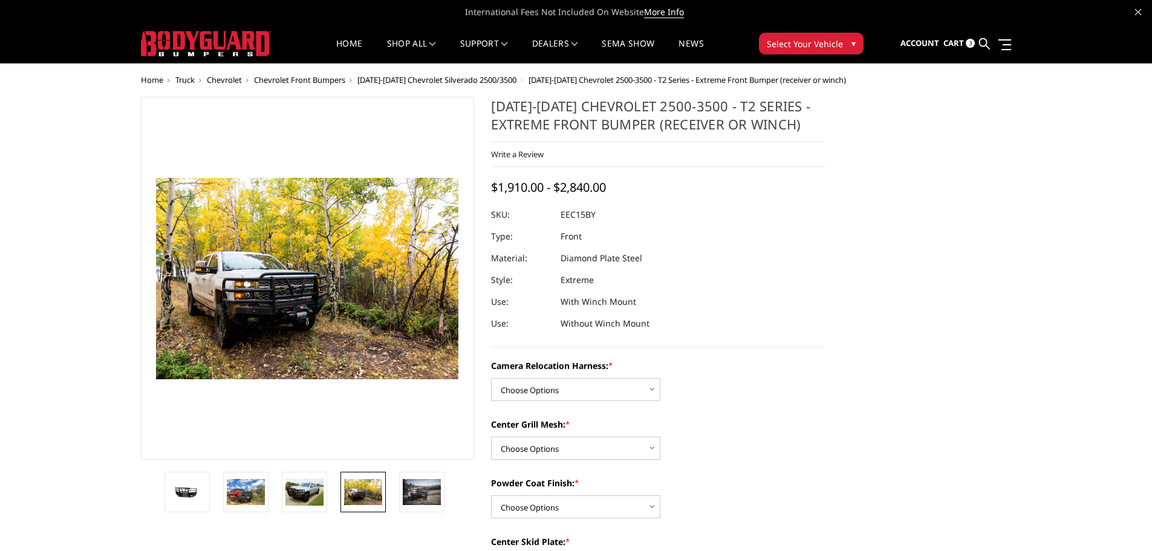
click at [726, 397] on div "Camera Relocation Harness: * Choose Options Without camera harness With camera …" at bounding box center [658, 380] width 334 height 42
click at [638, 508] on select "Choose Options Textured Black Powder Coat Gloss Black Powder Coat Bare Metal" at bounding box center [575, 506] width 169 height 23
click at [727, 497] on div "Powder Coat Finish: * Choose Options Textured Black Powder Coat Gloss Black Pow…" at bounding box center [658, 498] width 334 height 42
click at [620, 382] on select "Choose Options Without camera harness With camera harness" at bounding box center [575, 389] width 169 height 23
select select "3809"
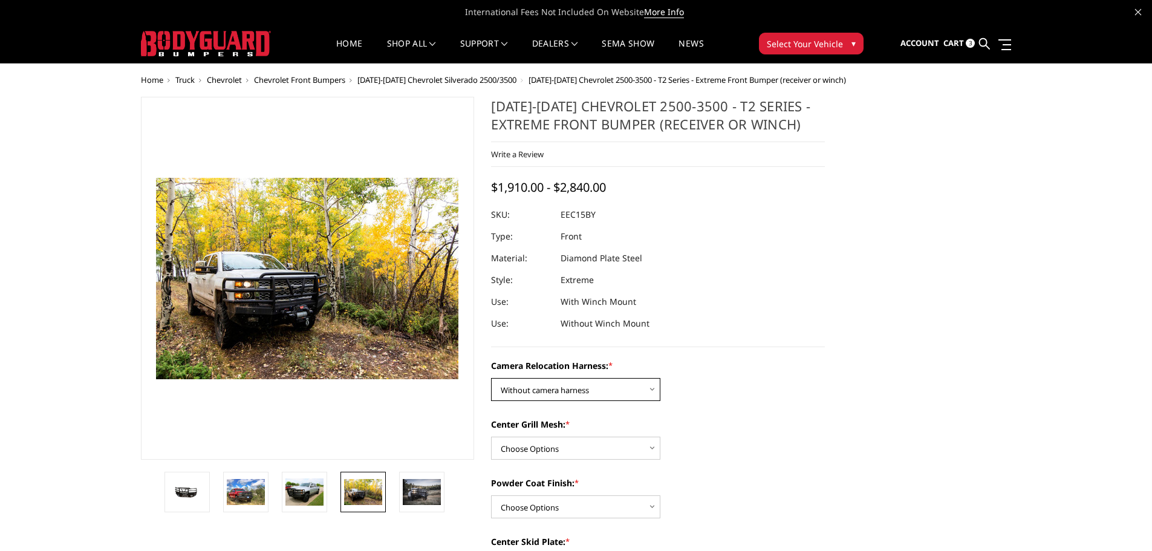
click at [491, 378] on select "Choose Options Without camera harness With camera harness" at bounding box center [575, 389] width 169 height 23
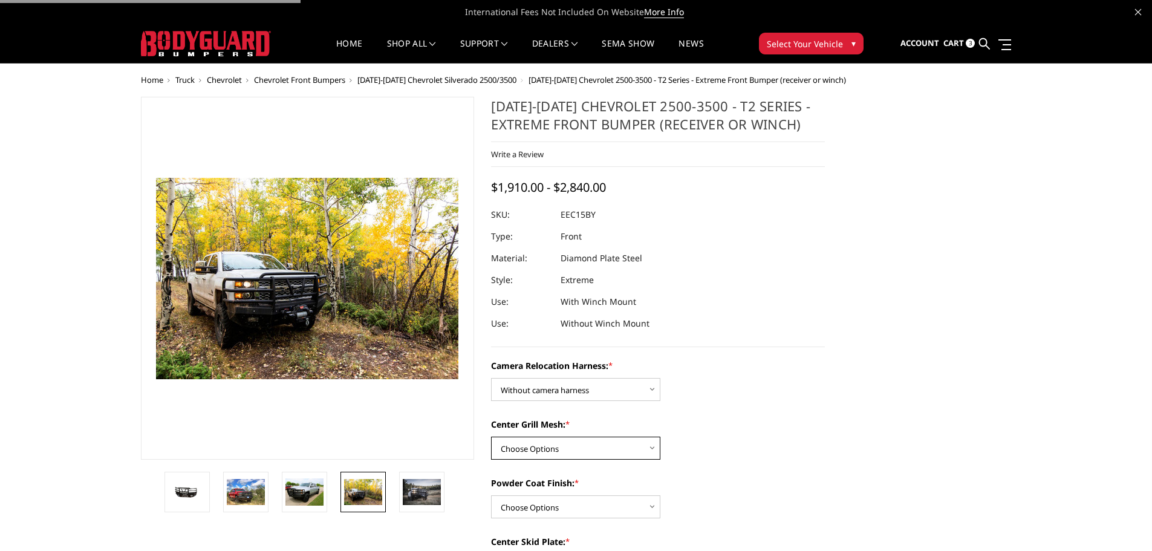
click at [604, 448] on select "Choose Options Without expanded metal With expanded metal" at bounding box center [575, 448] width 169 height 23
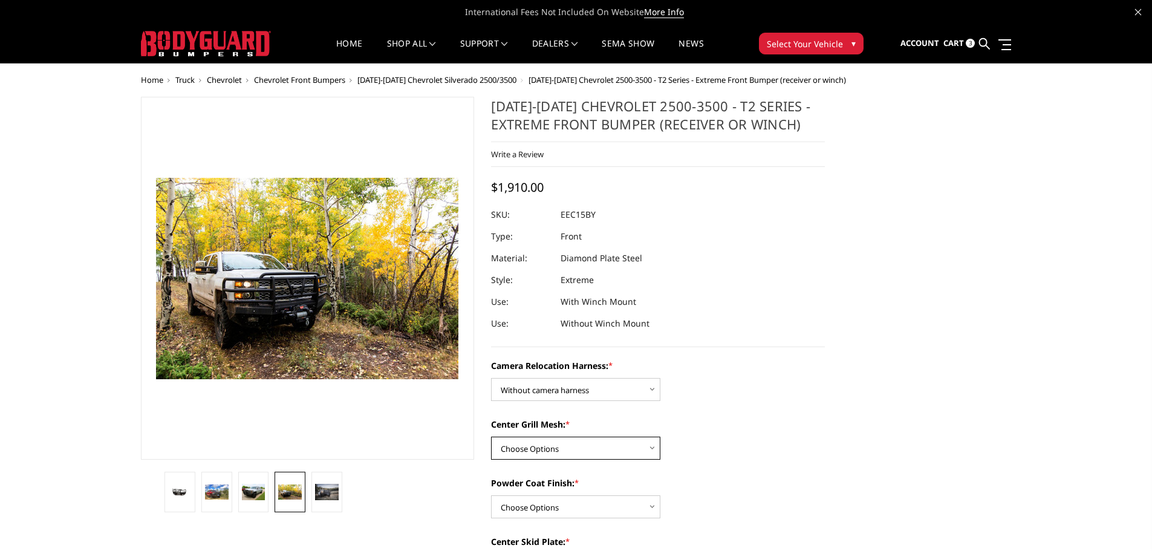
select select "3806"
click at [491, 437] on select "Choose Options Without expanded metal With expanded metal" at bounding box center [575, 448] width 169 height 23
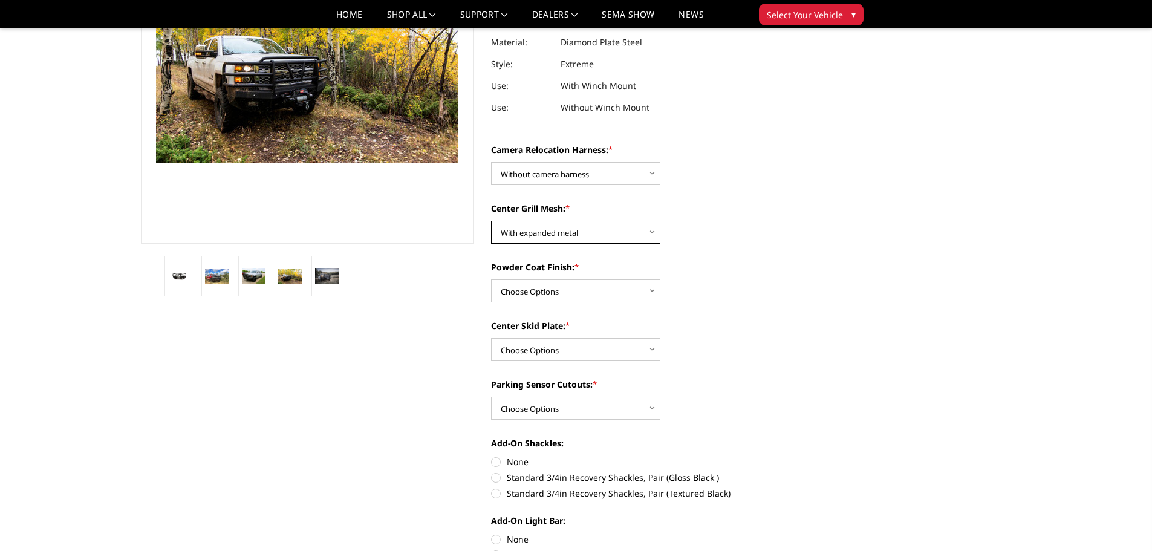
scroll to position [181, 0]
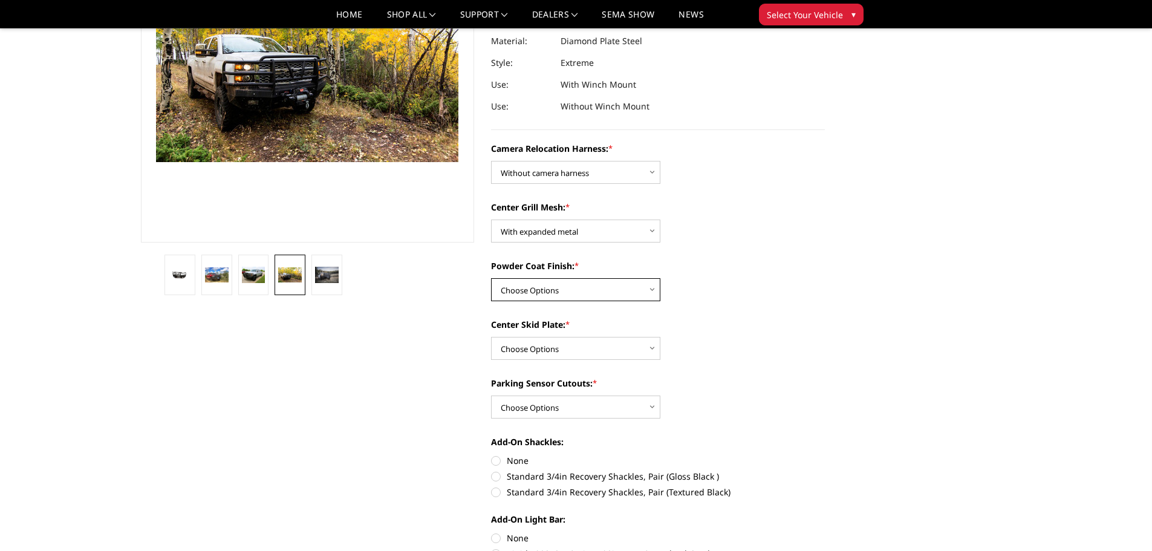
click at [607, 289] on select "Choose Options Textured Black Powder Coat Gloss Black Powder Coat Bare Metal" at bounding box center [575, 289] width 169 height 23
select select "3804"
click at [491, 278] on select "Choose Options Textured Black Powder Coat Gloss Black Powder Coat Bare Metal" at bounding box center [575, 289] width 169 height 23
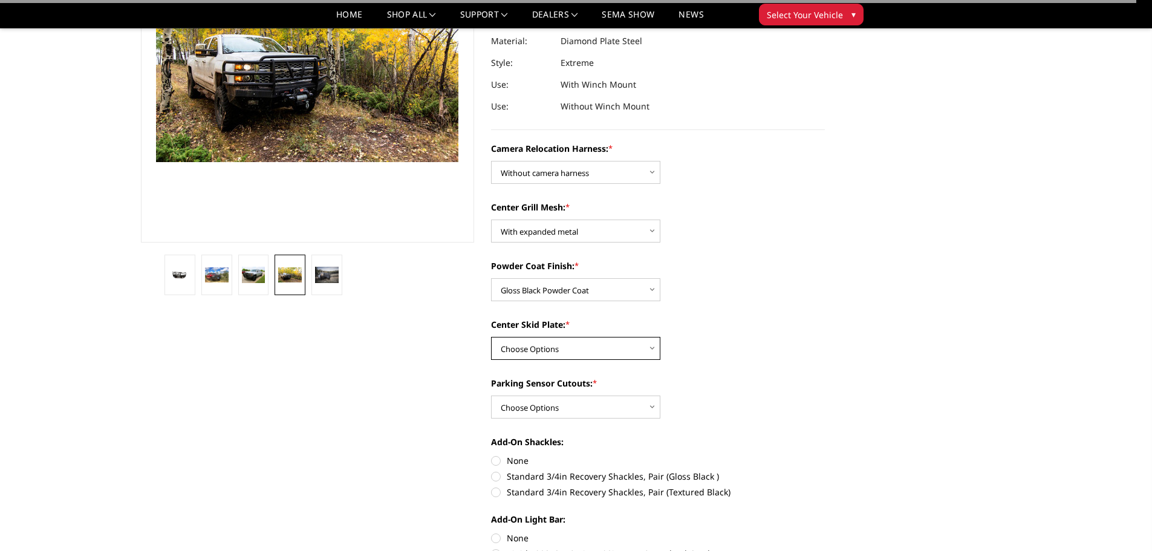
click at [600, 351] on select "Choose Options Winch Mount Skid Plate Standard Skid Plate (included) 2" Receive…" at bounding box center [575, 348] width 169 height 23
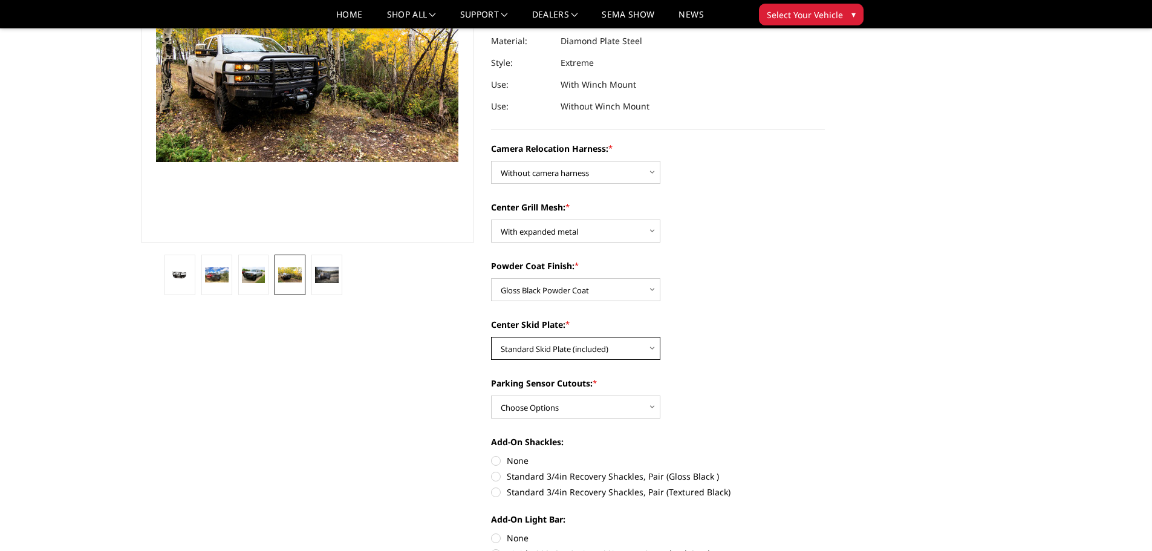
click at [491, 337] on select "Choose Options Winch Mount Skid Plate Standard Skid Plate (included) 2" Receive…" at bounding box center [575, 348] width 169 height 23
click at [632, 341] on select "Choose Options Winch Mount Skid Plate Standard Skid Plate (included) 2" Receive…" at bounding box center [575, 348] width 169 height 23
select select "3802"
click at [491, 337] on select "Choose Options Winch Mount Skid Plate Standard Skid Plate (included) 2" Receive…" at bounding box center [575, 348] width 169 height 23
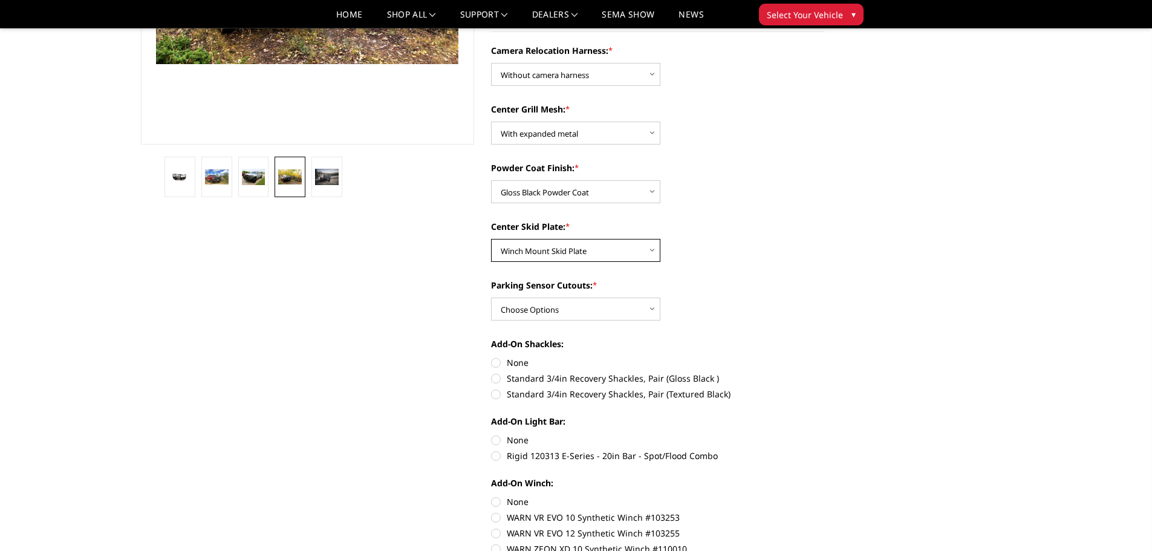
scroll to position [302, 0]
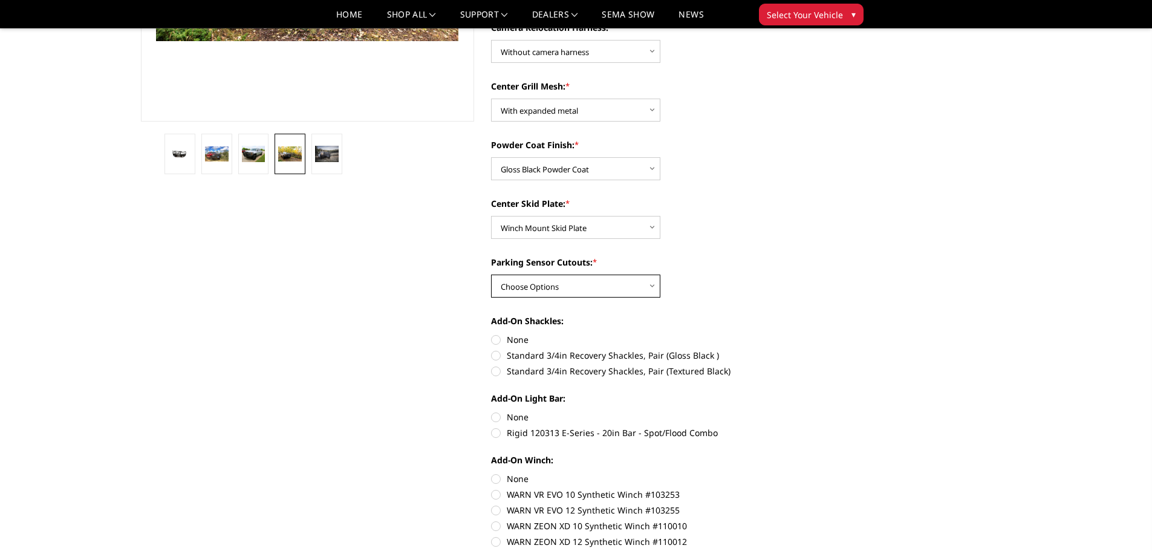
click at [633, 284] on select "Choose Options Yes - With Parking Sensor Cutouts" at bounding box center [575, 286] width 169 height 23
select select "3799"
click at [491, 275] on select "Choose Options Yes - With Parking Sensor Cutouts" at bounding box center [575, 286] width 169 height 23
click at [499, 339] on label "None" at bounding box center [658, 339] width 334 height 13
click at [492, 334] on input "None" at bounding box center [491, 333] width 1 height 1
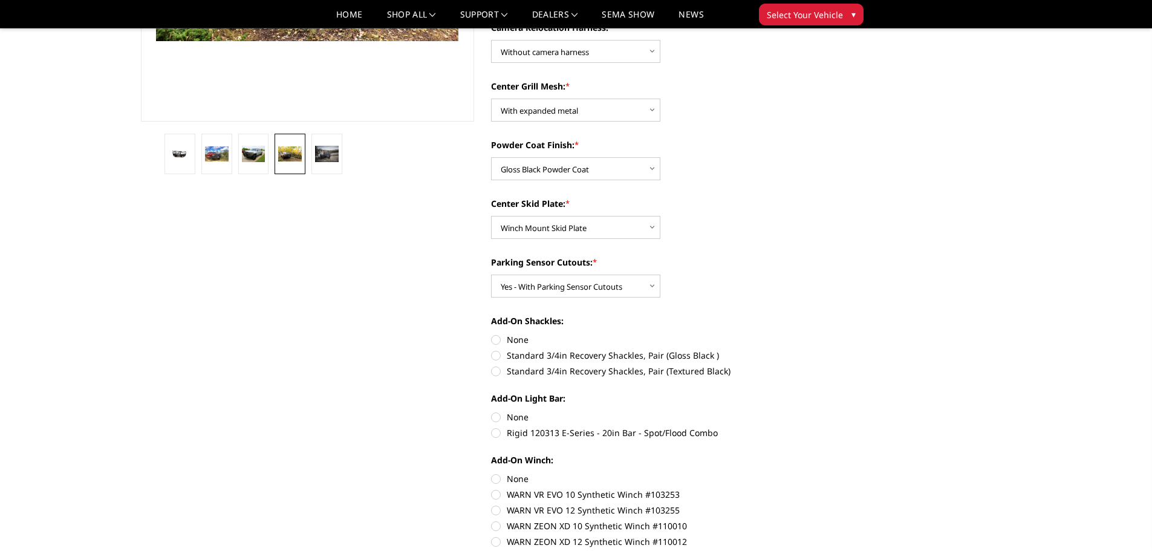
radio input "true"
click at [497, 419] on label "None" at bounding box center [658, 417] width 334 height 13
click at [492, 411] on input "None" at bounding box center [491, 411] width 1 height 1
radio input "true"
click at [496, 476] on label "None" at bounding box center [658, 478] width 334 height 13
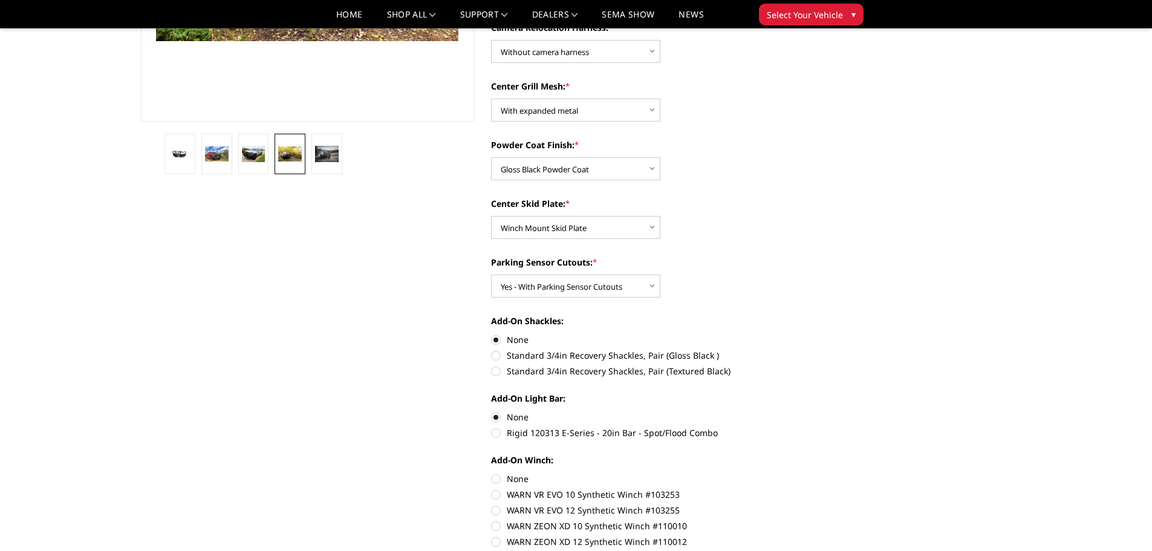
click at [492, 473] on input "None" at bounding box center [491, 472] width 1 height 1
radio input "true"
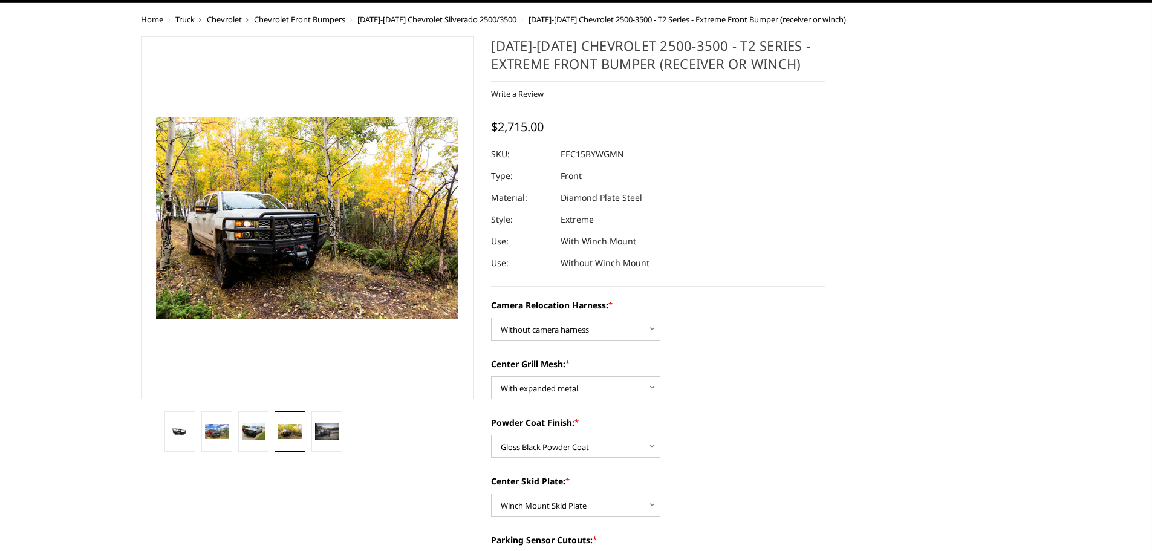
scroll to position [0, 0]
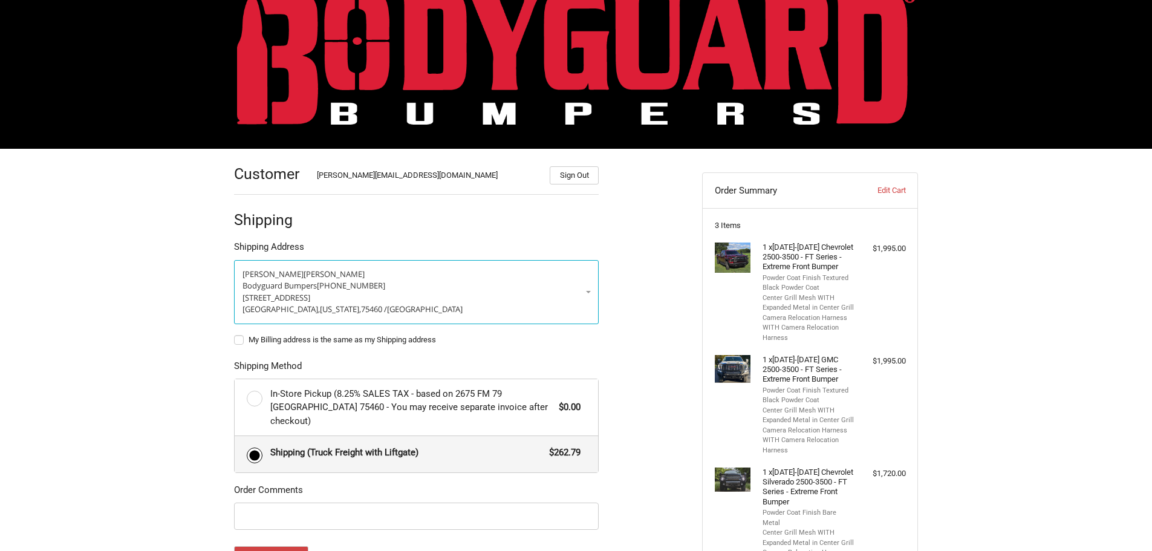
scroll to position [31, 0]
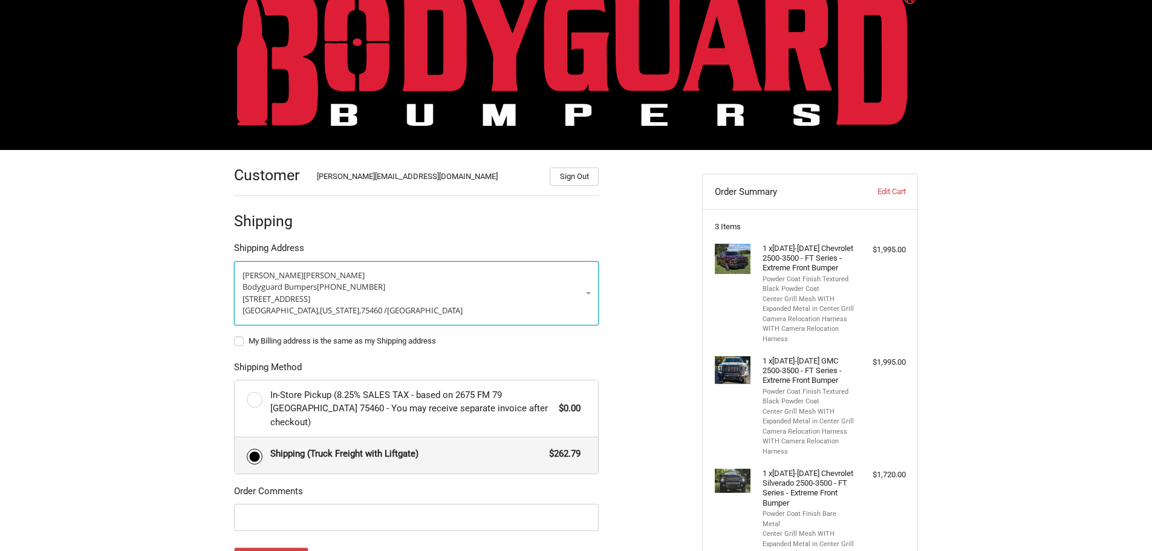
click at [588, 293] on link "[PERSON_NAME] Bodyguard Bumpers [PHONE_NUMBER] [STREET_ADDRESS][US_STATE]" at bounding box center [416, 293] width 365 height 64
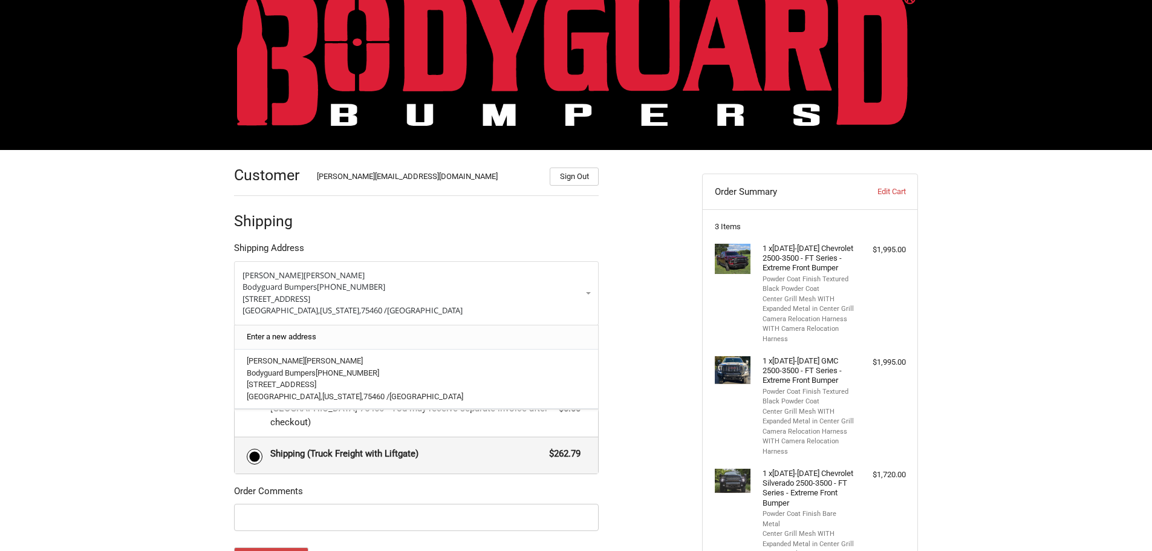
click at [396, 343] on link "Enter a new address" at bounding box center [417, 337] width 352 height 24
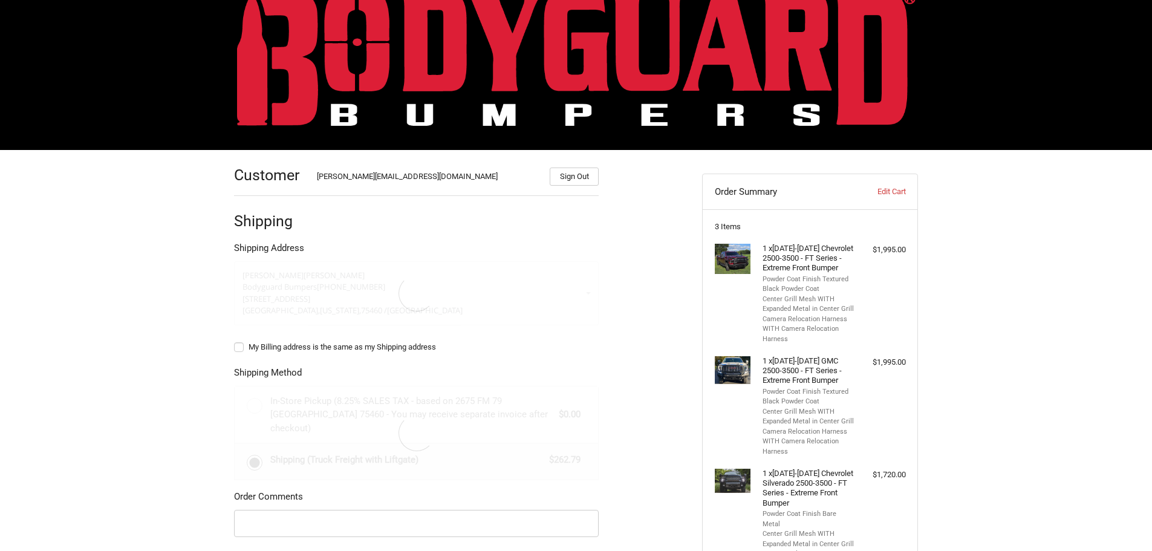
select select "US"
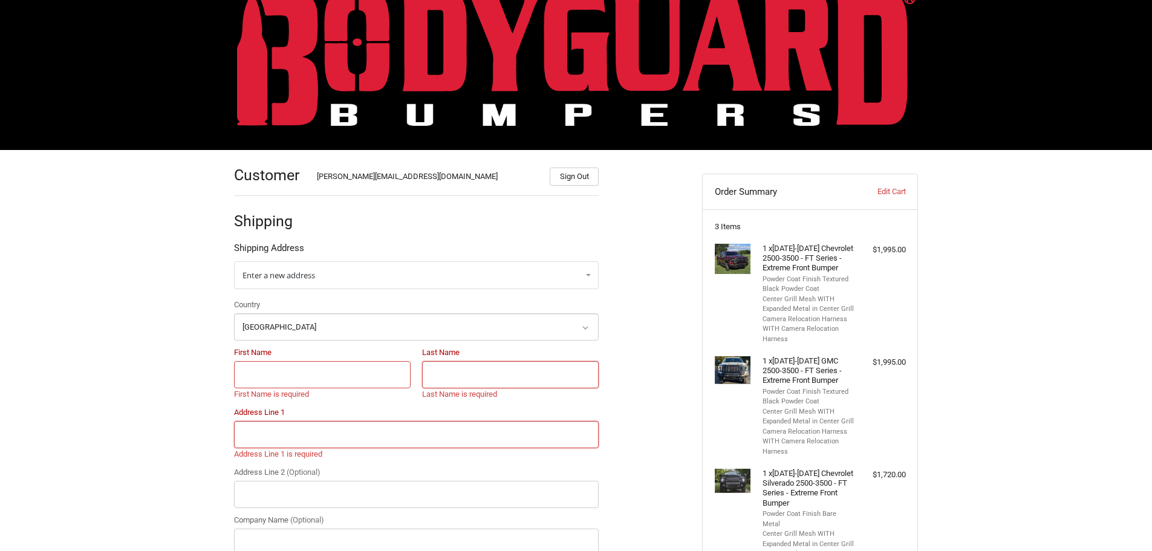
click at [307, 374] on input "First Name" at bounding box center [322, 374] width 177 height 27
click at [284, 379] on input "First Name" at bounding box center [322, 374] width 177 height 27
type input "[PERSON_NAME]"
click at [474, 370] on input "Last Name" at bounding box center [510, 374] width 177 height 27
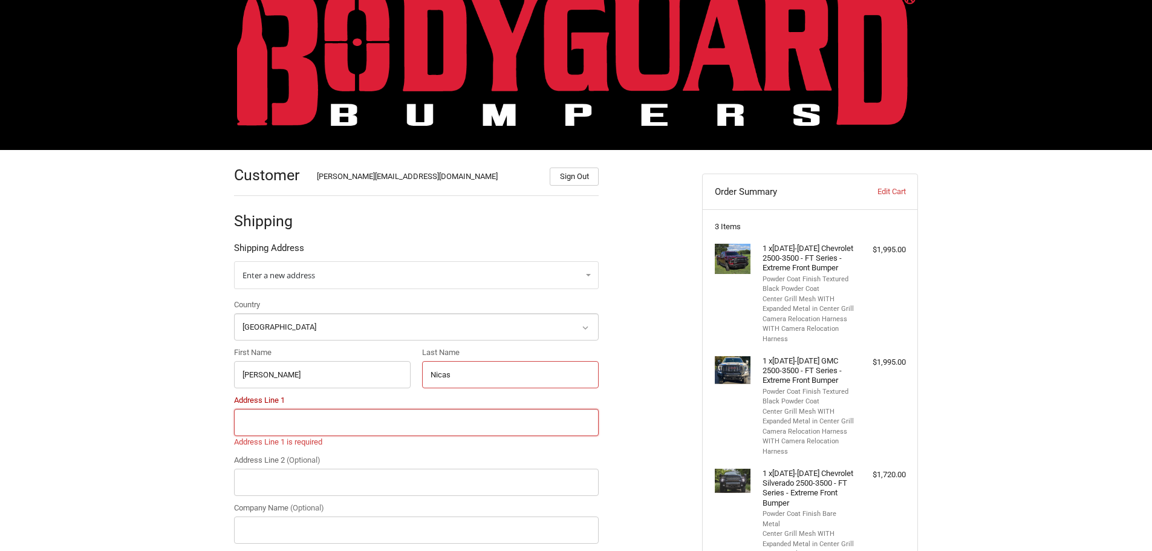
type input "Nicas"
click at [311, 421] on input "Address Line 1" at bounding box center [416, 422] width 365 height 27
paste input "[STREET_ADDRESS]"
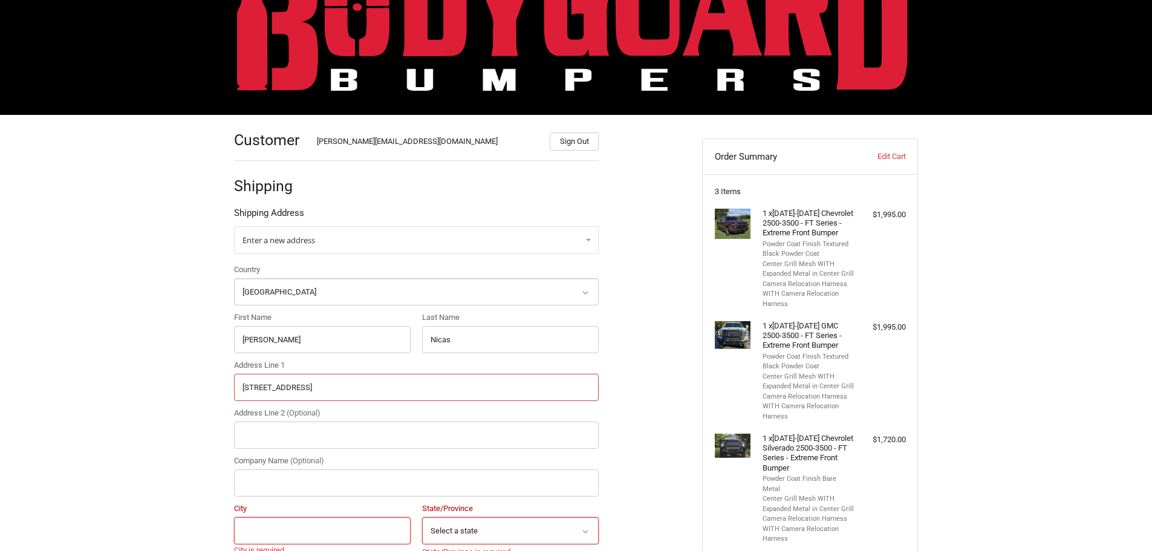
scroll to position [213, 0]
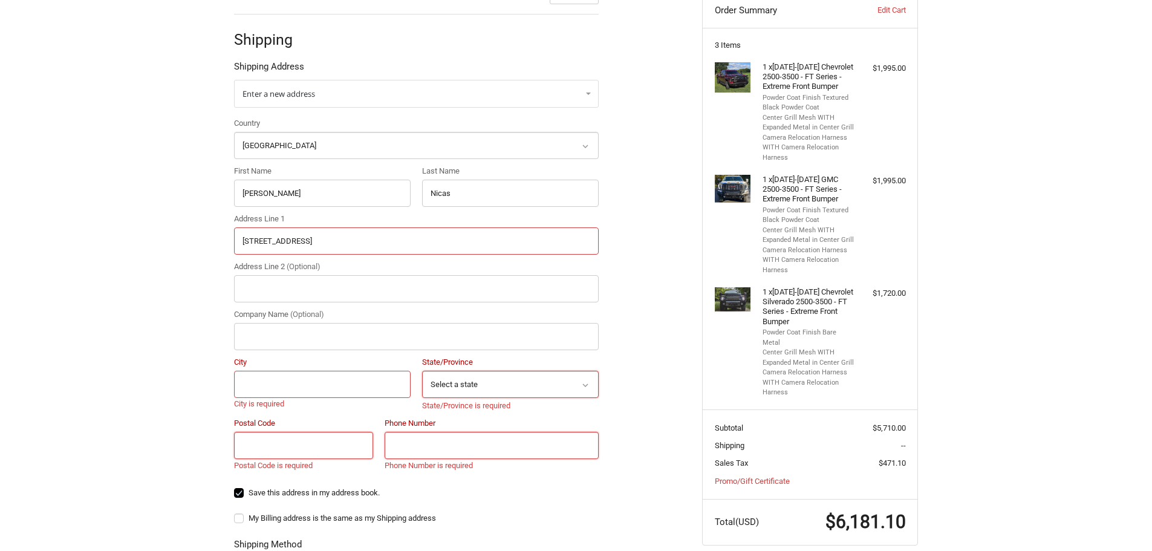
type input "[STREET_ADDRESS]"
drag, startPoint x: 299, startPoint y: 384, endPoint x: 314, endPoint y: 380, distance: 15.0
click at [299, 383] on input "City" at bounding box center [322, 384] width 177 height 27
type input "[GEOGRAPHIC_DATA]"
click at [580, 378] on select "Select a state [US_STATE] [US_STATE] [US_STATE] [US_STATE] [US_STATE] Armed For…" at bounding box center [510, 384] width 177 height 27
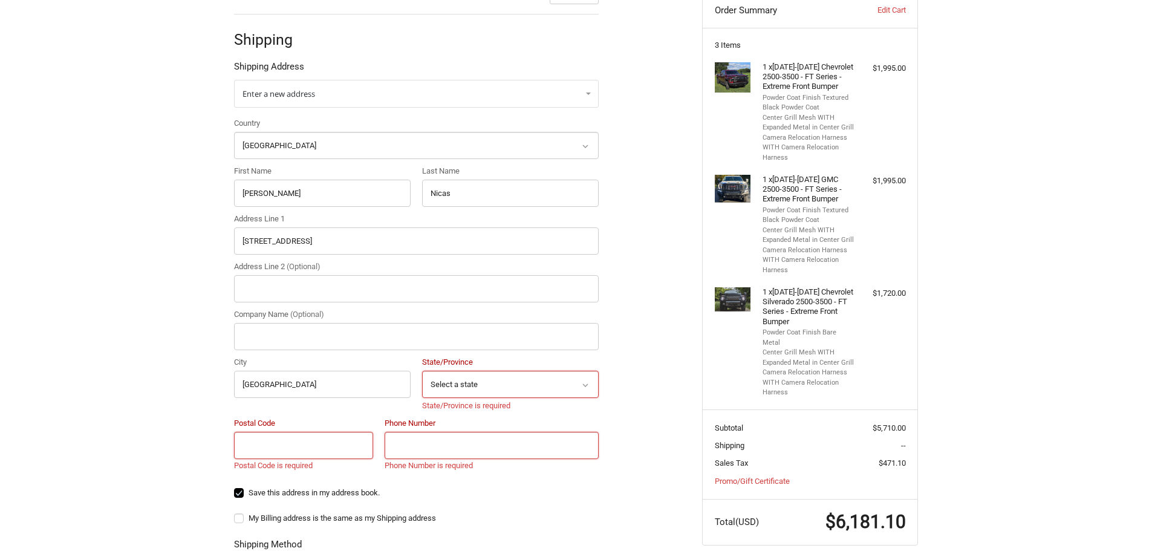
click at [649, 356] on div "Customer [PERSON_NAME][EMAIL_ADDRESS][DOMAIN_NAME] Sign Out Shipping Shipping A…" at bounding box center [459, 403] width 468 height 868
click at [572, 140] on select "Select a country [GEOGRAPHIC_DATA] [GEOGRAPHIC_DATA] [GEOGRAPHIC_DATA] [GEOGRAP…" at bounding box center [416, 145] width 365 height 27
select select "CA"
click at [234, 132] on select "Select a country [GEOGRAPHIC_DATA] [GEOGRAPHIC_DATA] [GEOGRAPHIC_DATA] [GEOGRAP…" at bounding box center [416, 145] width 365 height 27
click at [535, 385] on select "Select a state [GEOGRAPHIC_DATA] [GEOGRAPHIC_DATA] [GEOGRAPHIC_DATA] [GEOGRAPHI…" at bounding box center [510, 384] width 177 height 27
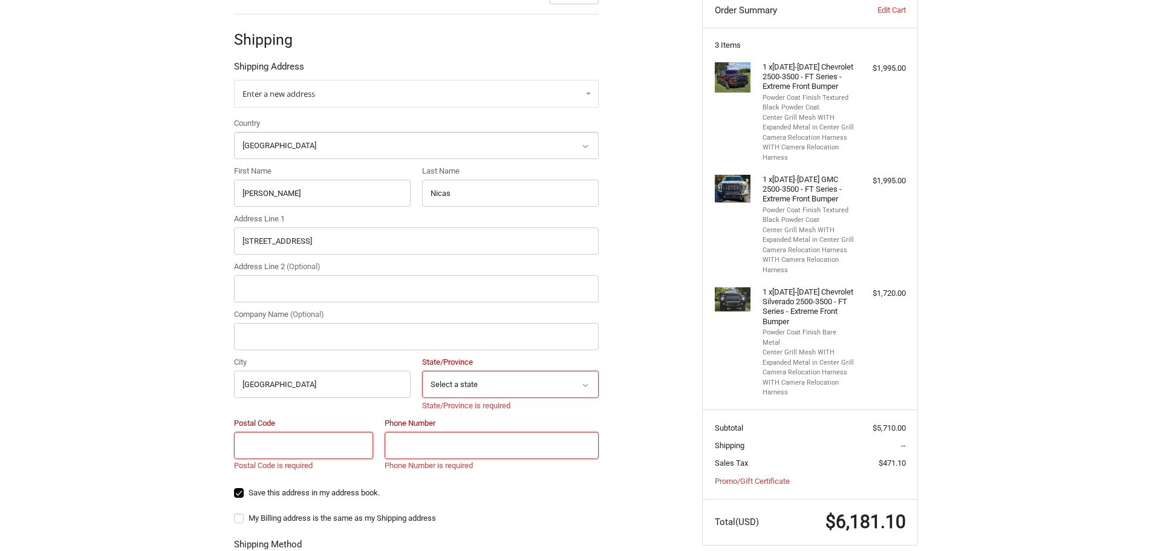
select select "AB"
click at [422, 371] on select "Select a state [GEOGRAPHIC_DATA] [GEOGRAPHIC_DATA] [GEOGRAPHIC_DATA] [GEOGRAPHI…" at bounding box center [510, 384] width 177 height 27
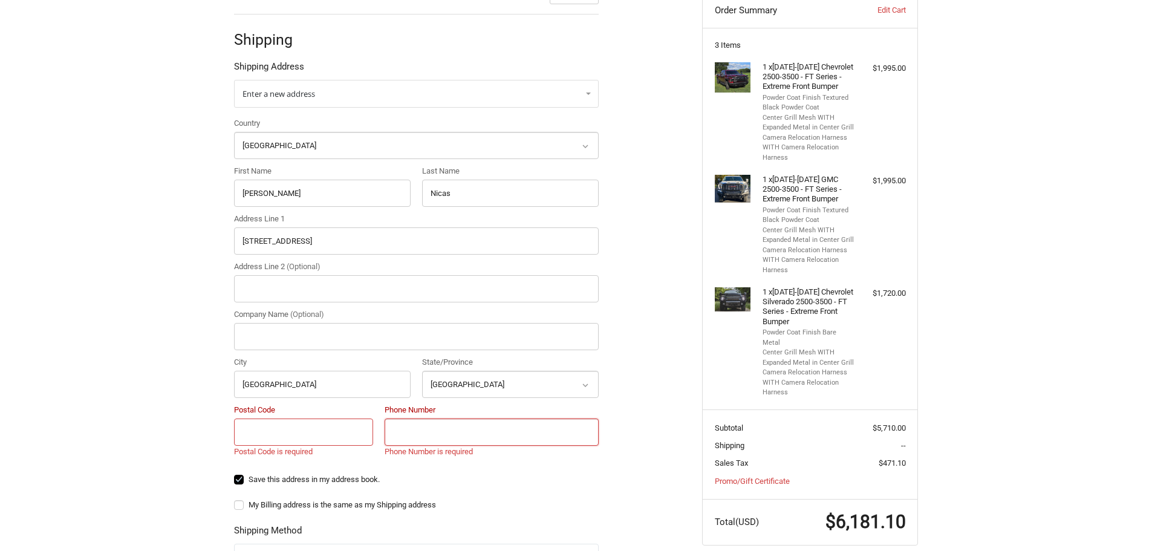
click at [315, 437] on input "Postal Code" at bounding box center [303, 432] width 139 height 27
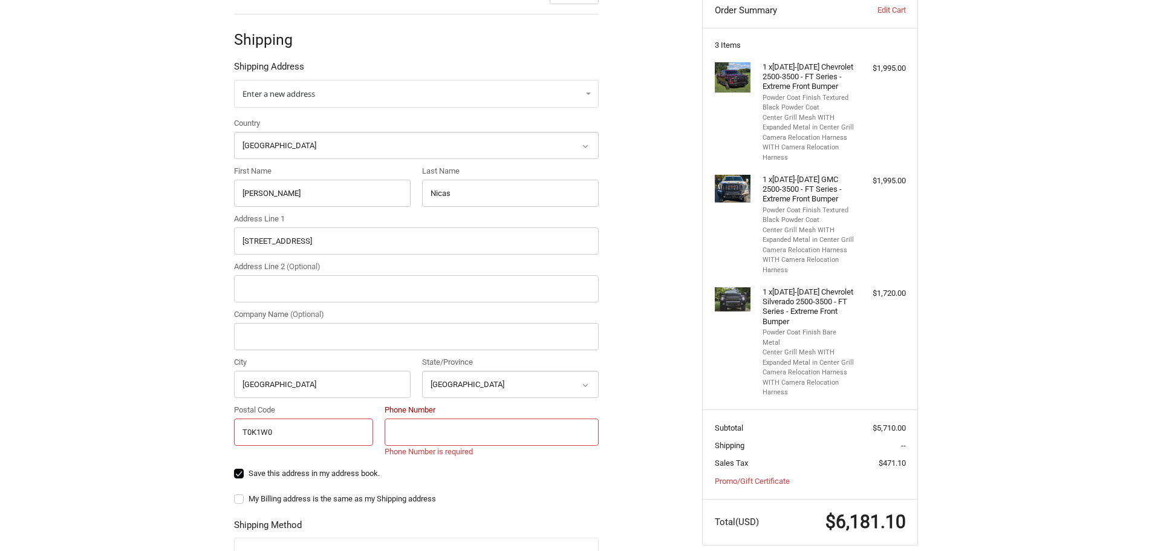
type input "T0K1W0"
click at [477, 428] on input "Phone Number" at bounding box center [492, 432] width 214 height 27
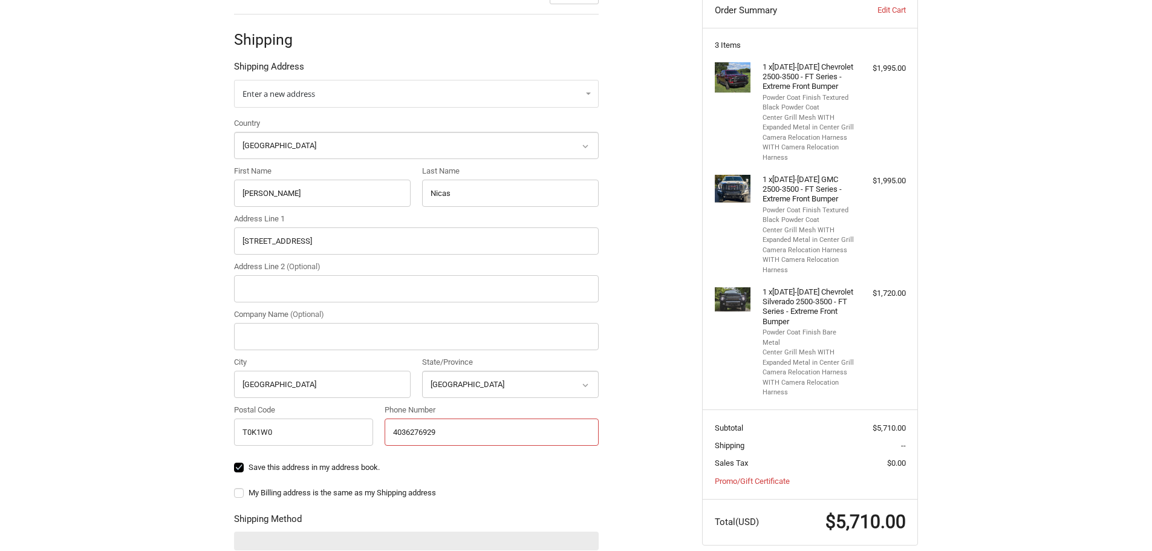
type input "4036276929"
click at [644, 442] on ol "Customer [PERSON_NAME][EMAIL_ADDRESS][DOMAIN_NAME] Sign Out Shipping Shipping A…" at bounding box center [440, 378] width 412 height 819
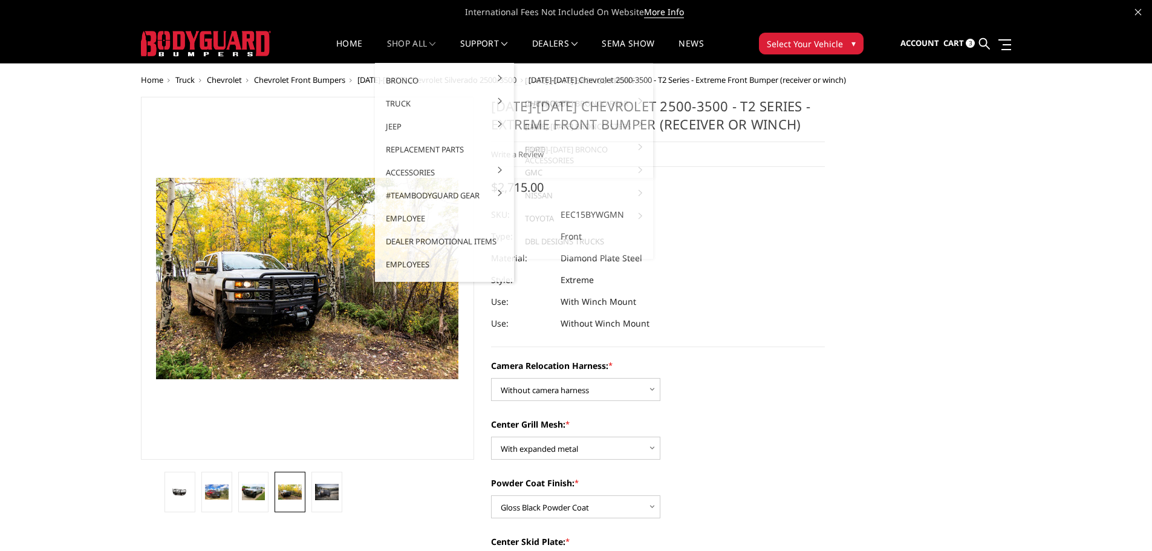
select select "3809"
select select "3806"
select select "3804"
select select "3802"
select select "3799"
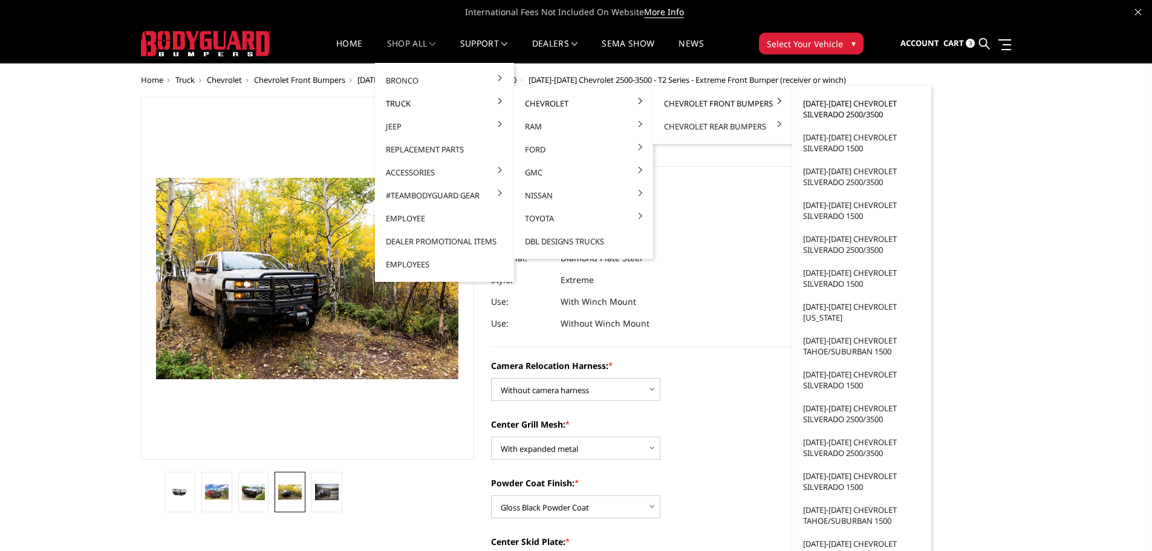
click at [843, 106] on link "[DATE]-[DATE] Chevrolet Silverado 2500/3500" at bounding box center [861, 109] width 129 height 34
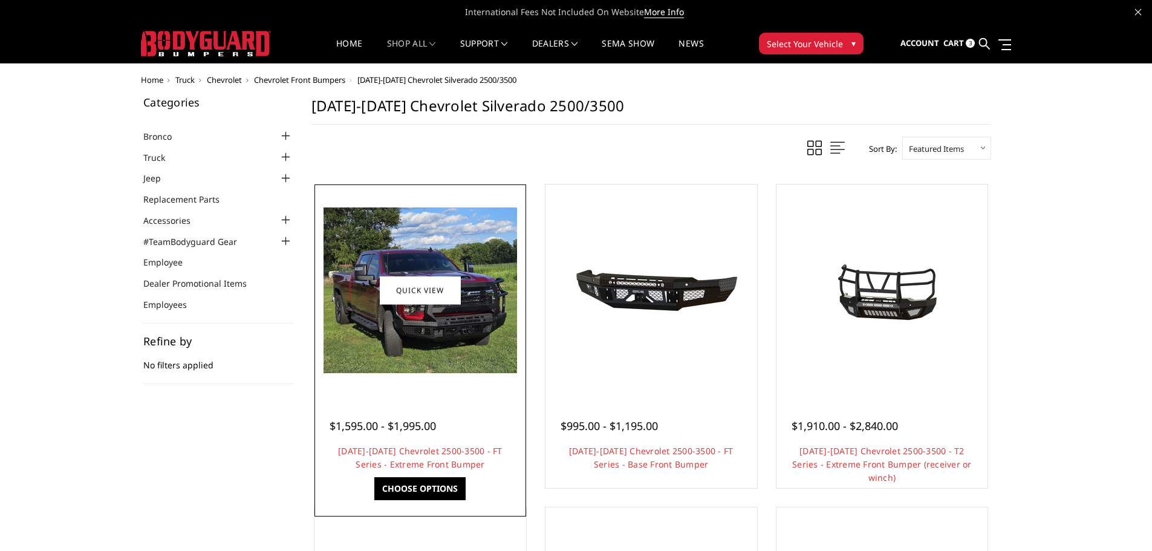
click at [444, 316] on img at bounding box center [421, 291] width 194 height 166
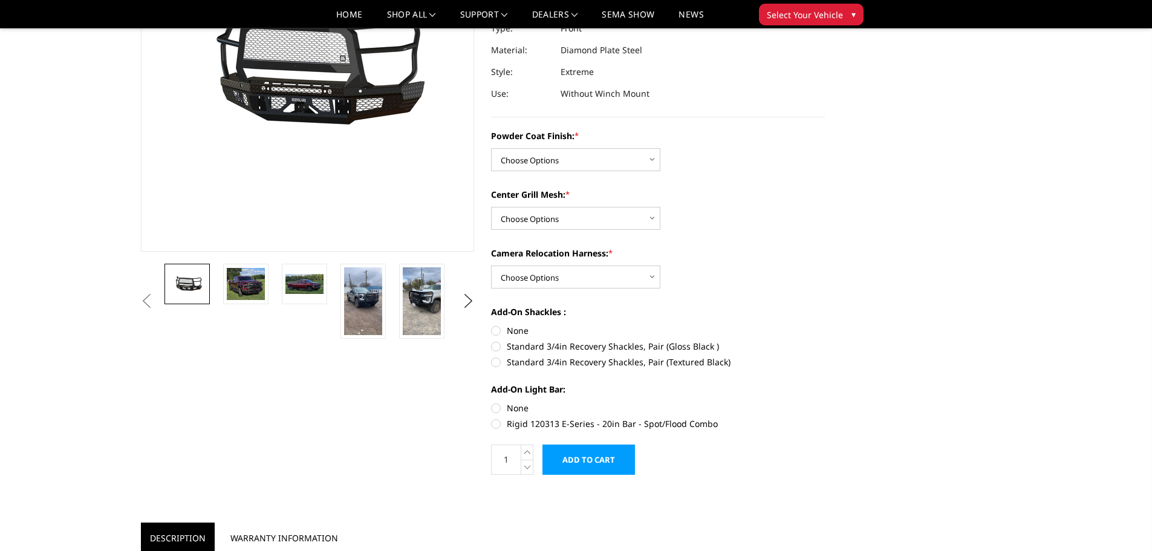
scroll to position [181, 0]
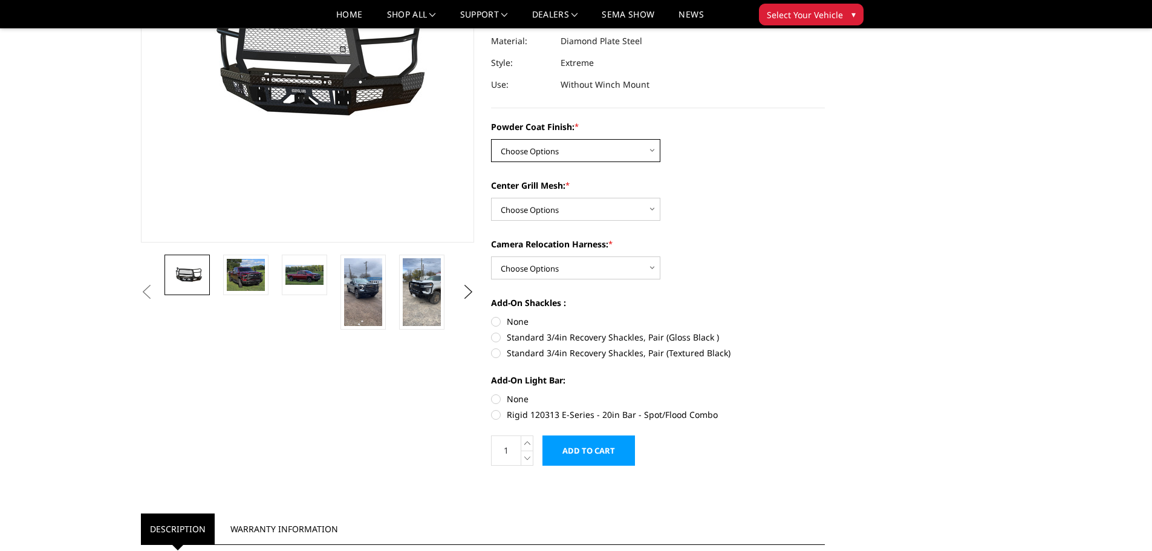
click at [604, 145] on select "Choose Options Bare Metal Gloss Black Powder Coat Textured Black Powder Coat" at bounding box center [575, 150] width 169 height 23
select select "3278"
click at [491, 139] on select "Choose Options Bare Metal Gloss Black Powder Coat Textured Black Powder Coat" at bounding box center [575, 150] width 169 height 23
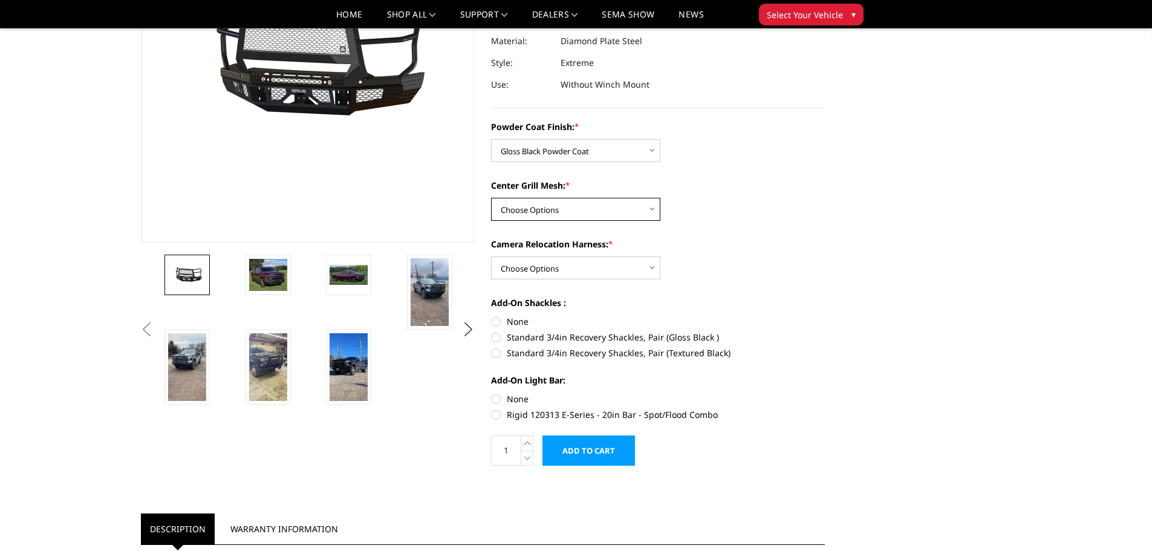
click at [625, 204] on select "Choose Options WITH Expanded Metal in Center Grill WITHOUT Expanded Metal in Ce…" at bounding box center [575, 209] width 169 height 23
select select "3280"
click at [491, 198] on select "Choose Options WITH Expanded Metal in Center Grill WITHOUT Expanded Metal in Ce…" at bounding box center [575, 209] width 169 height 23
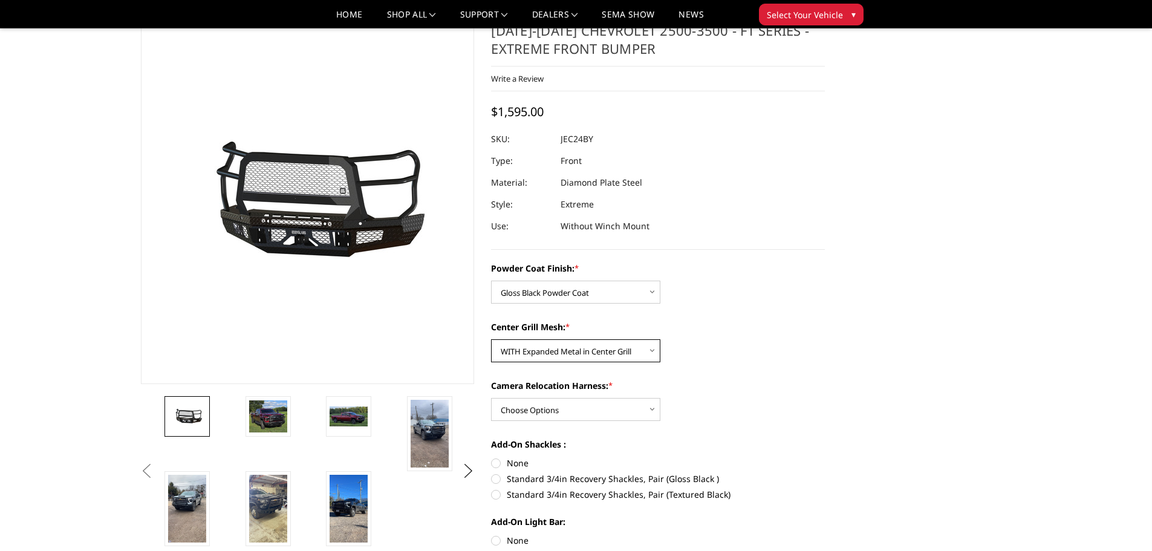
scroll to position [60, 0]
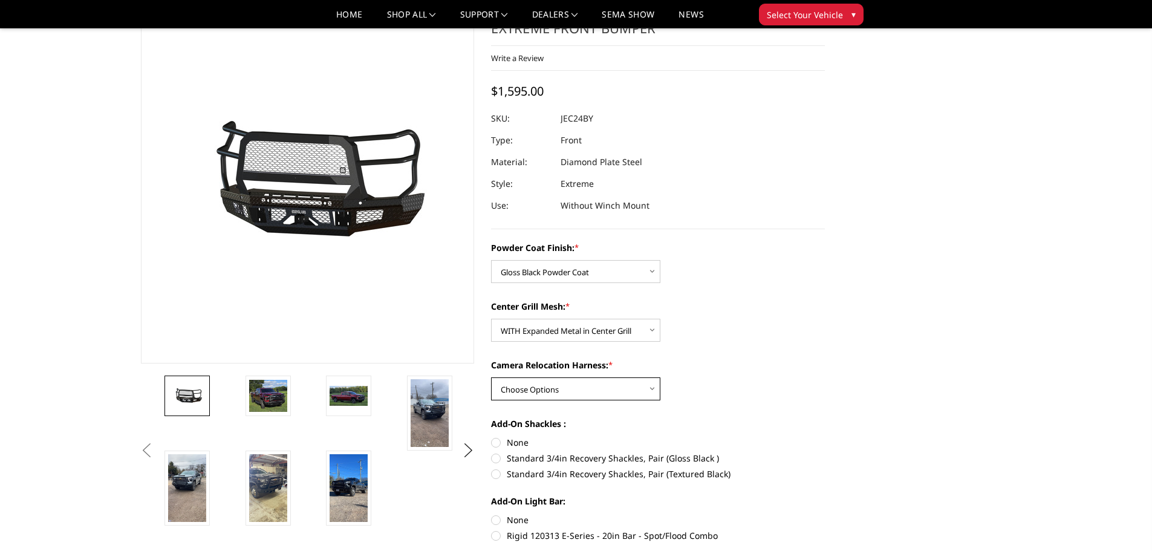
click at [639, 388] on select "Choose Options WITH Camera Relocation Harness WITHOUT Camera Relocation Harness" at bounding box center [575, 389] width 169 height 23
select select "3282"
click at [491, 378] on select "Choose Options WITH Camera Relocation Harness WITHOUT Camera Relocation Harness" at bounding box center [575, 389] width 169 height 23
click at [496, 442] on label "None" at bounding box center [658, 442] width 334 height 13
click at [492, 437] on input "None" at bounding box center [491, 436] width 1 height 1
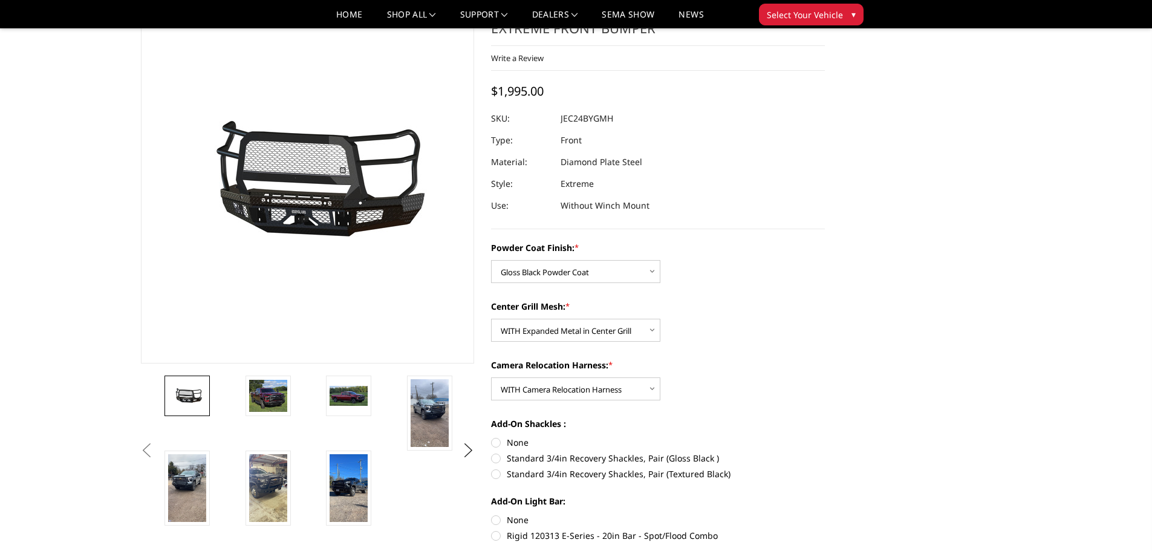
radio input "true"
click at [495, 515] on label "None" at bounding box center [658, 520] width 334 height 13
click at [492, 514] on input "None" at bounding box center [491, 514] width 1 height 1
radio input "true"
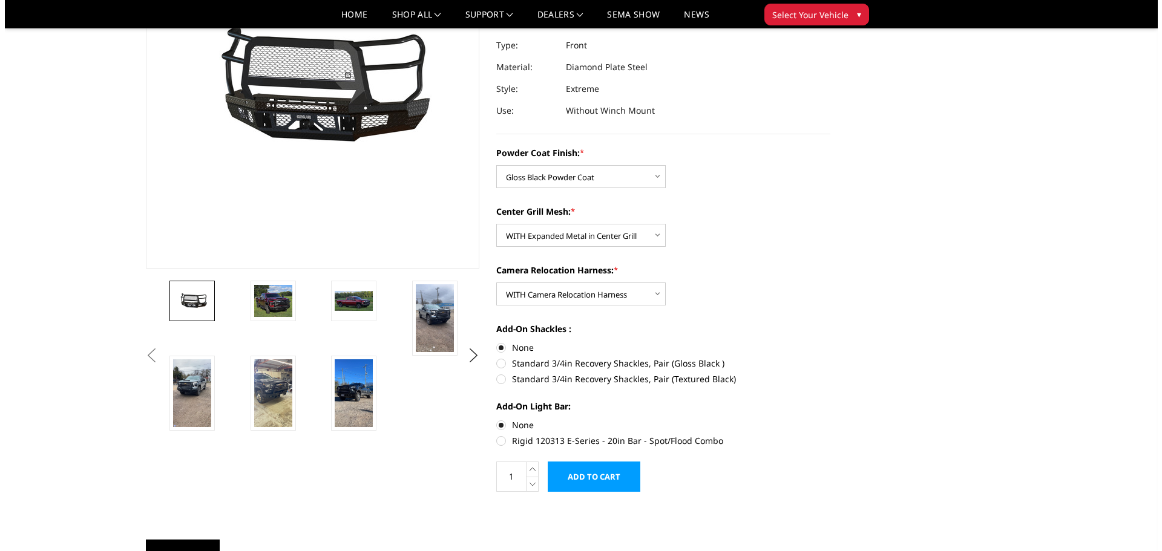
scroll to position [181, 0]
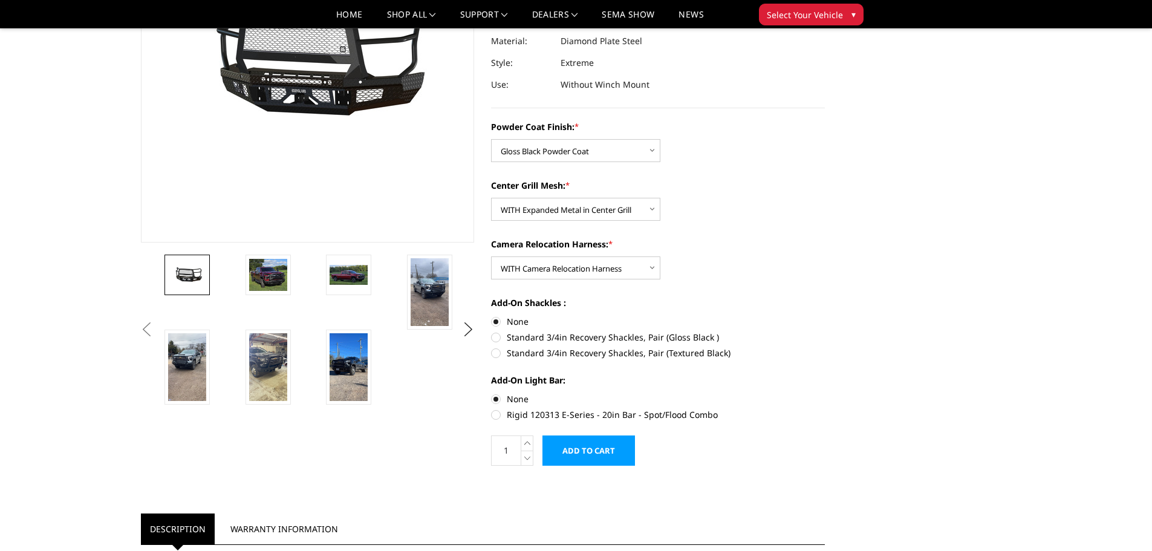
click at [593, 451] on input "Add to Cart" at bounding box center [589, 451] width 93 height 30
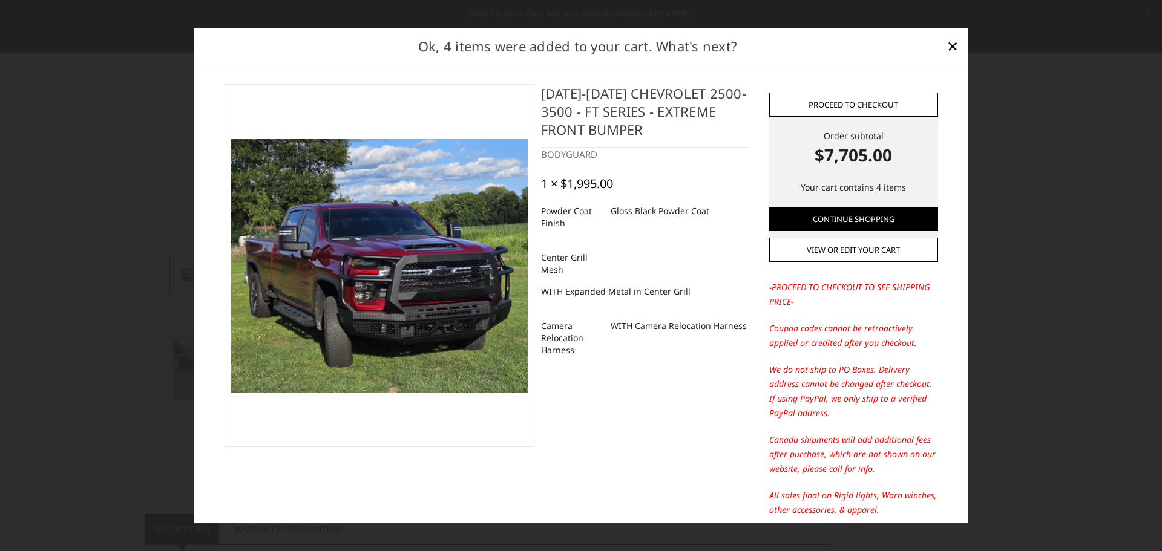
click at [861, 102] on link "Proceed to checkout" at bounding box center [853, 105] width 169 height 24
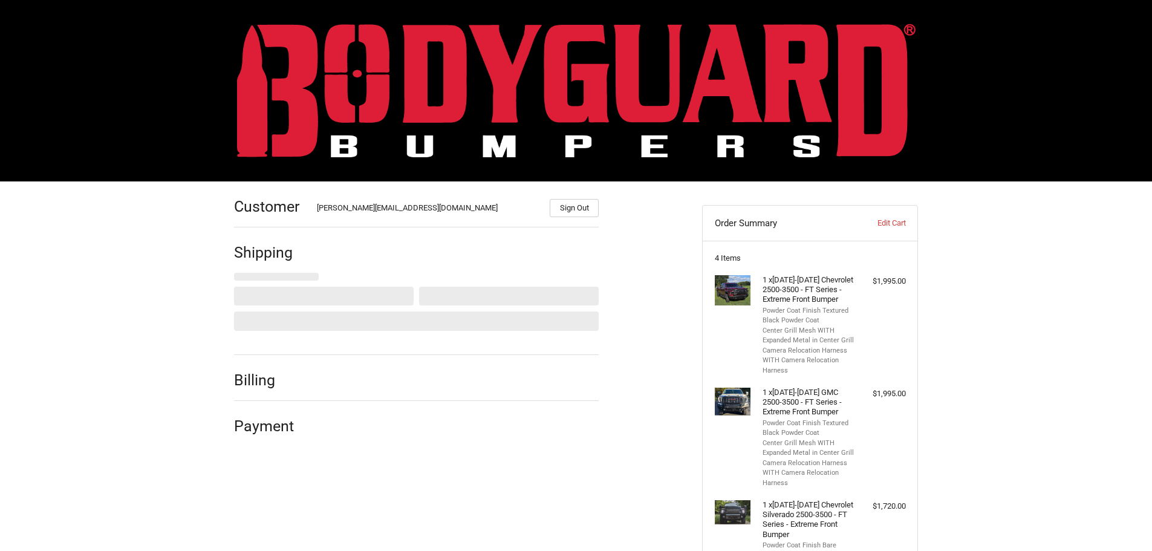
select select "CA"
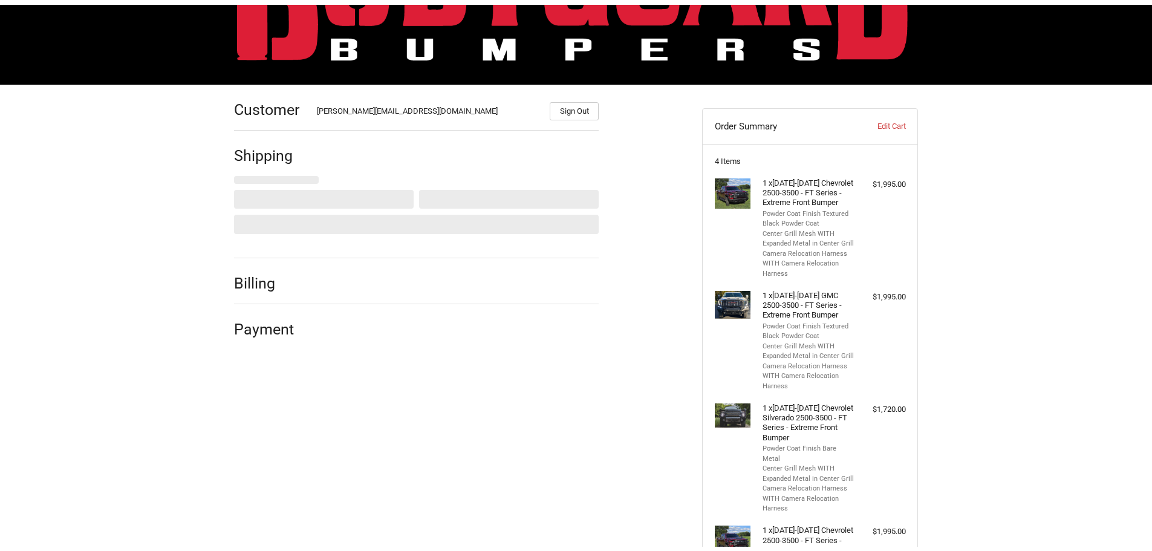
scroll to position [117, 0]
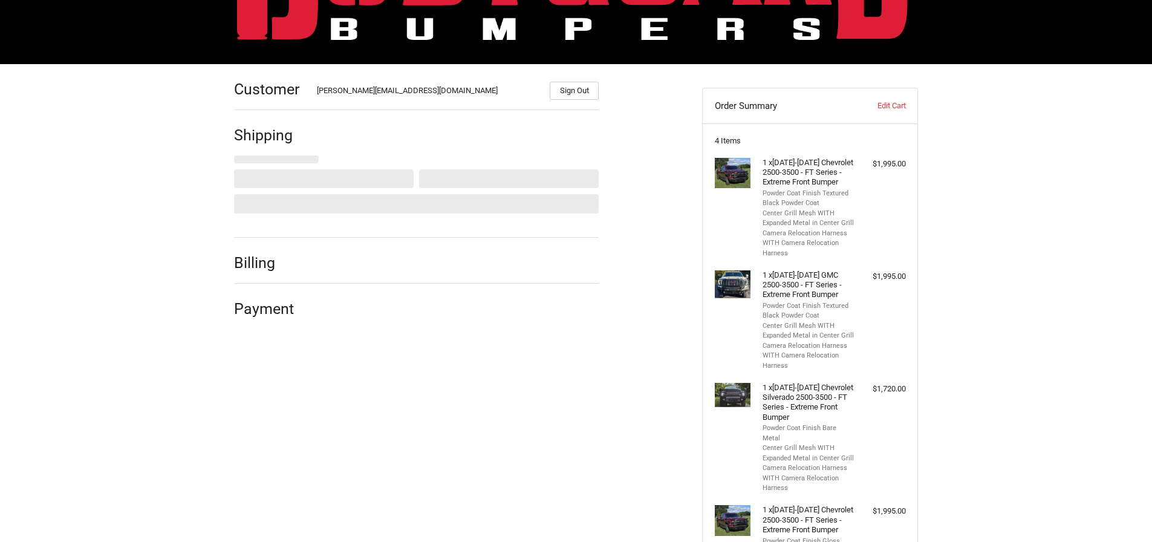
select select "AB"
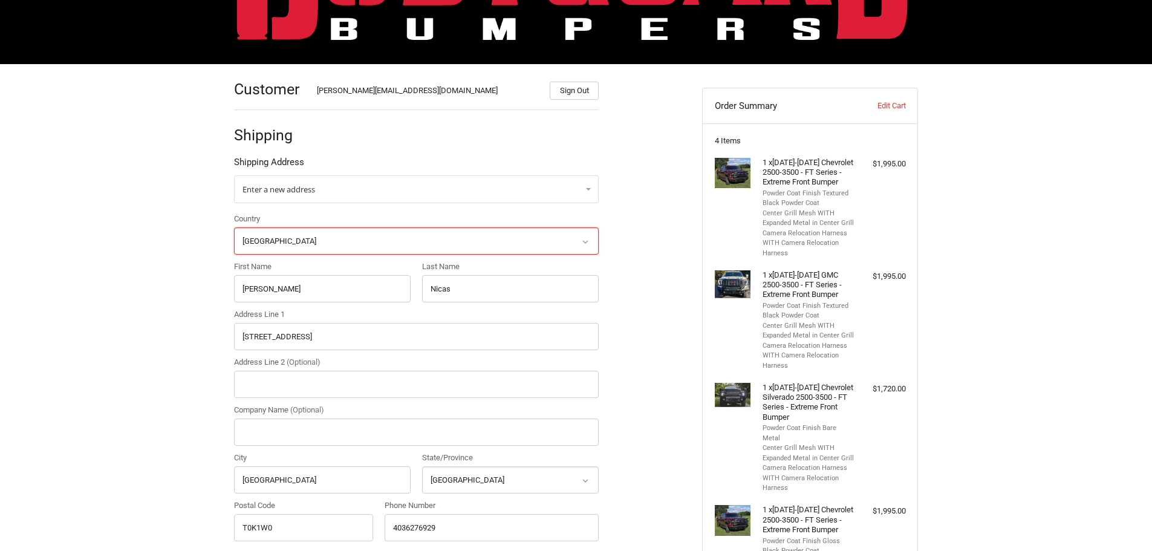
click at [578, 245] on select "Select a country Afghanistan Åland Islands Albania Algeria American Samoa Andor…" at bounding box center [416, 240] width 365 height 27
select select "US"
click at [234, 227] on select "Select a country Afghanistan Åland Islands Albania Algeria American Samoa Andor…" at bounding box center [416, 240] width 365 height 27
select select
drag, startPoint x: 307, startPoint y: 290, endPoint x: 221, endPoint y: 292, distance: 85.9
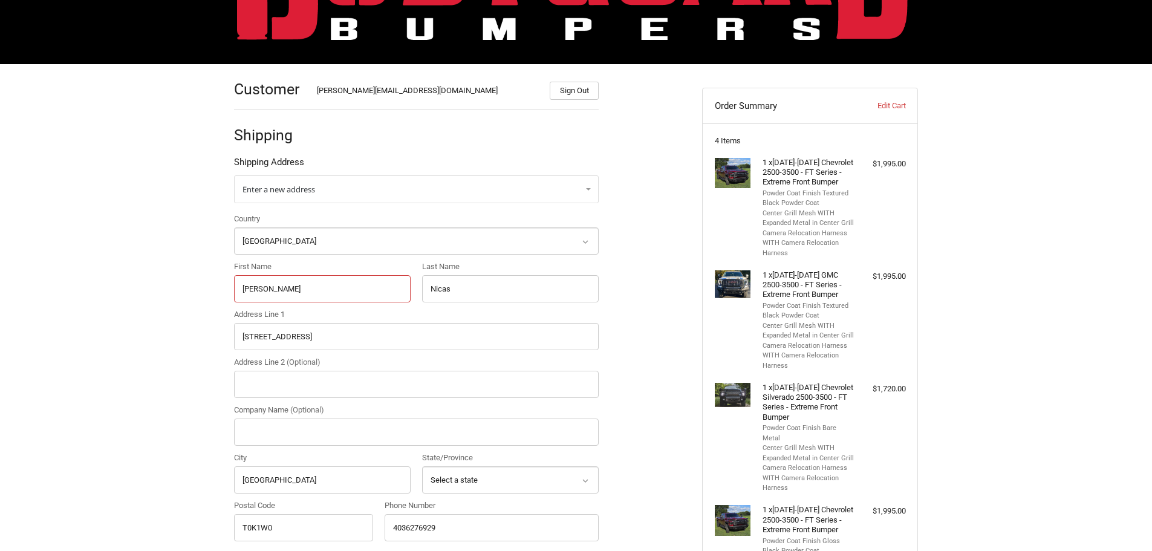
click at [221, 292] on div "Customer CORY@BODYGUARDBUMPERS.COM Sign Out Shipping Shipping Address Enter a n…" at bounding box center [577, 501] width 726 height 875
radio input "true"
type input "Toland"
type input "Shipp"
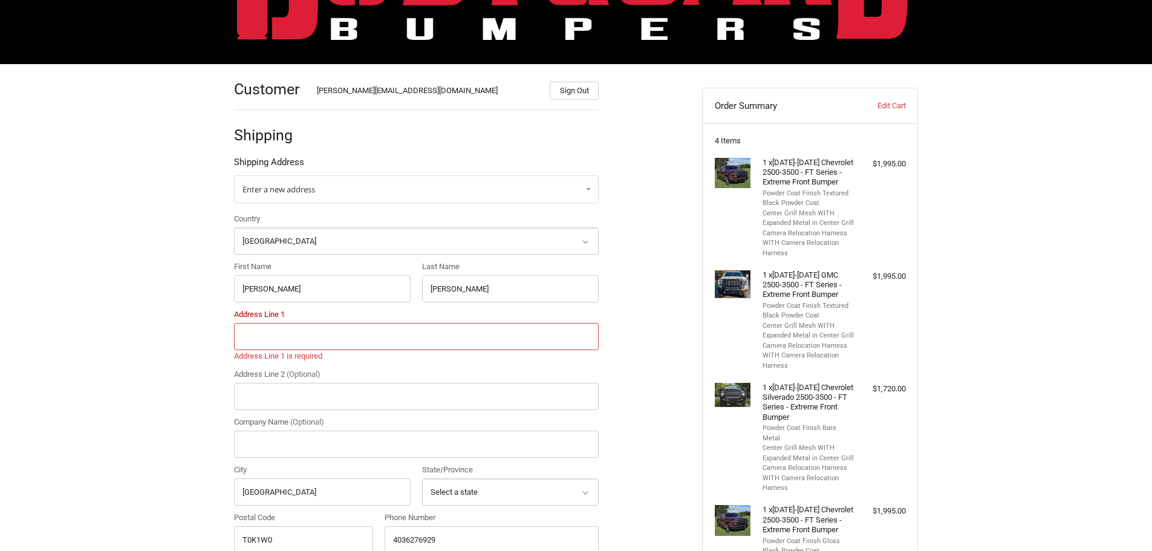
click at [407, 325] on input "Address Line 1" at bounding box center [416, 336] width 365 height 27
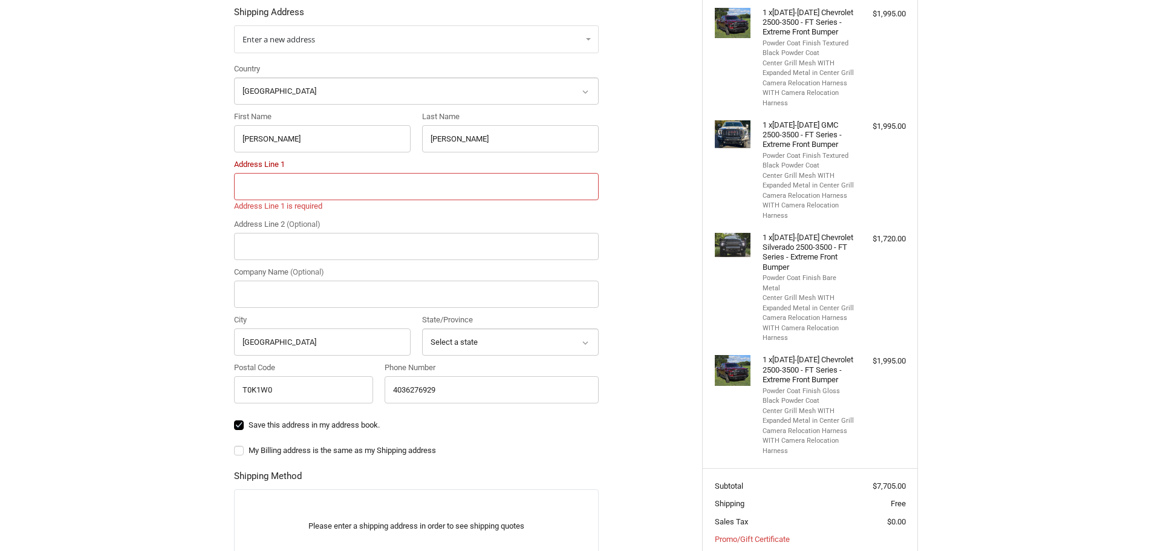
scroll to position [238, 0]
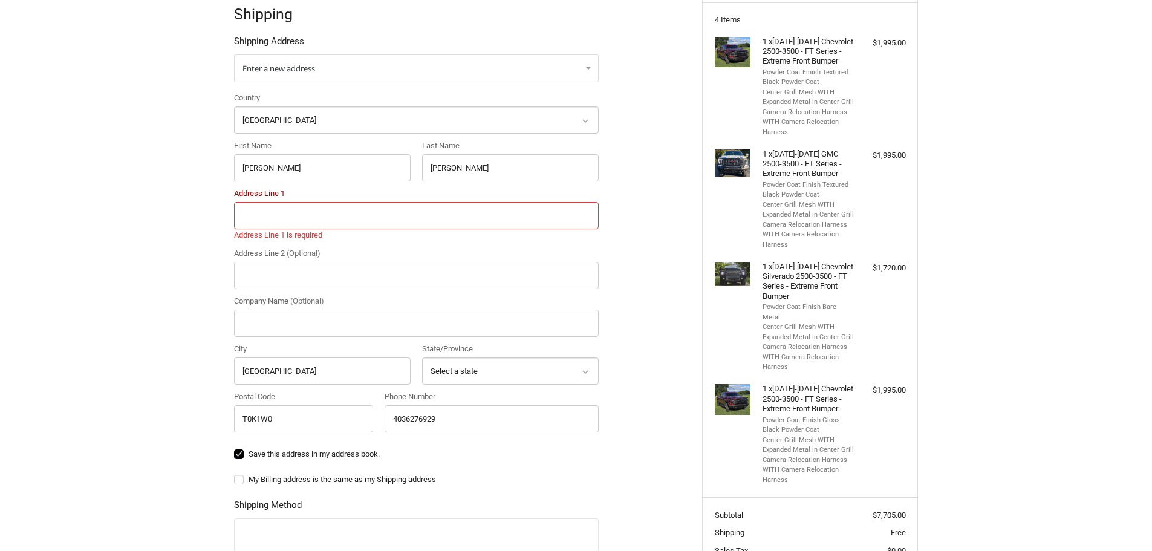
paste input "12500 AR-300"
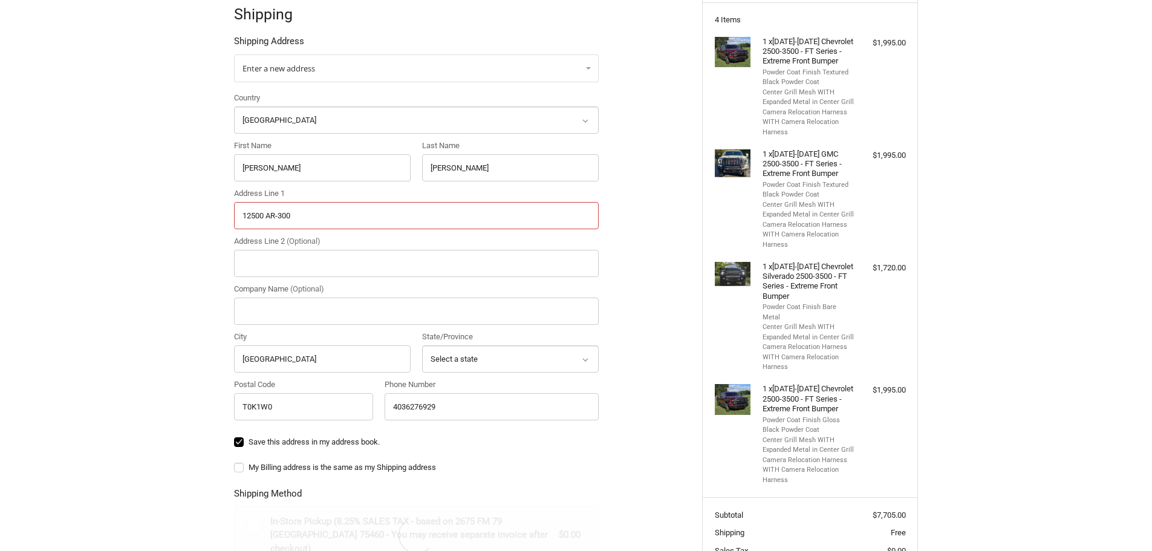
type input "12500 AR-300"
drag, startPoint x: 304, startPoint y: 361, endPoint x: 229, endPoint y: 349, distance: 75.9
click at [229, 349] on div "City Pincher Creek" at bounding box center [322, 352] width 188 height 42
type input "Roland"
select select "AL"
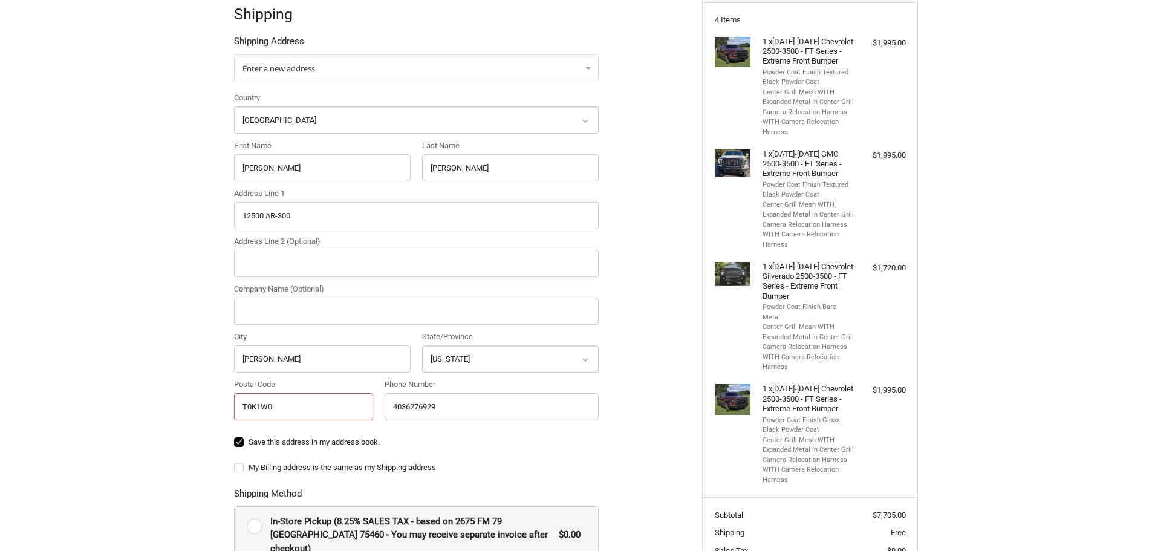
drag, startPoint x: 318, startPoint y: 406, endPoint x: 196, endPoint y: 400, distance: 121.7
click at [197, 400] on div "Customer CORY@BODYGUARDBUMPERS.COM Sign Out Shipping Shipping Address Enter a n…" at bounding box center [576, 362] width 1152 height 838
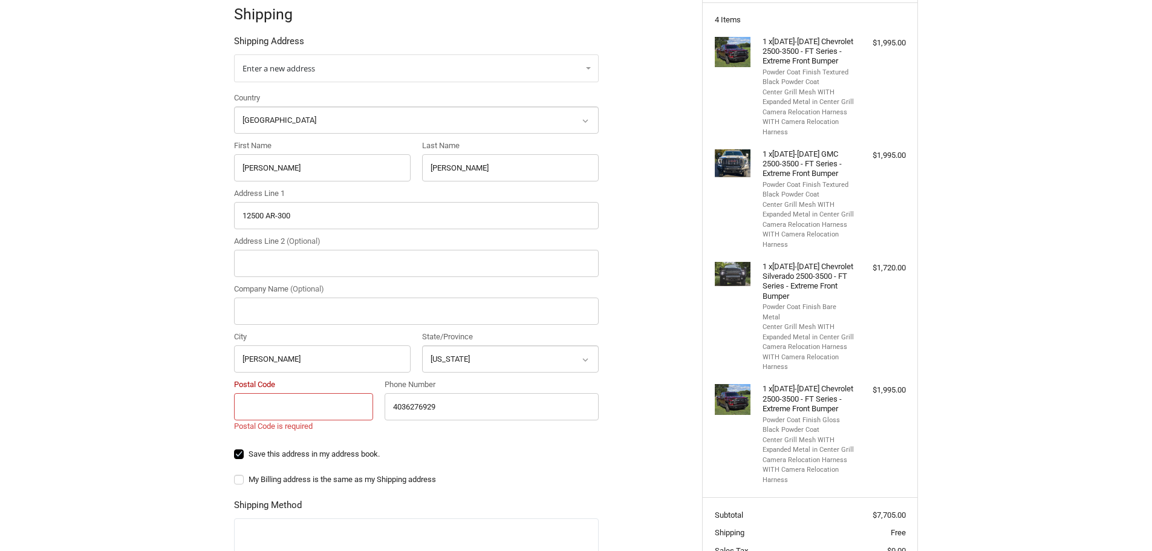
paste input "12500 AR-300"
type input "12500 AR-300"
drag, startPoint x: 471, startPoint y: 412, endPoint x: 370, endPoint y: 405, distance: 101.2
click at [370, 405] on div "Country Select a country Afghanistan Åland Islands Albania Algeria American Sam…" at bounding box center [416, 259] width 377 height 335
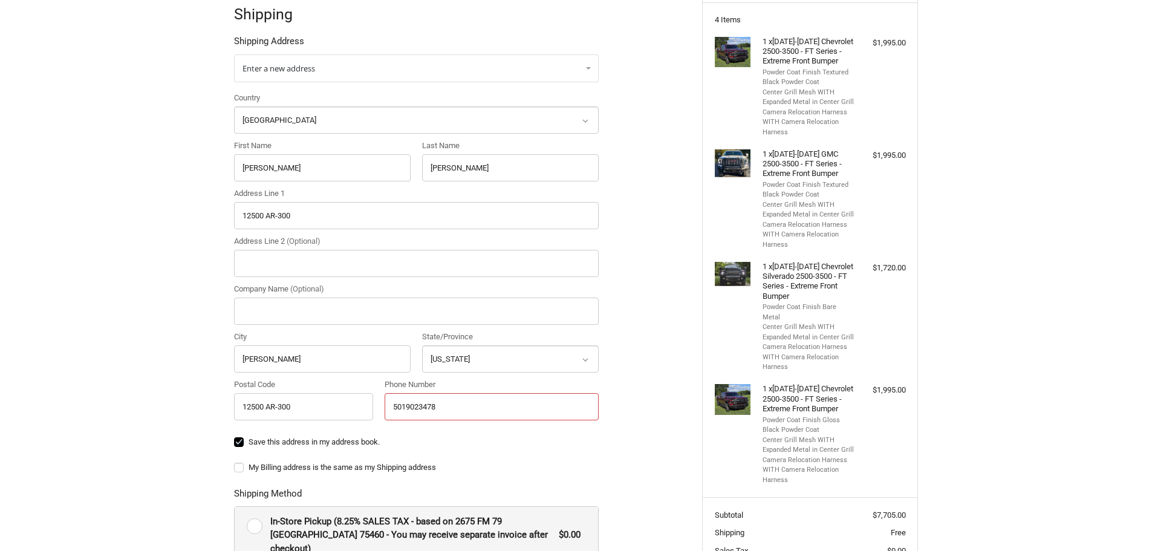
type input "5019023478"
click at [200, 338] on div "Customer CORY@BODYGUARDBUMPERS.COM Sign Out Shipping Shipping Address Enter a n…" at bounding box center [576, 380] width 1152 height 875
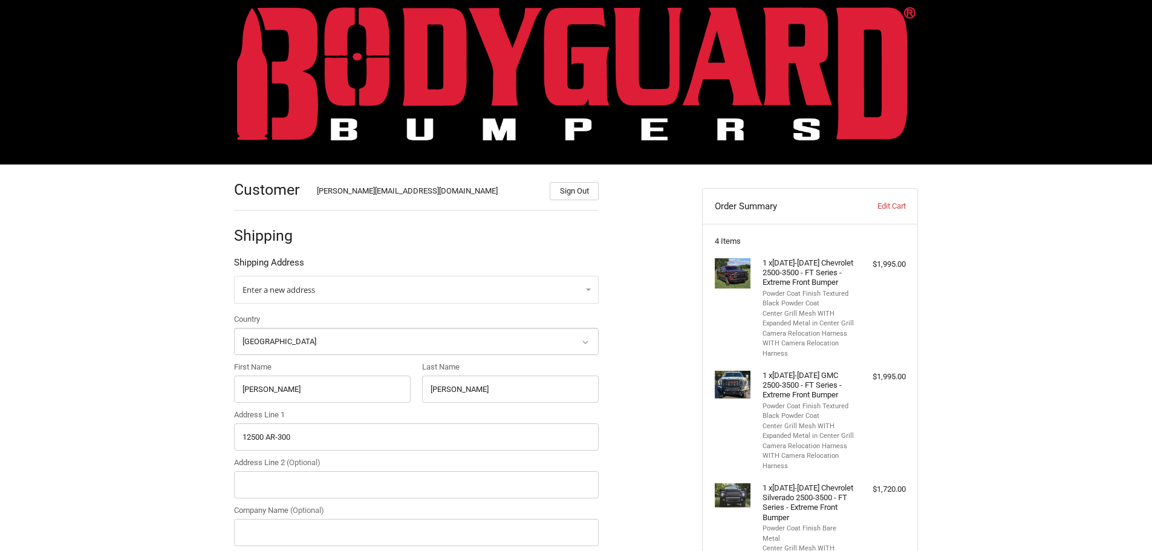
scroll to position [0, 0]
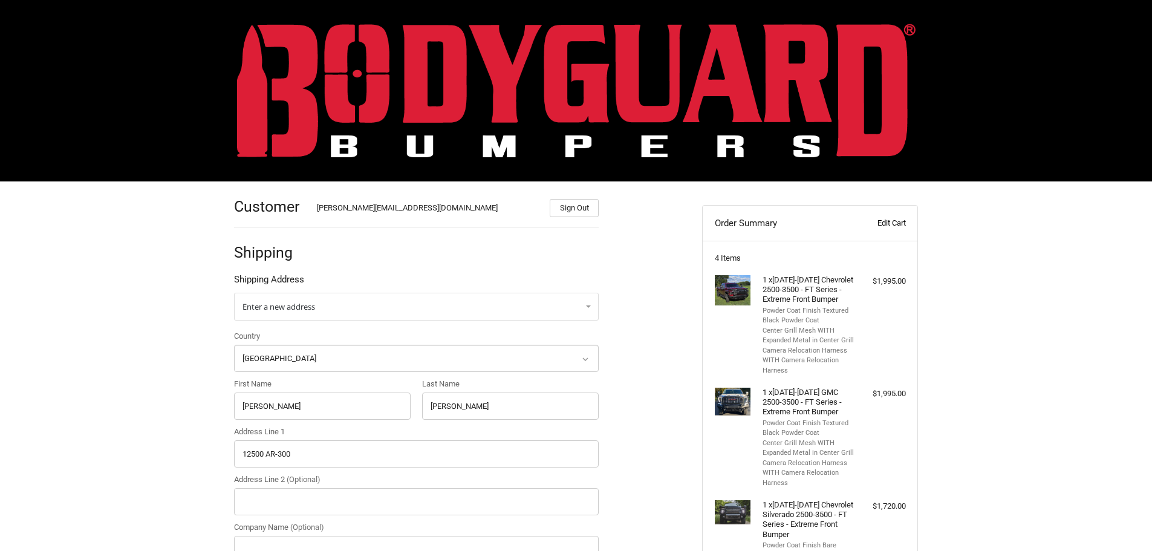
click at [897, 226] on link "Edit Cart" at bounding box center [876, 223] width 60 height 12
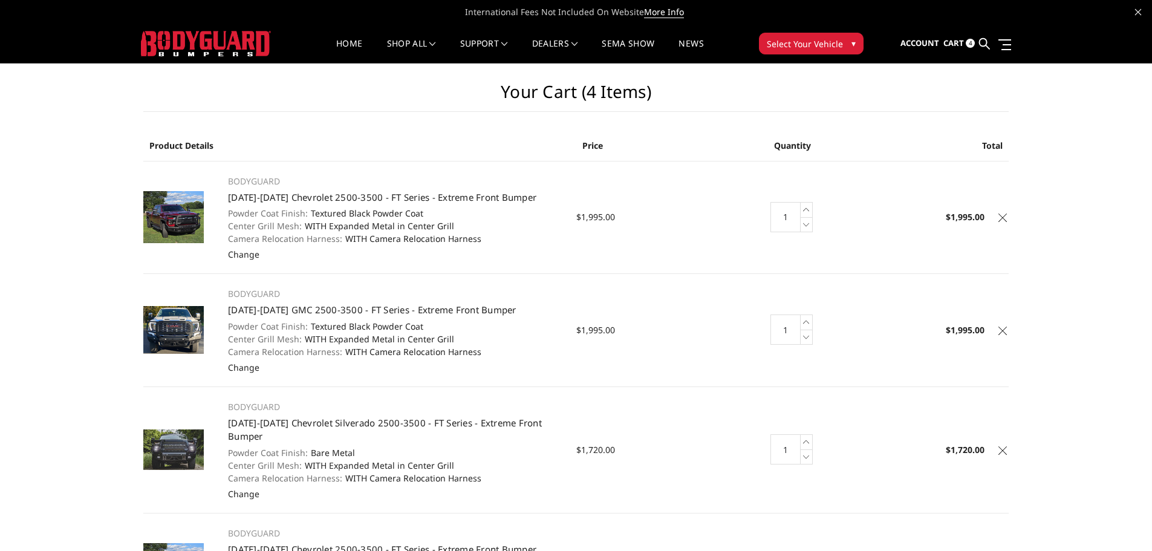
click at [1003, 332] on icon at bounding box center [1003, 331] width 8 height 8
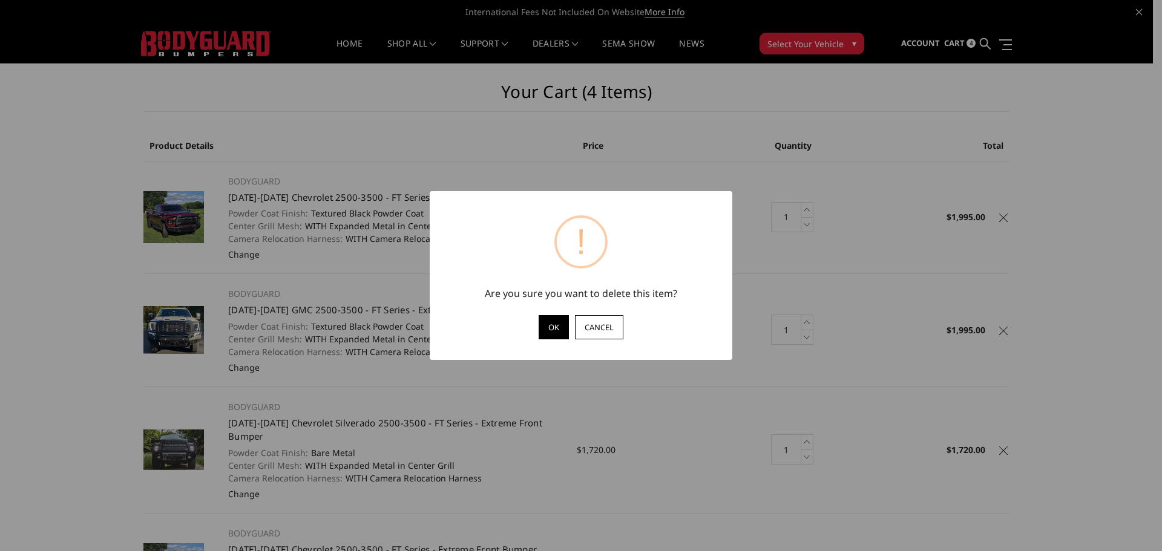
click at [557, 324] on button "OK" at bounding box center [553, 327] width 30 height 24
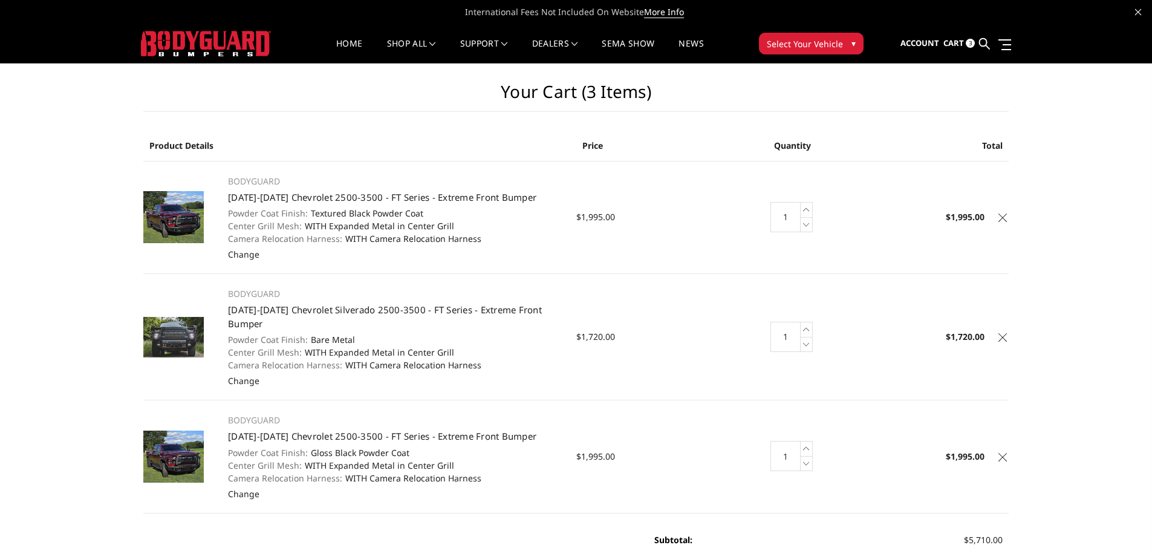
click at [1005, 337] on icon at bounding box center [1003, 337] width 8 height 8
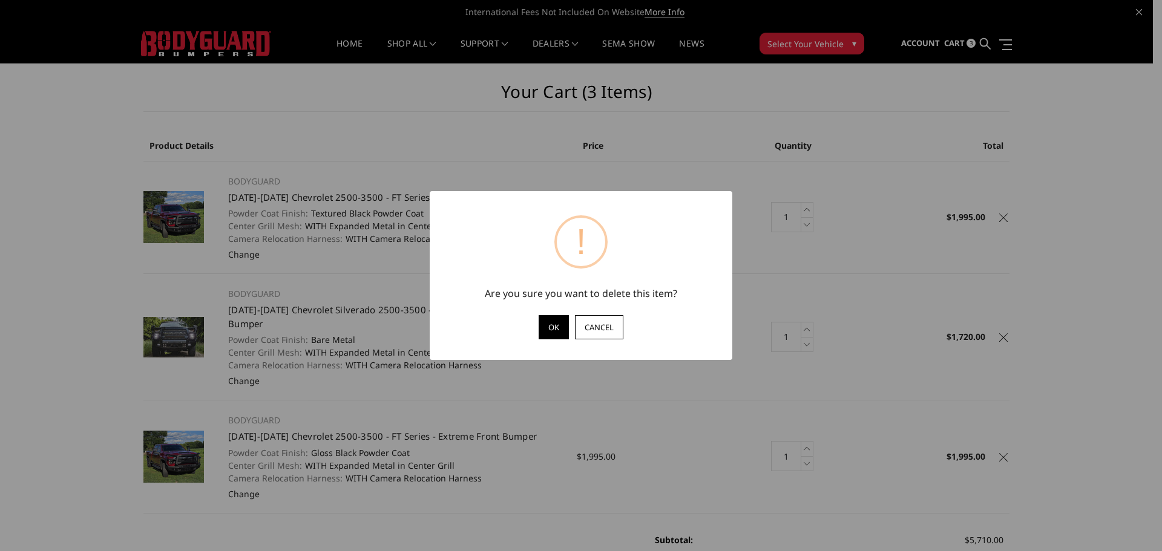
click at [509, 328] on div "OK Cancel" at bounding box center [581, 331] width 278 height 33
click at [561, 330] on button "OK" at bounding box center [553, 327] width 30 height 24
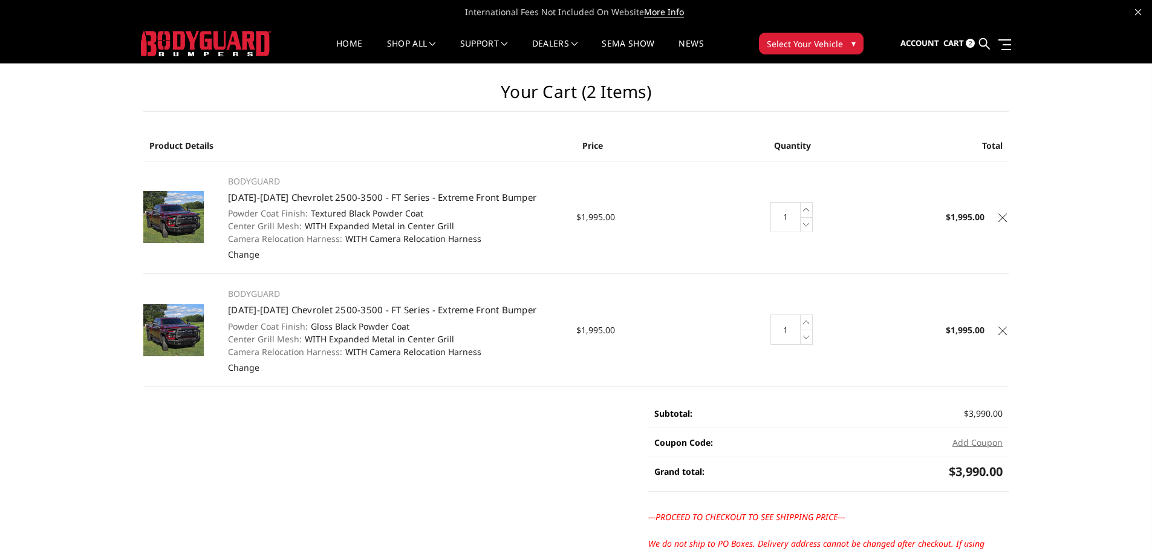
click at [1001, 330] on icon at bounding box center [1003, 331] width 8 height 8
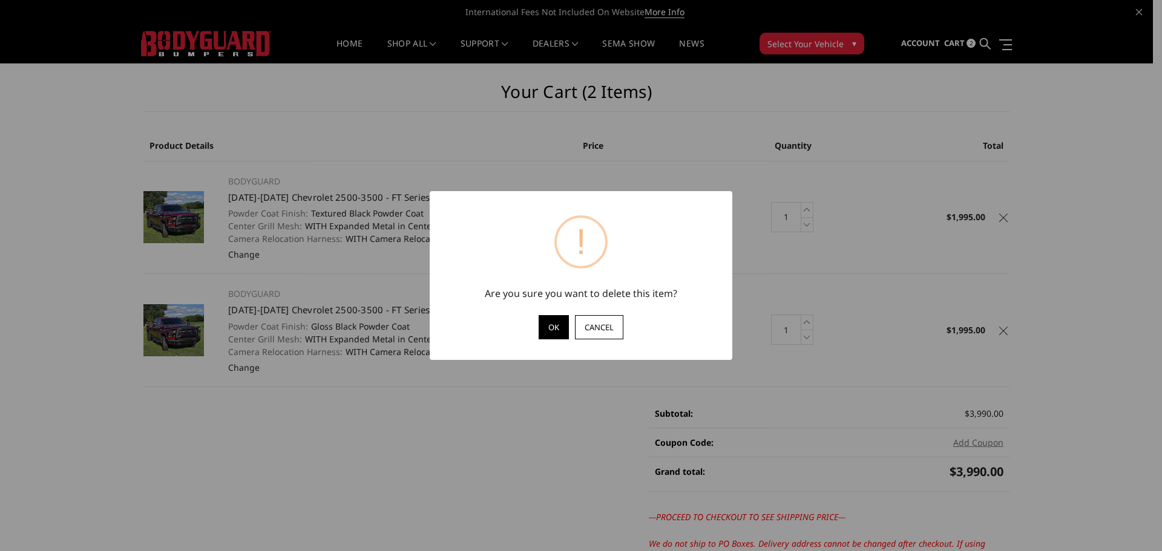
click at [550, 328] on button "OK" at bounding box center [553, 327] width 30 height 24
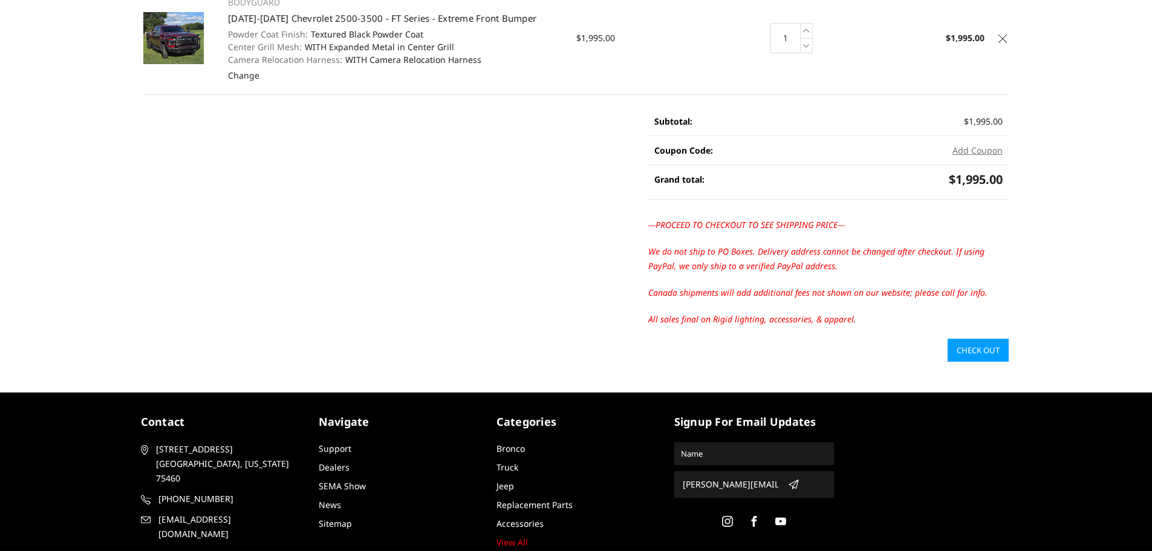
scroll to position [181, 0]
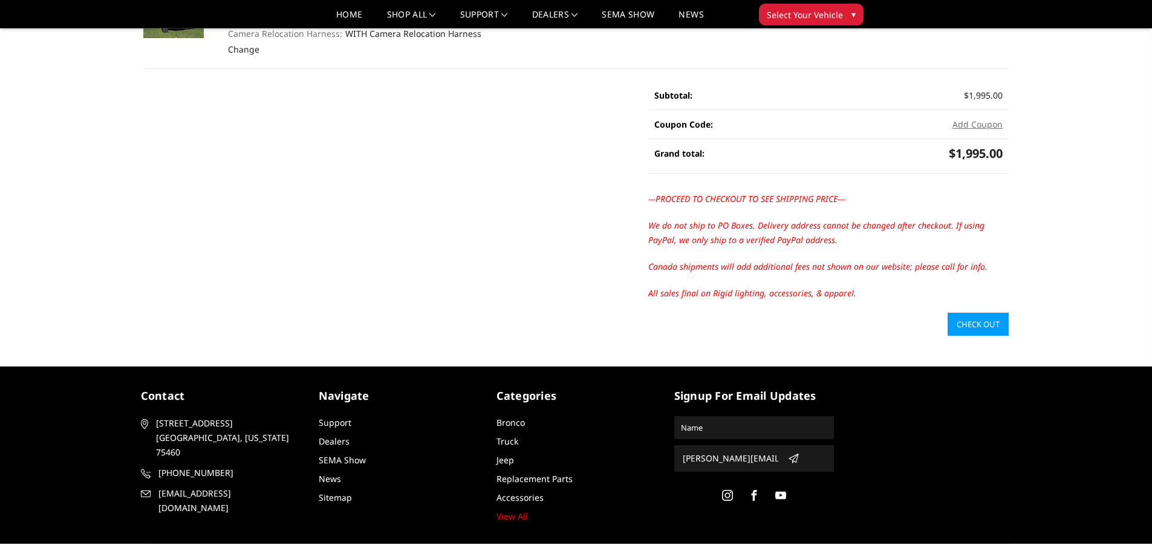
click at [979, 324] on link "Check out" at bounding box center [978, 324] width 61 height 23
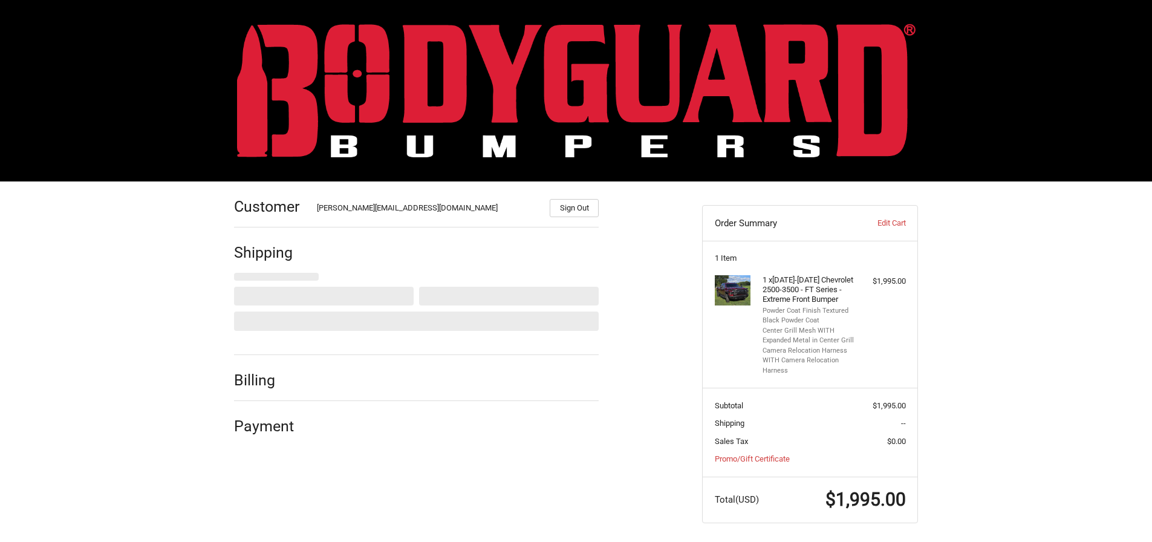
select select "US"
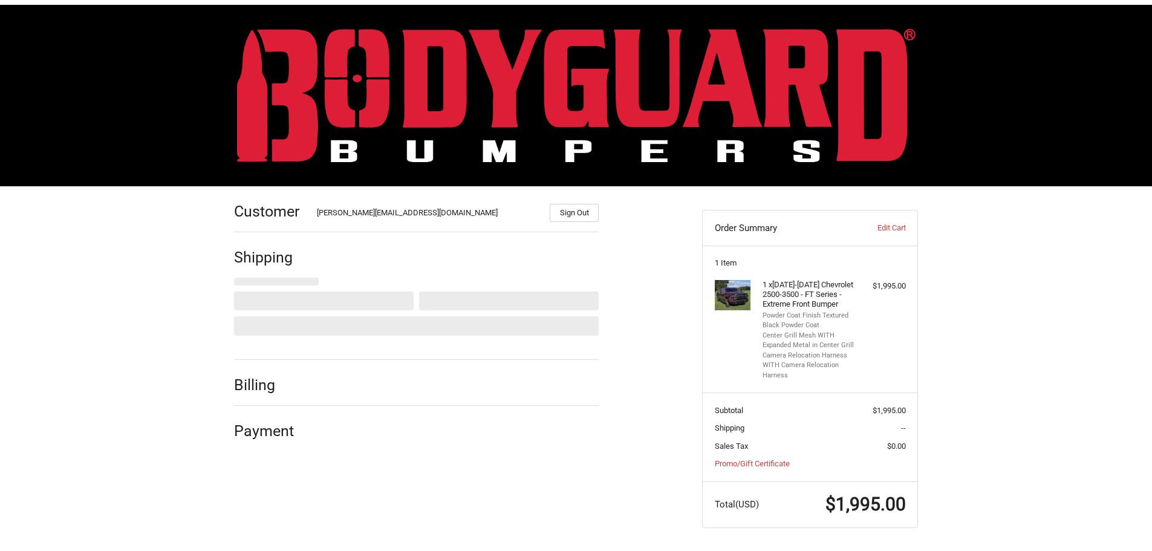
scroll to position [5, 0]
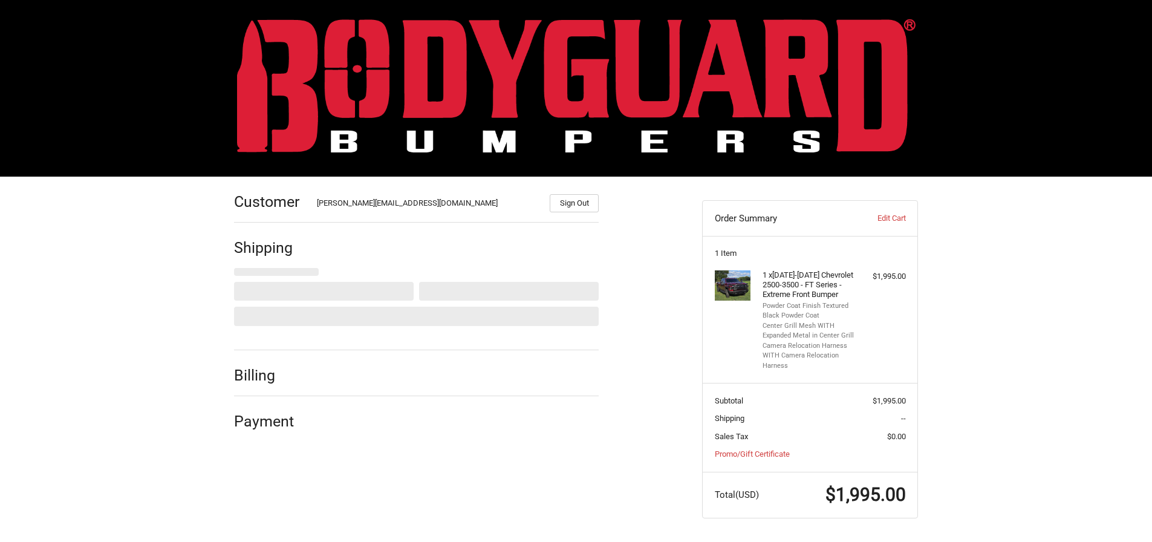
select select "AL"
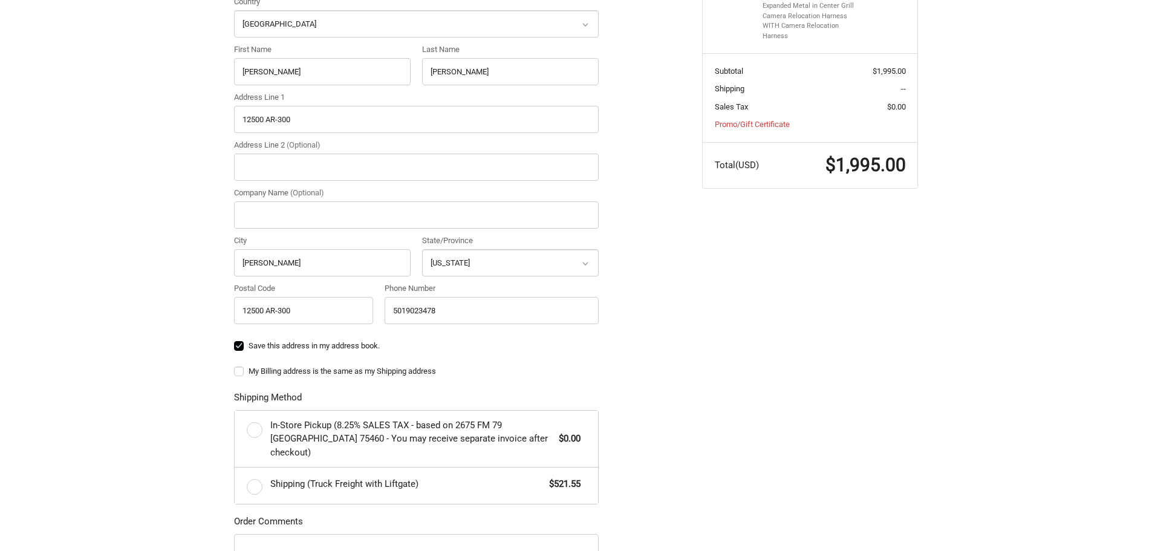
scroll to position [247, 0]
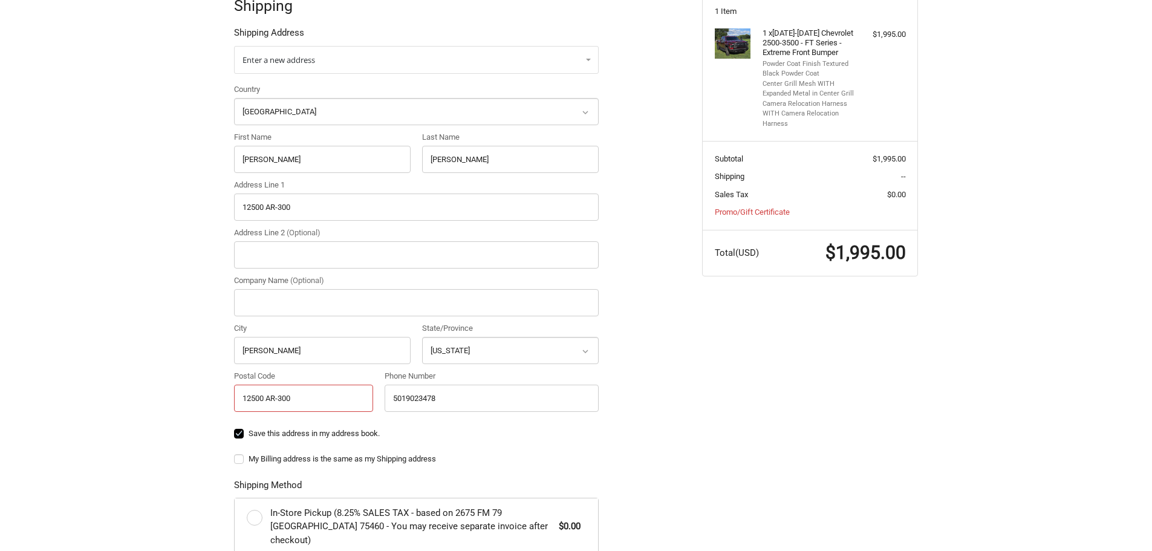
drag, startPoint x: 307, startPoint y: 399, endPoint x: 206, endPoint y: 399, distance: 101.0
click at [206, 399] on div "Customer CORY@BODYGUARDBUMPERS.COM Sign Out Shipping Shipping Address Enter a n…" at bounding box center [576, 372] width 1152 height 875
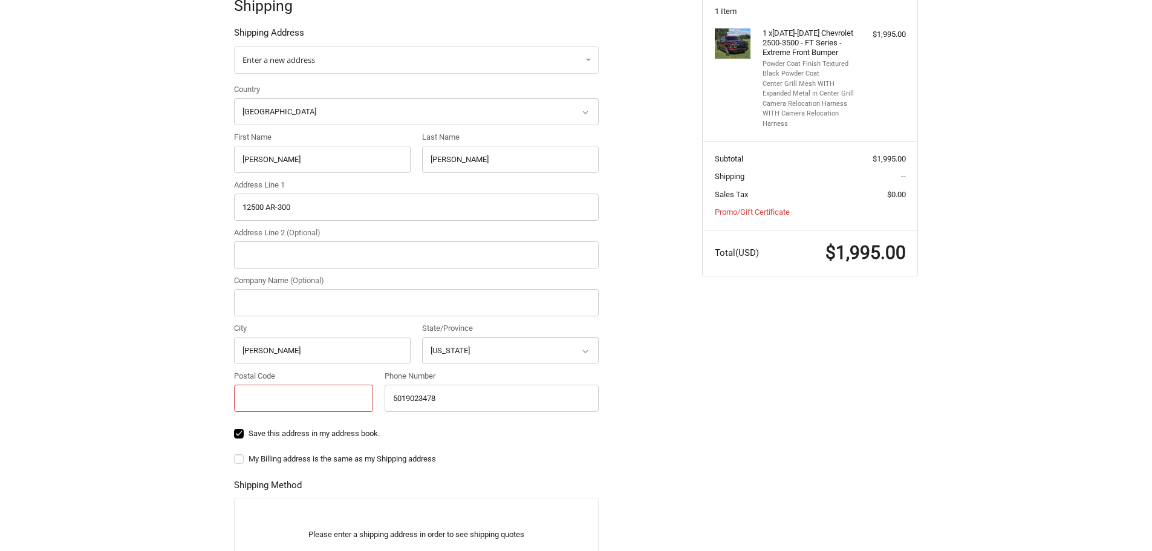
click at [247, 394] on input "Postal Code" at bounding box center [303, 398] width 139 height 27
paste input "72135"
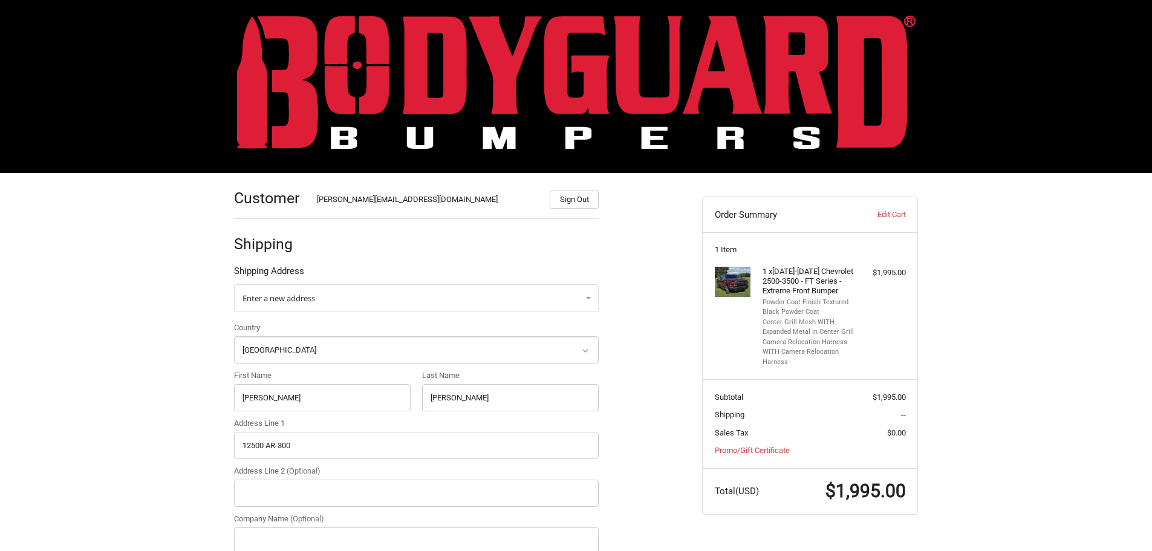
scroll to position [0, 0]
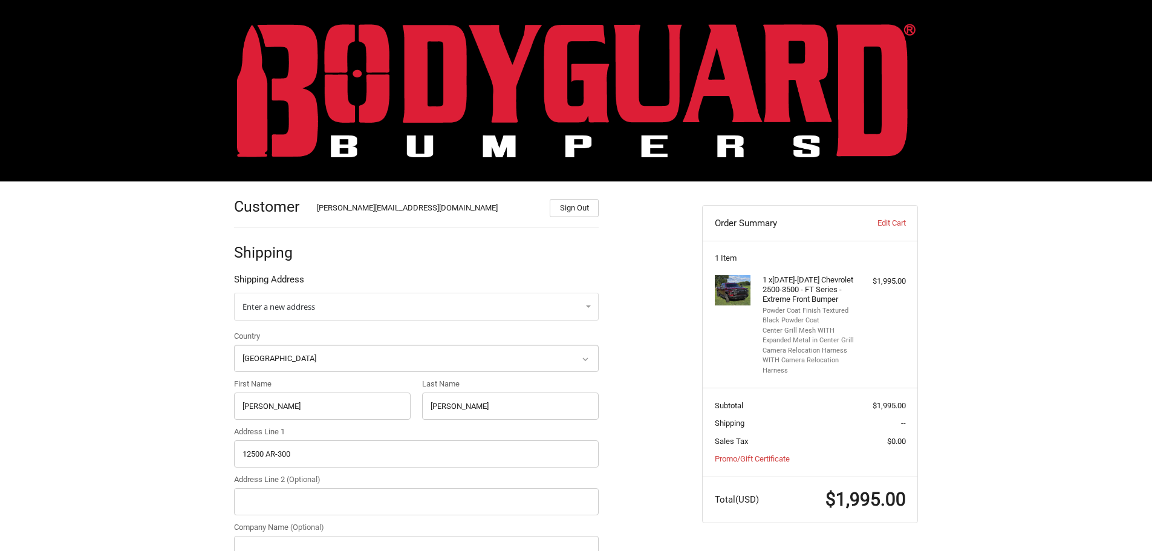
type input "72135"
click at [471, 82] on img at bounding box center [576, 91] width 679 height 134
